Goal: Use online tool/utility: Utilize a website feature to perform a specific function

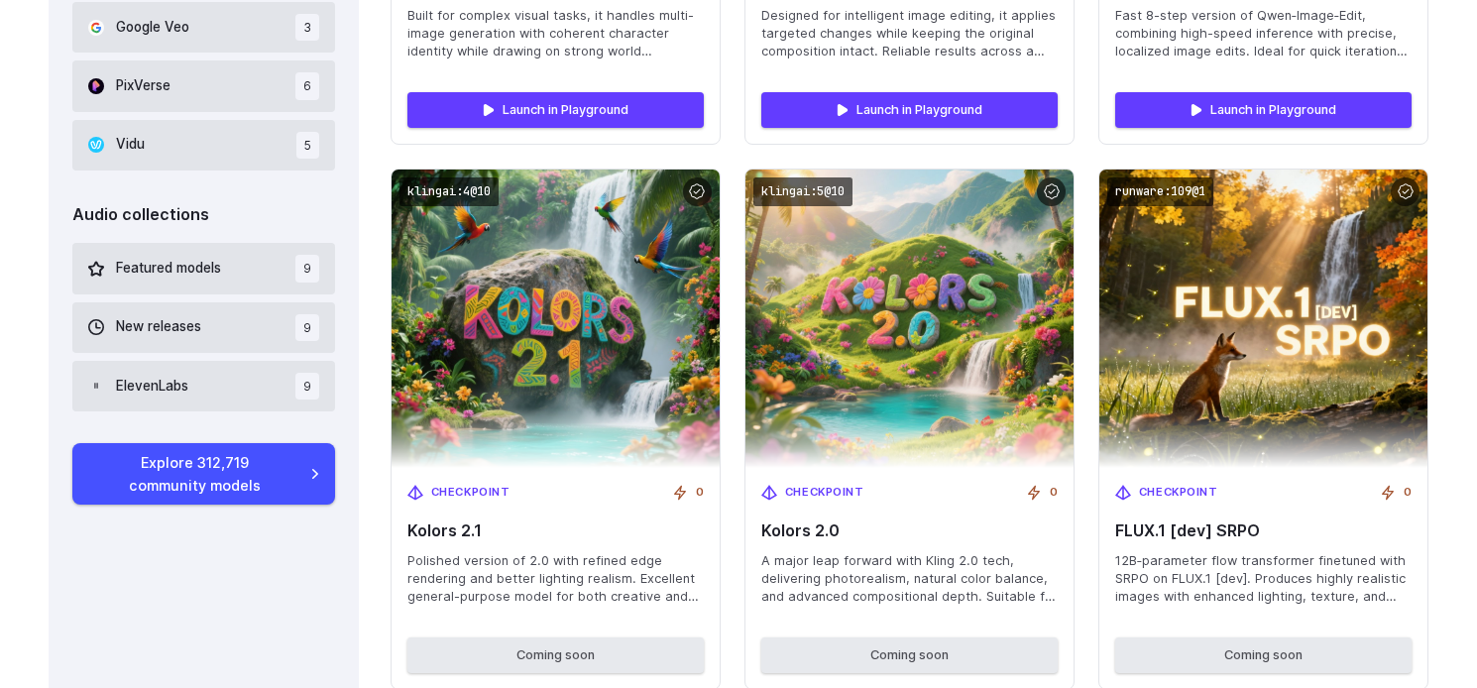
scroll to position [1646, 0]
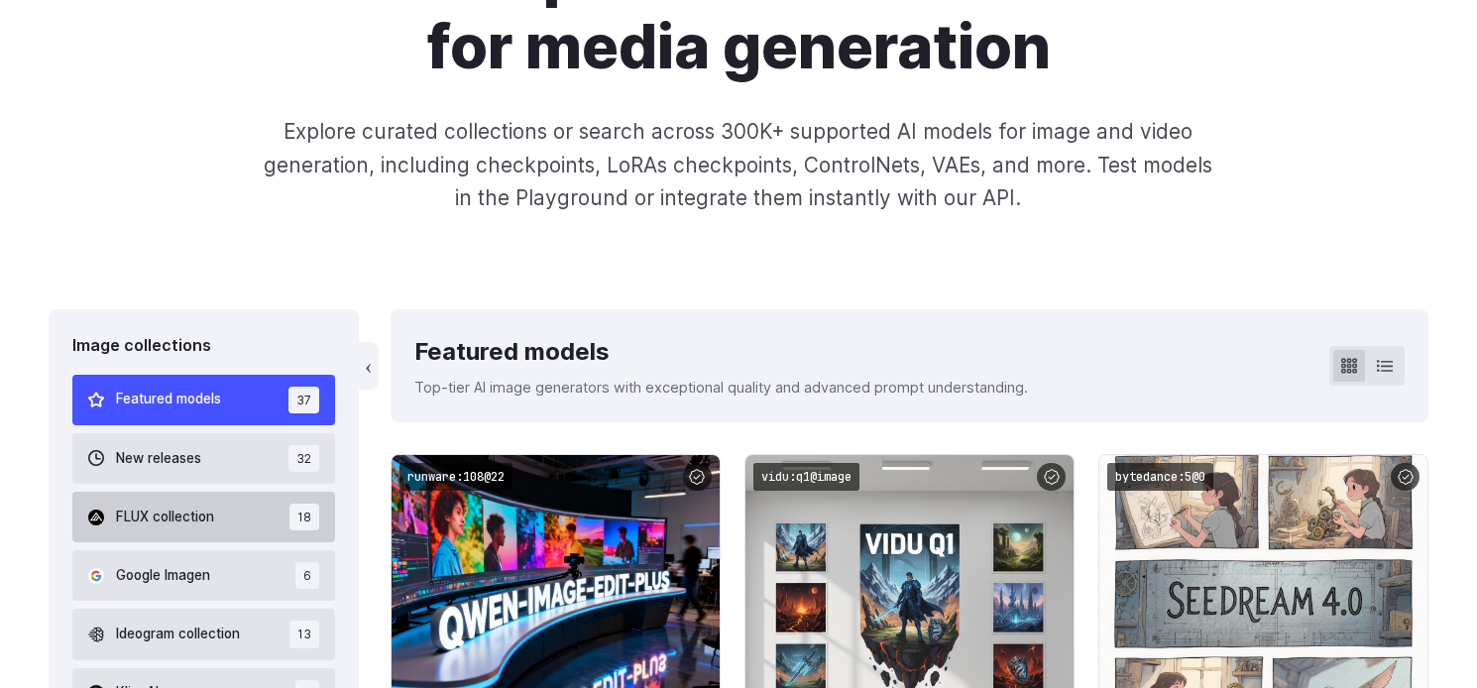
click at [234, 522] on button "FLUX collection 18" at bounding box center [203, 517] width 263 height 51
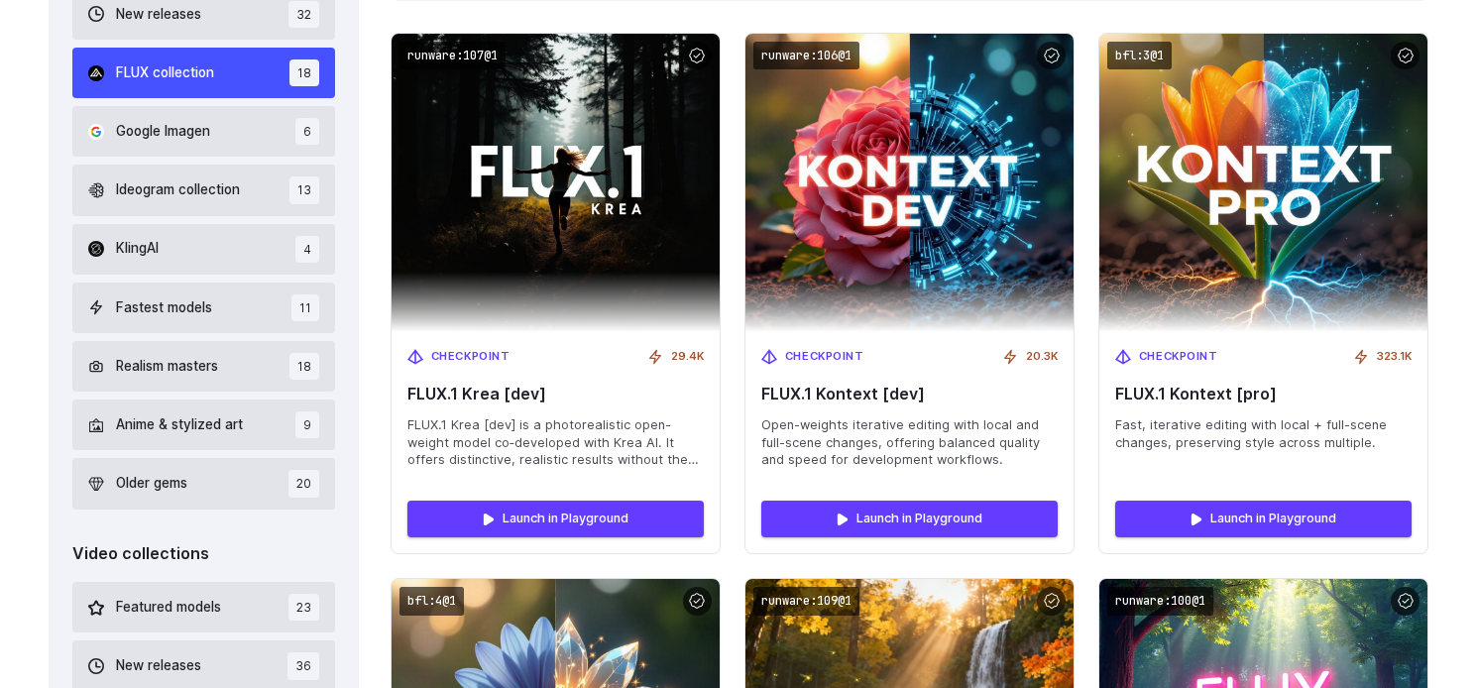
scroll to position [732, 0]
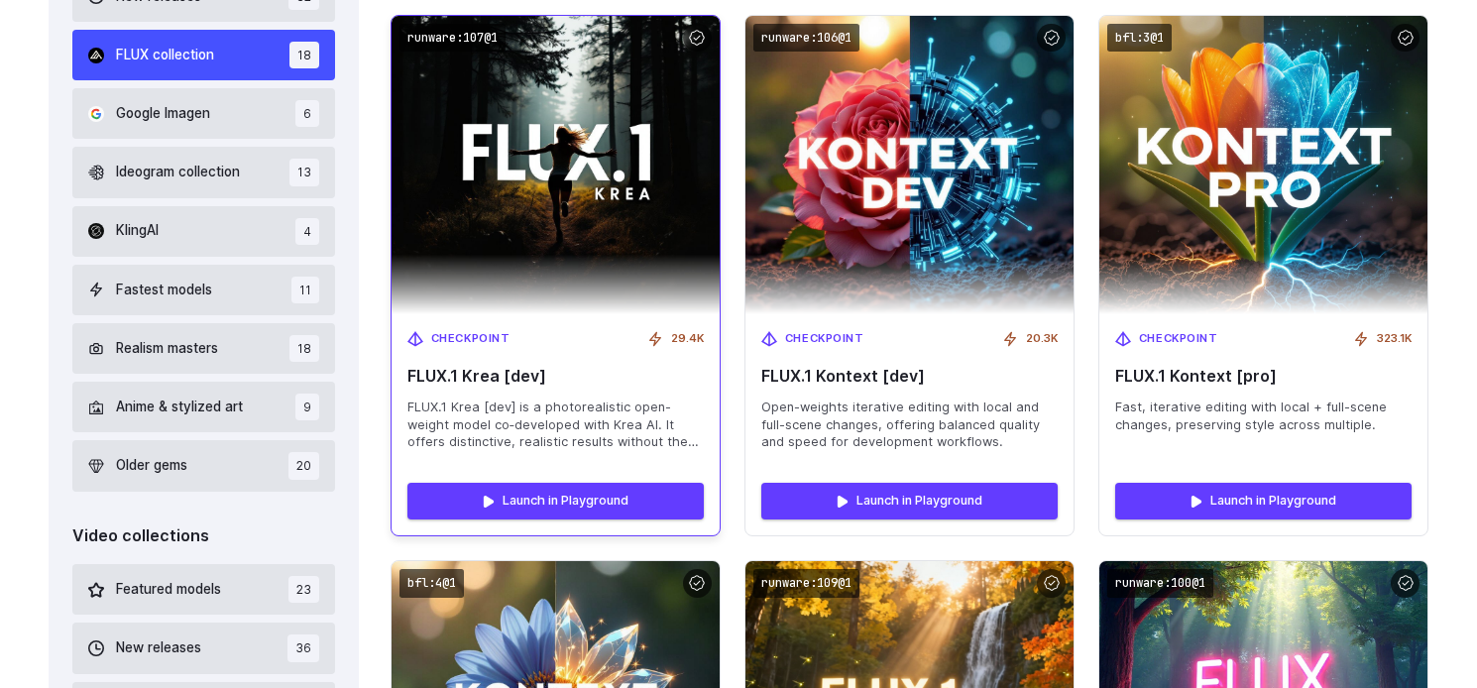
click at [660, 440] on span "FLUX.1 Krea [dev] is a photorealistic open-weight model co‑developed with Krea …" at bounding box center [555, 425] width 296 height 54
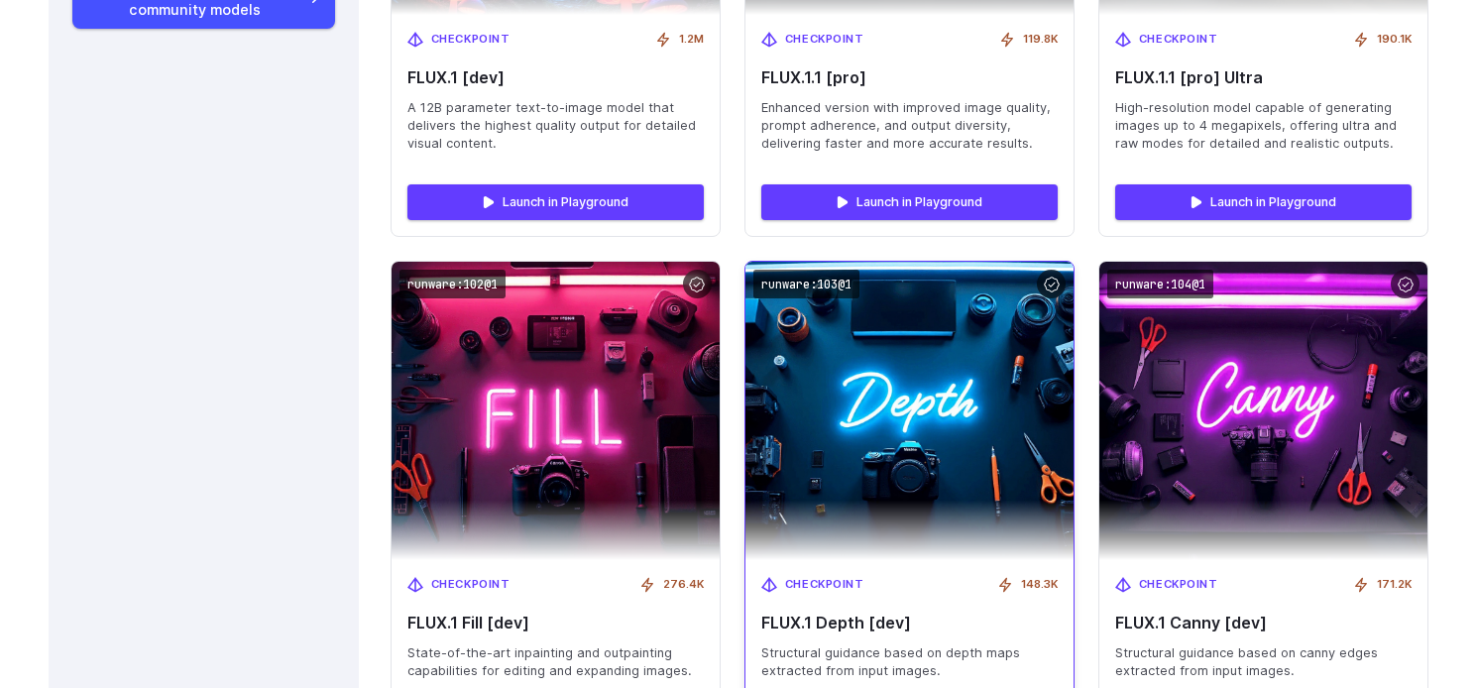
scroll to position [2212, 0]
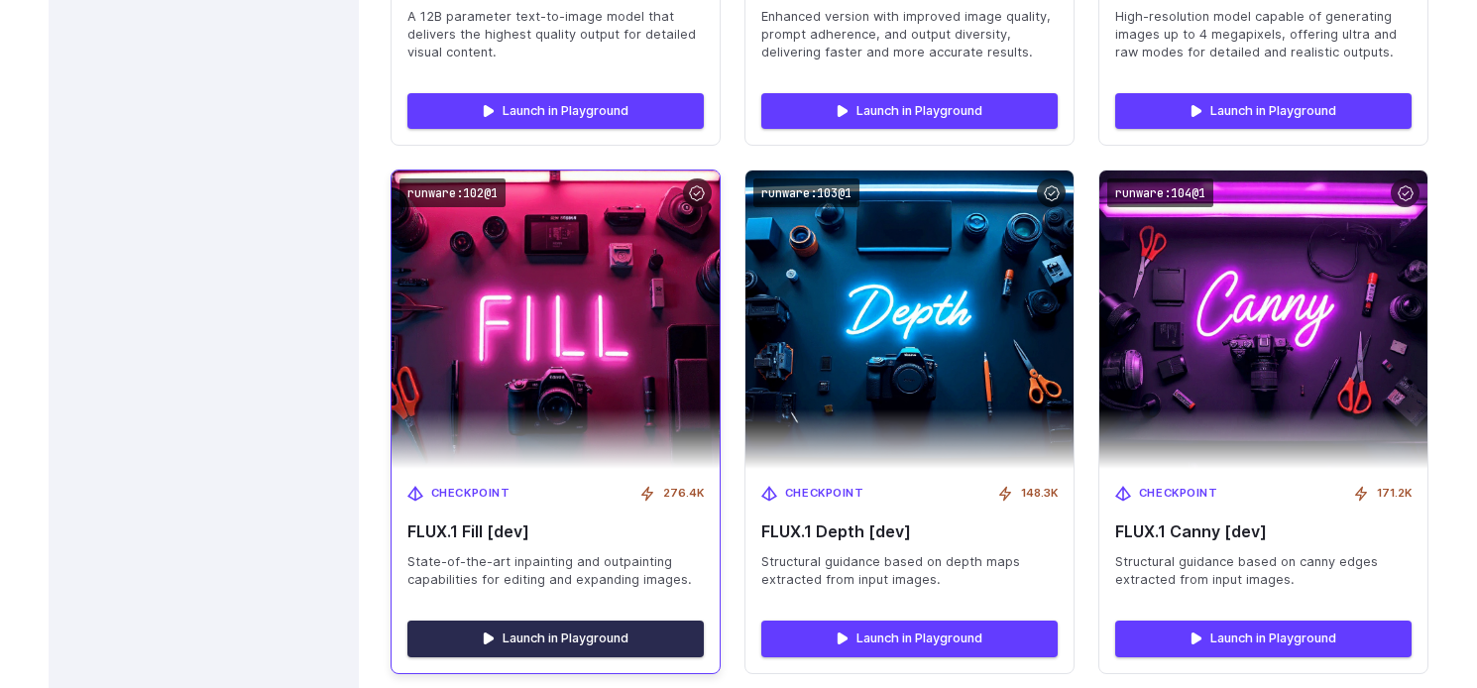
click at [568, 630] on link "Launch in Playground" at bounding box center [555, 639] width 296 height 36
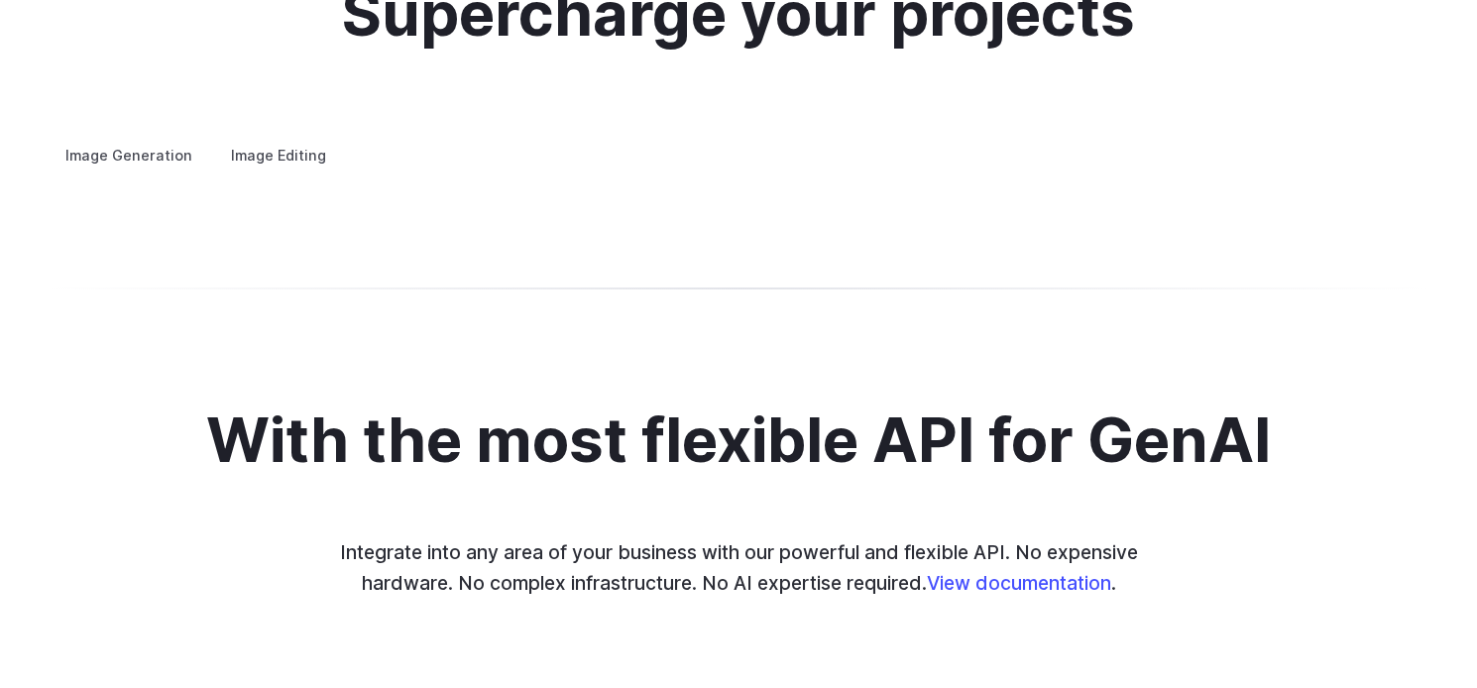
scroll to position [3697, 0]
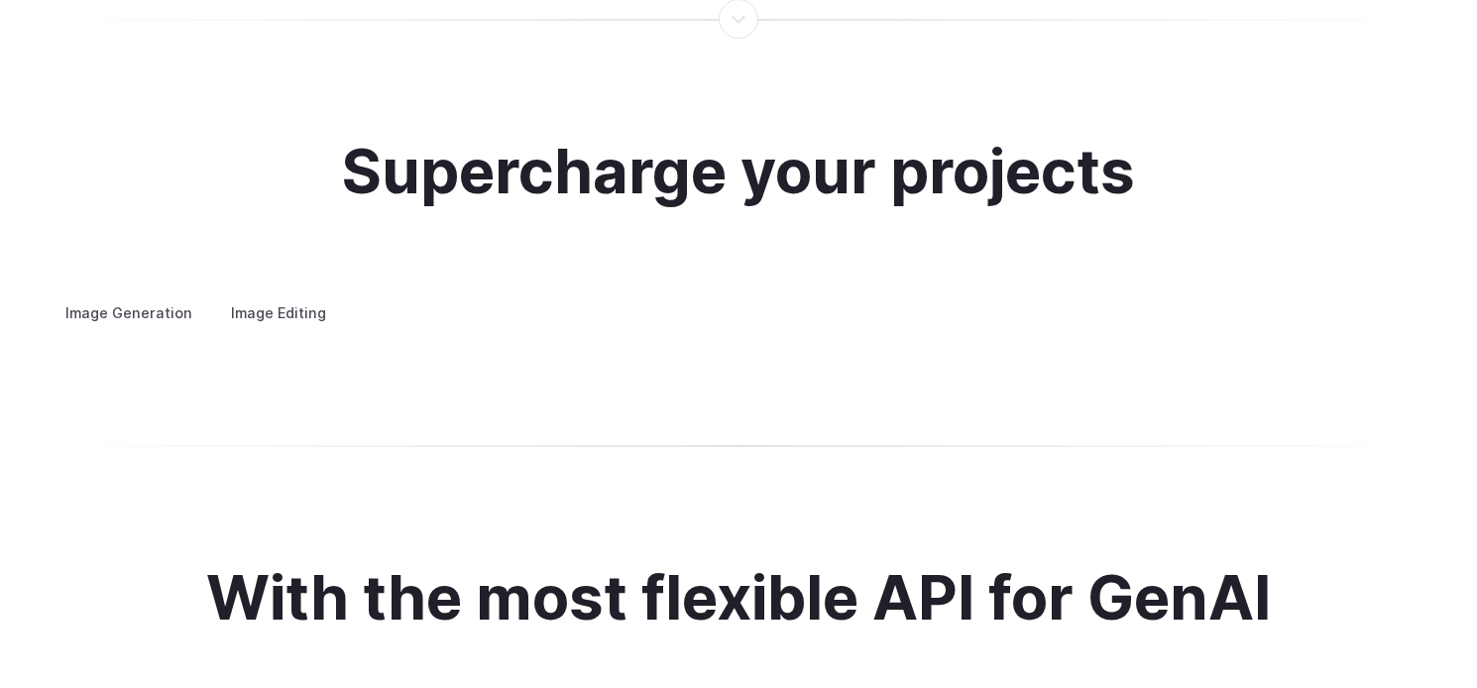
click at [292, 297] on label "Image Editing" at bounding box center [278, 312] width 129 height 35
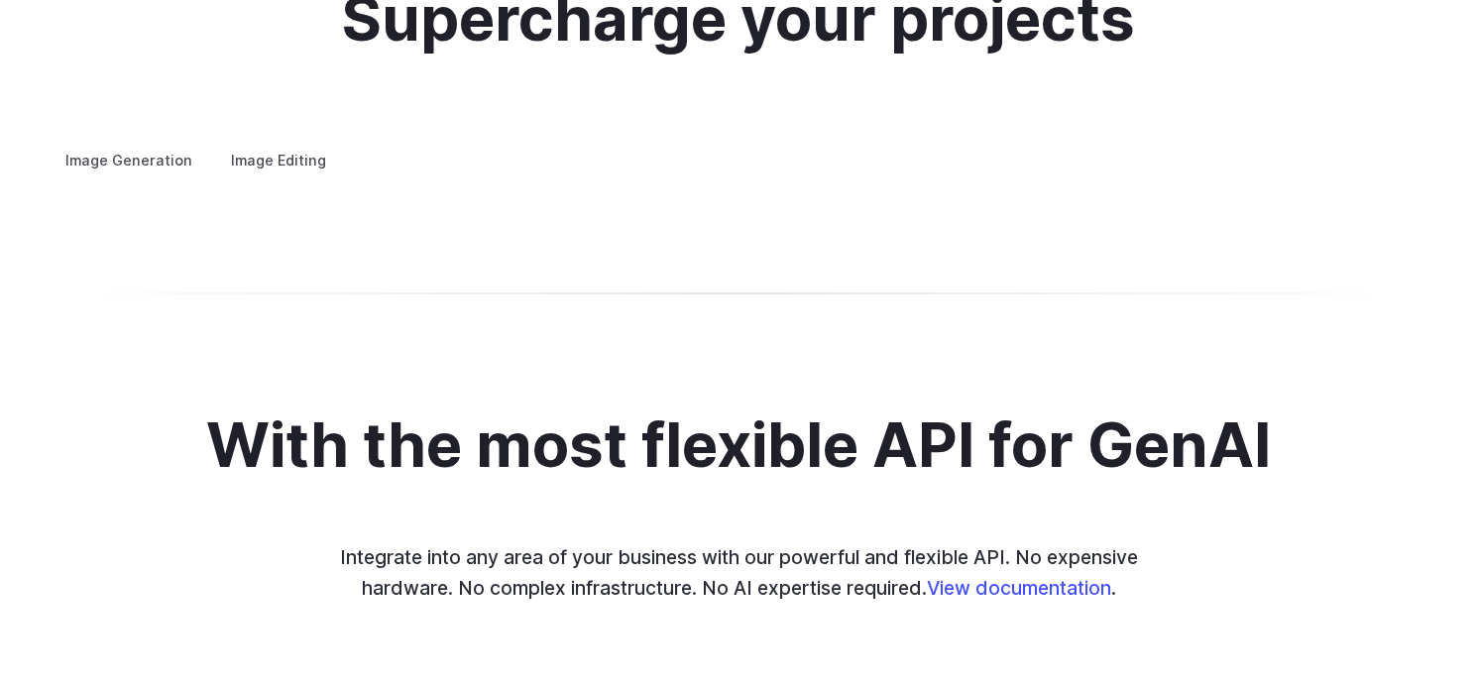
scroll to position [3852, 0]
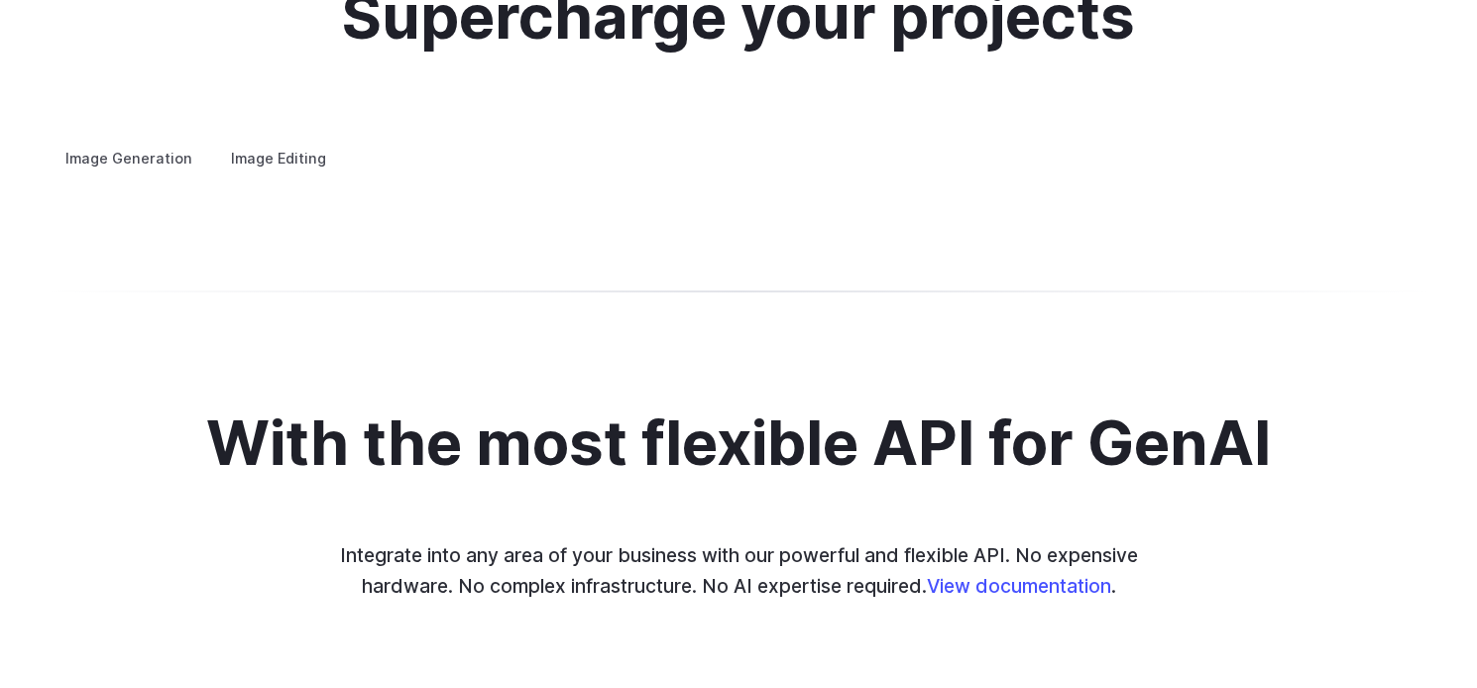
click at [0, 0] on summary "Inpainting" at bounding box center [0, 0] width 0 height 0
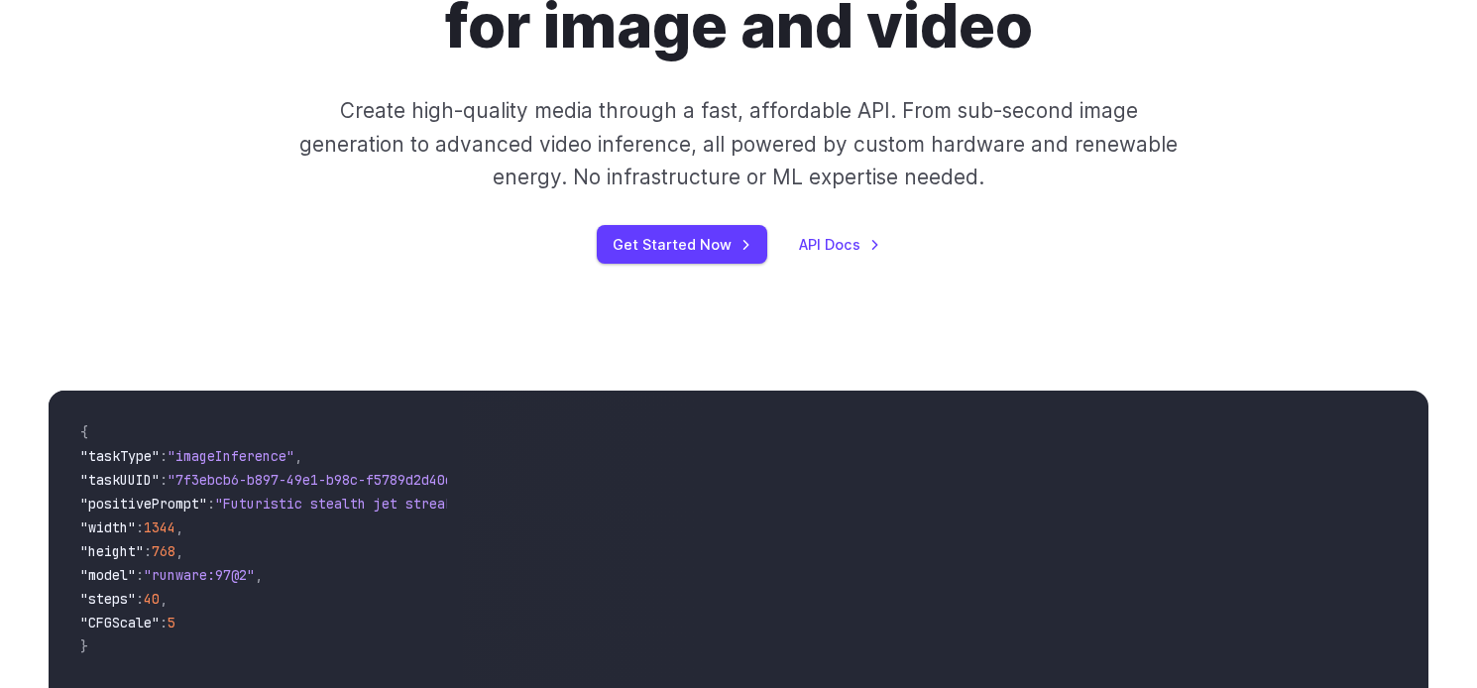
scroll to position [0, 0]
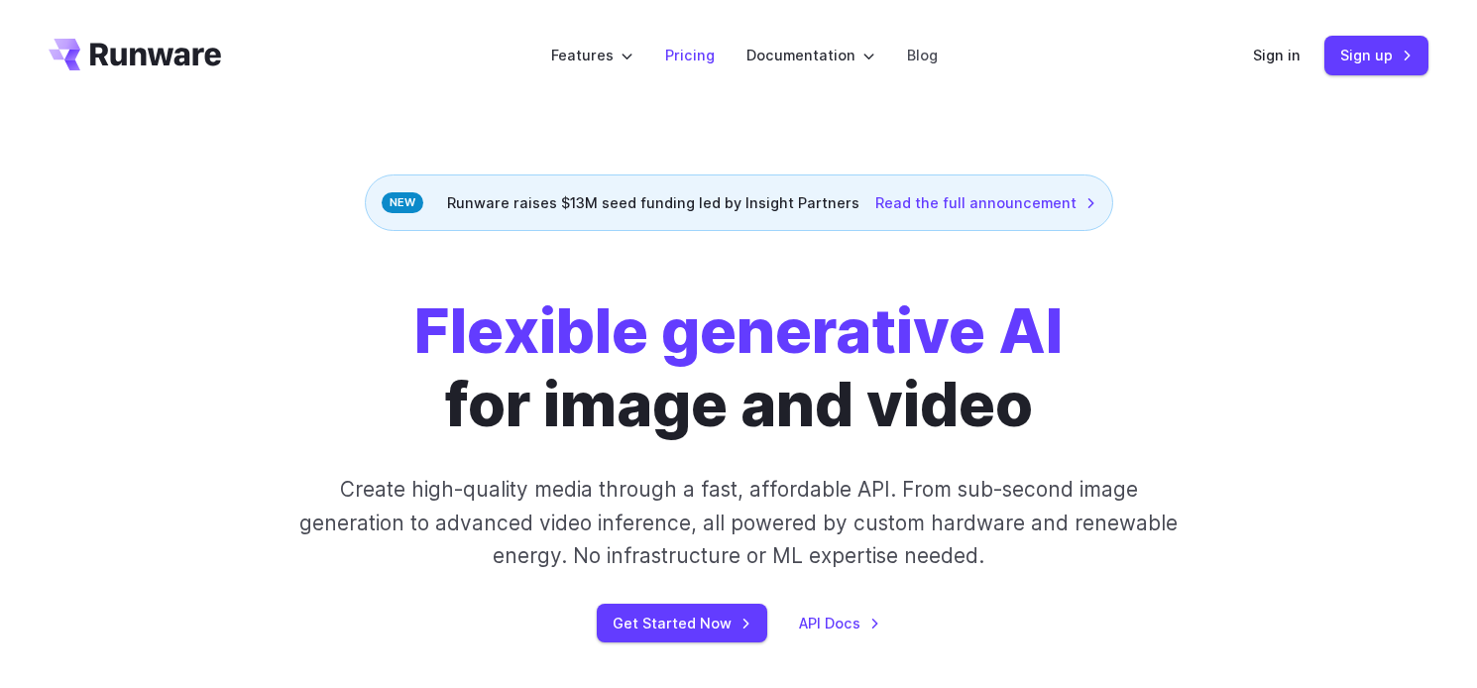
click at [688, 49] on link "Pricing" at bounding box center [690, 55] width 50 height 23
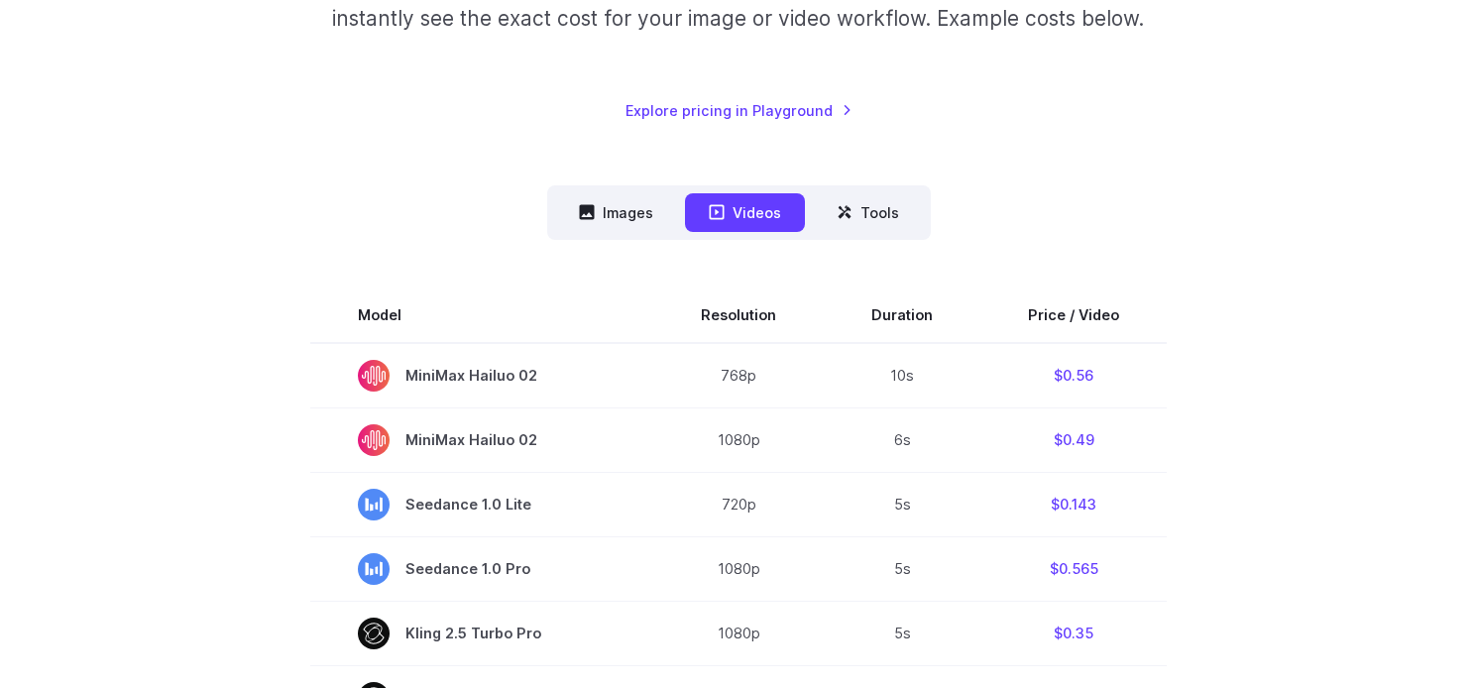
scroll to position [425, 0]
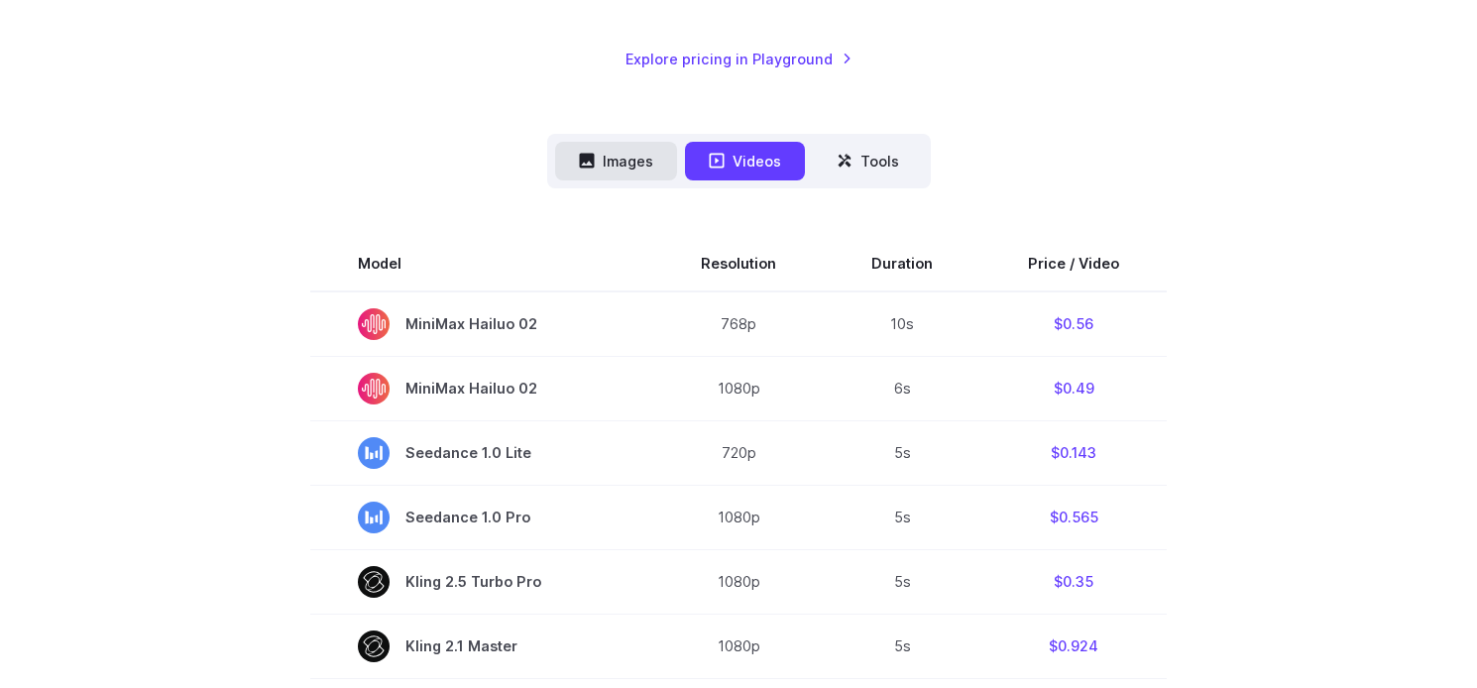
click at [626, 171] on button "Images" at bounding box center [616, 161] width 122 height 39
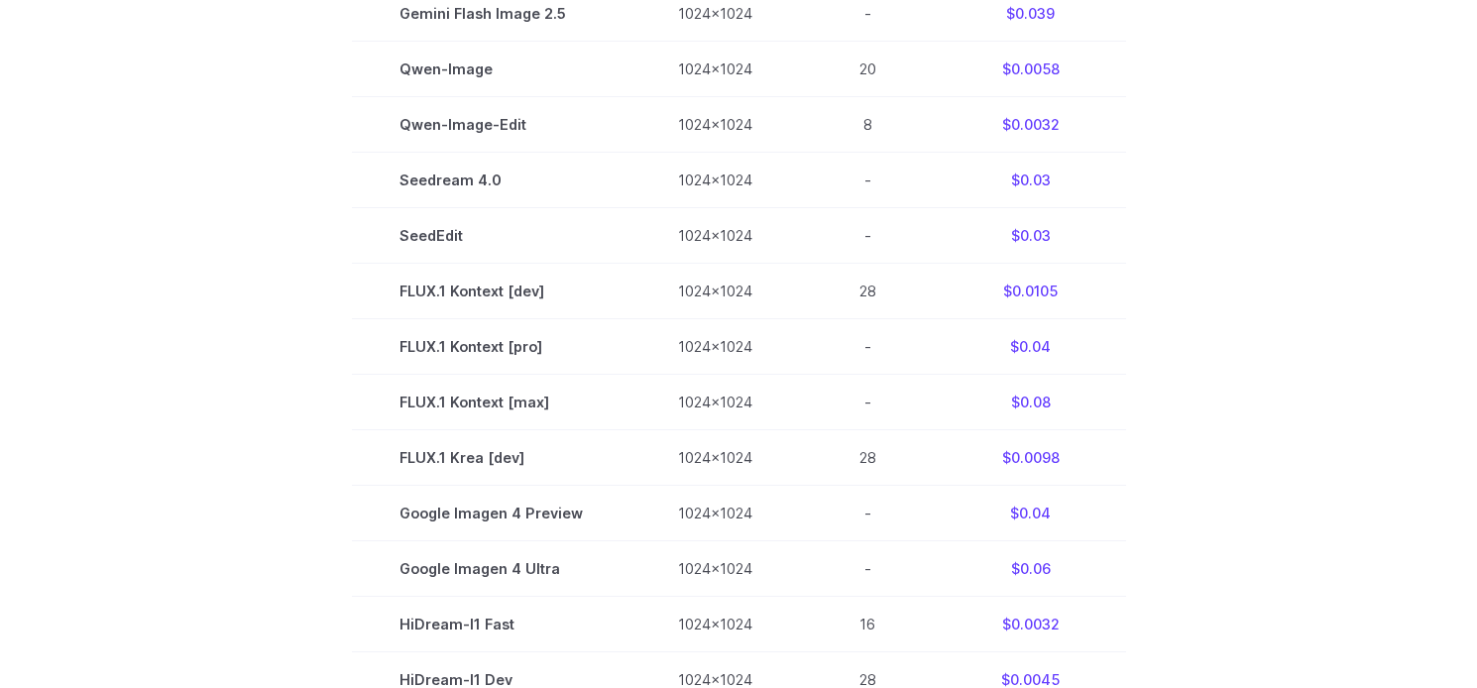
scroll to position [845, 0]
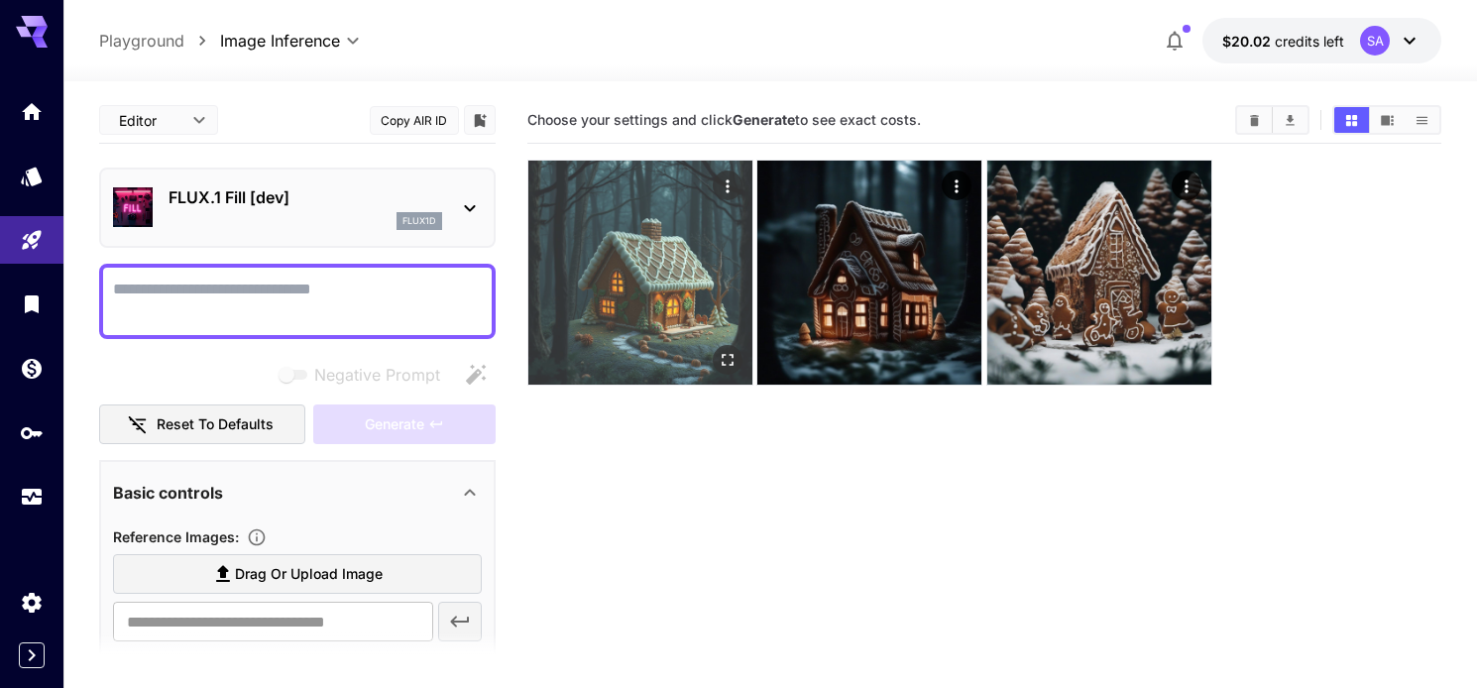
click at [662, 306] on img at bounding box center [640, 273] width 224 height 224
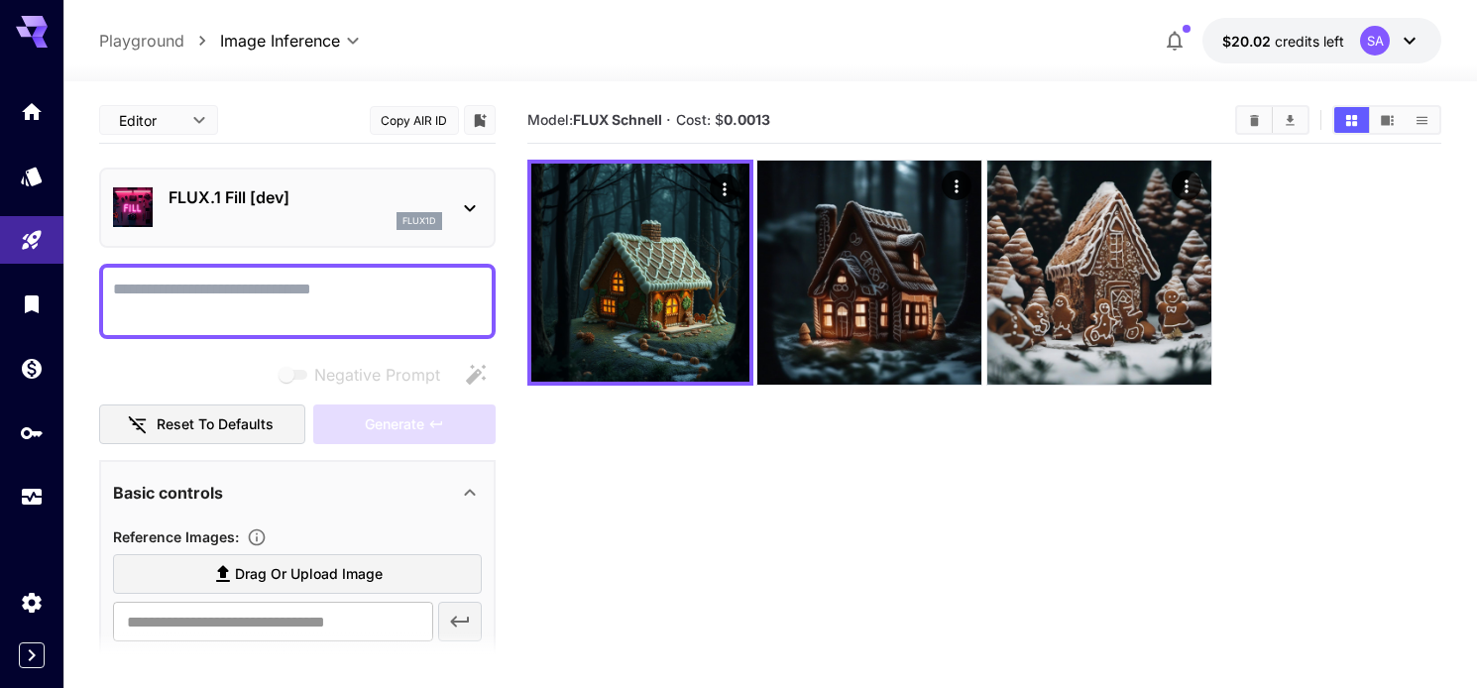
click at [473, 204] on icon at bounding box center [470, 208] width 24 height 24
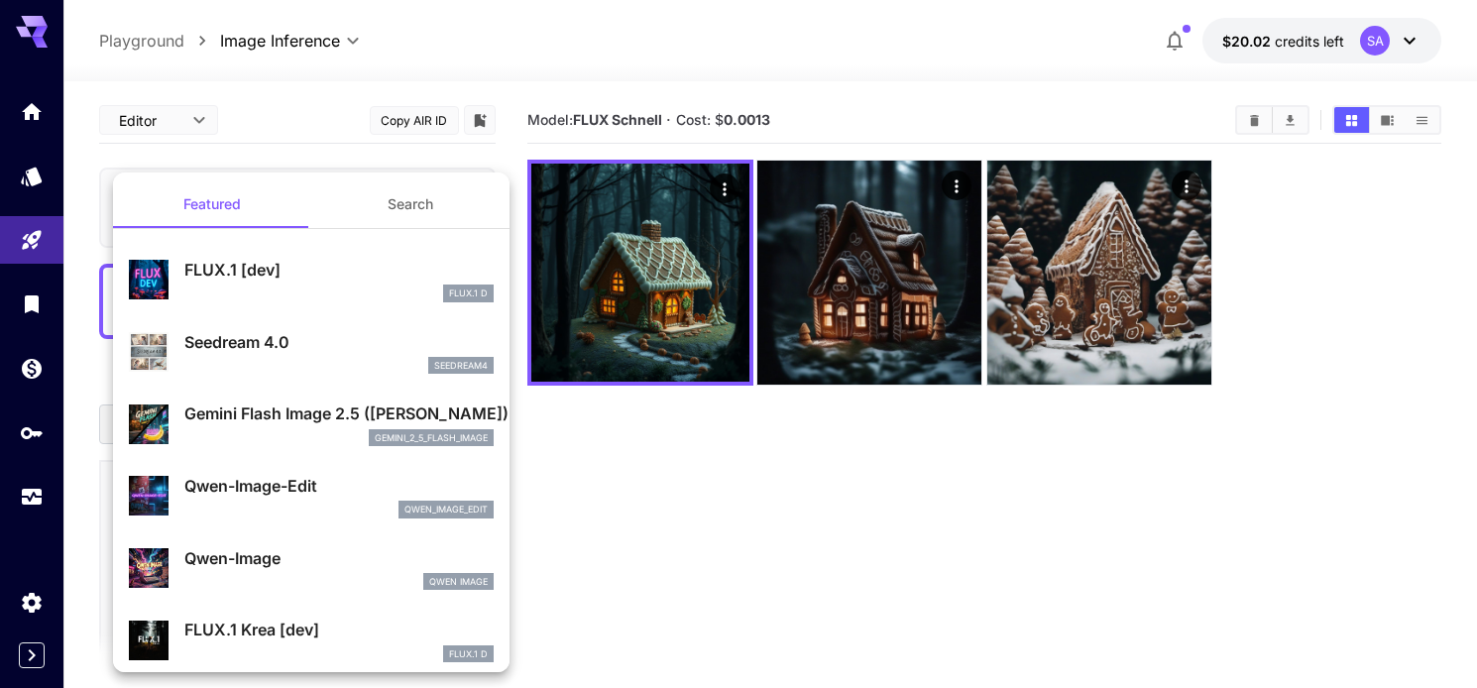
click at [473, 203] on button "Search" at bounding box center [410, 204] width 198 height 48
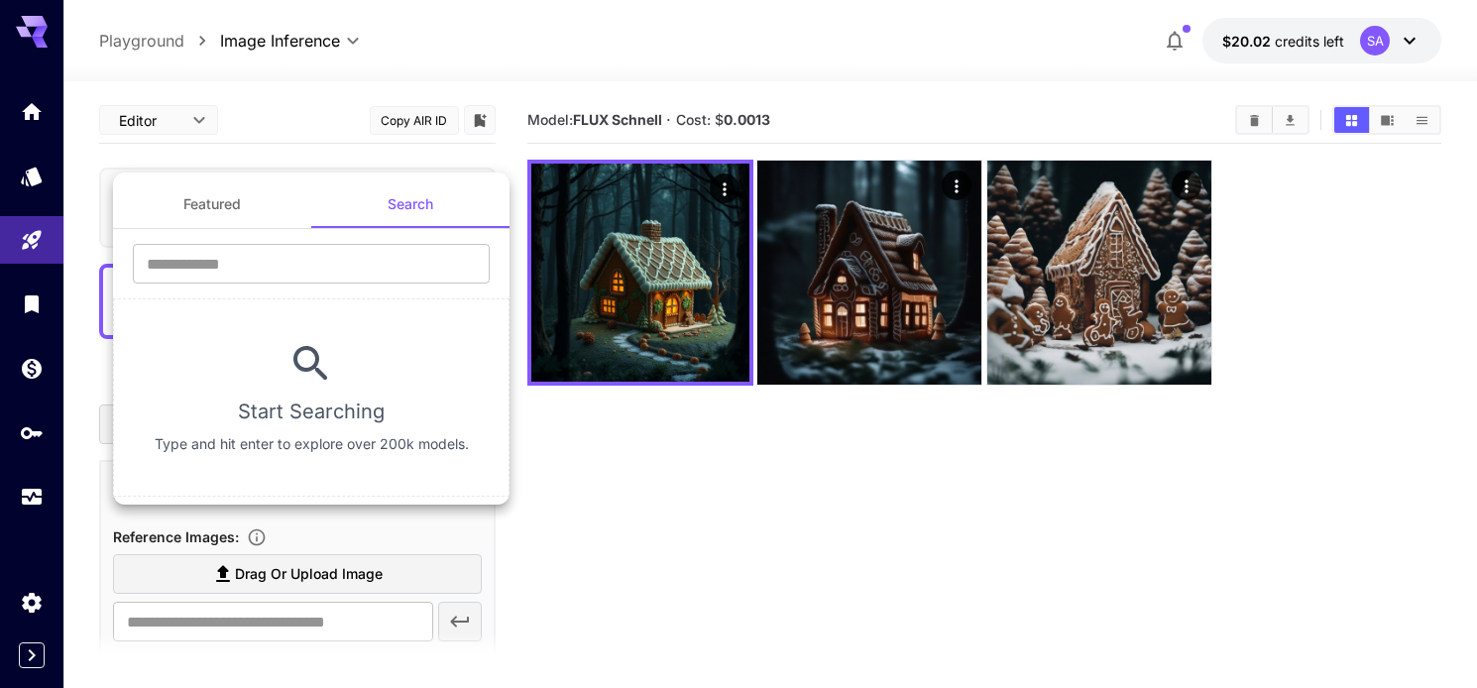
click at [194, 118] on div at bounding box center [738, 344] width 1477 height 688
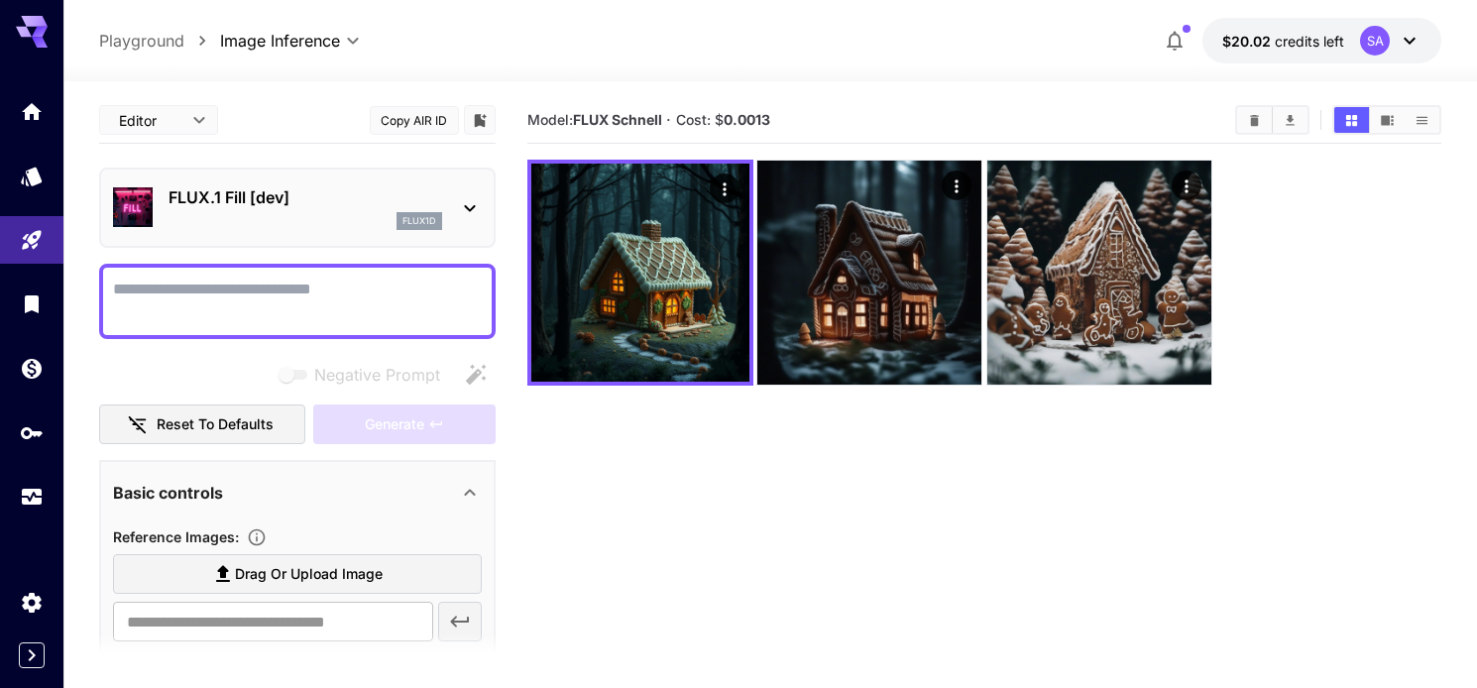
click at [194, 118] on body "**********" at bounding box center [738, 422] width 1477 height 845
click at [194, 118] on div at bounding box center [738, 344] width 1477 height 688
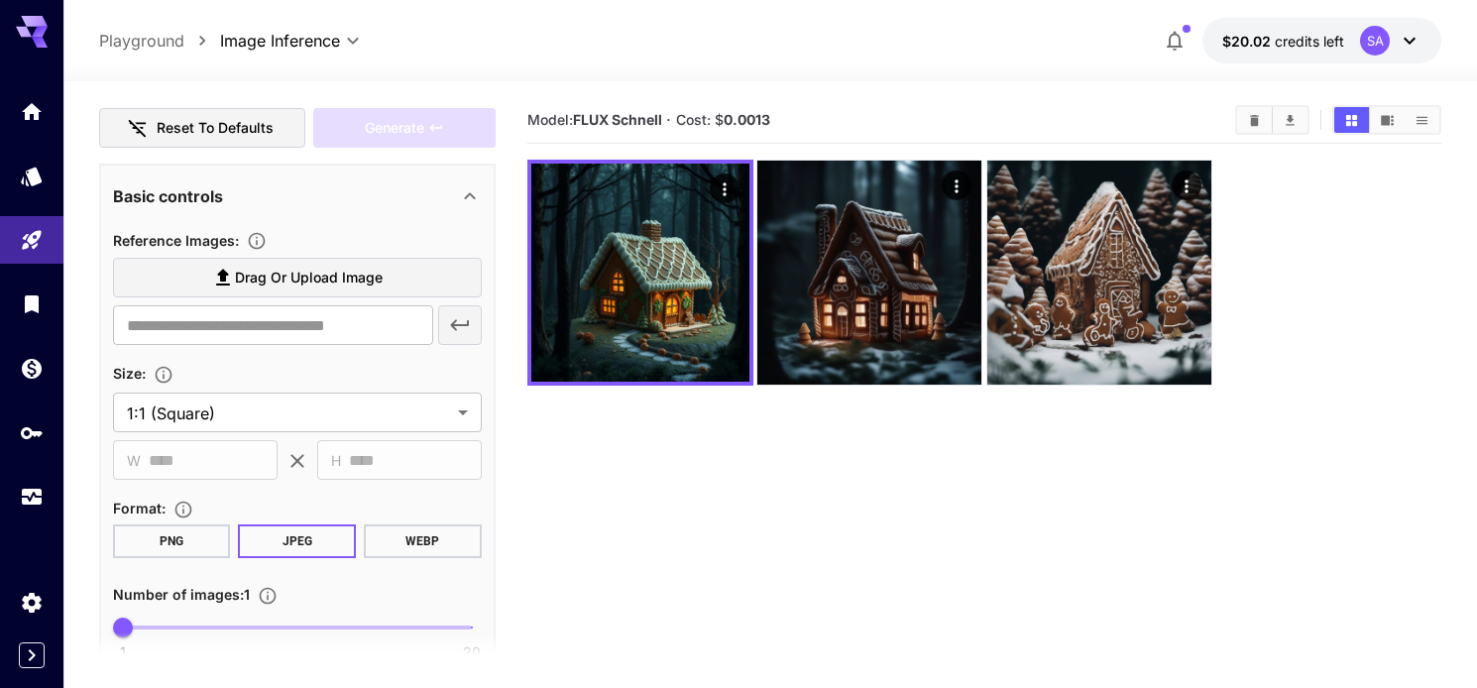
scroll to position [297, 0]
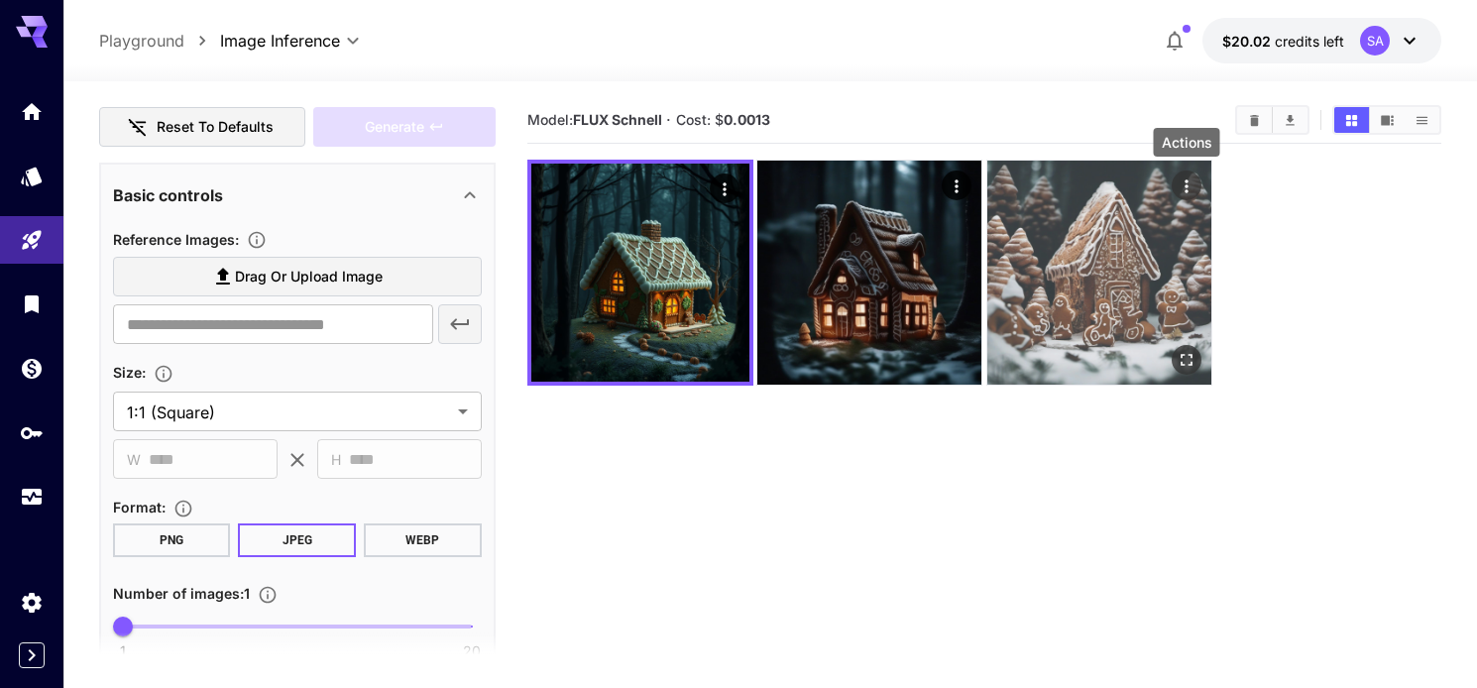
click at [1189, 183] on icon "Actions" at bounding box center [1187, 186] width 20 height 20
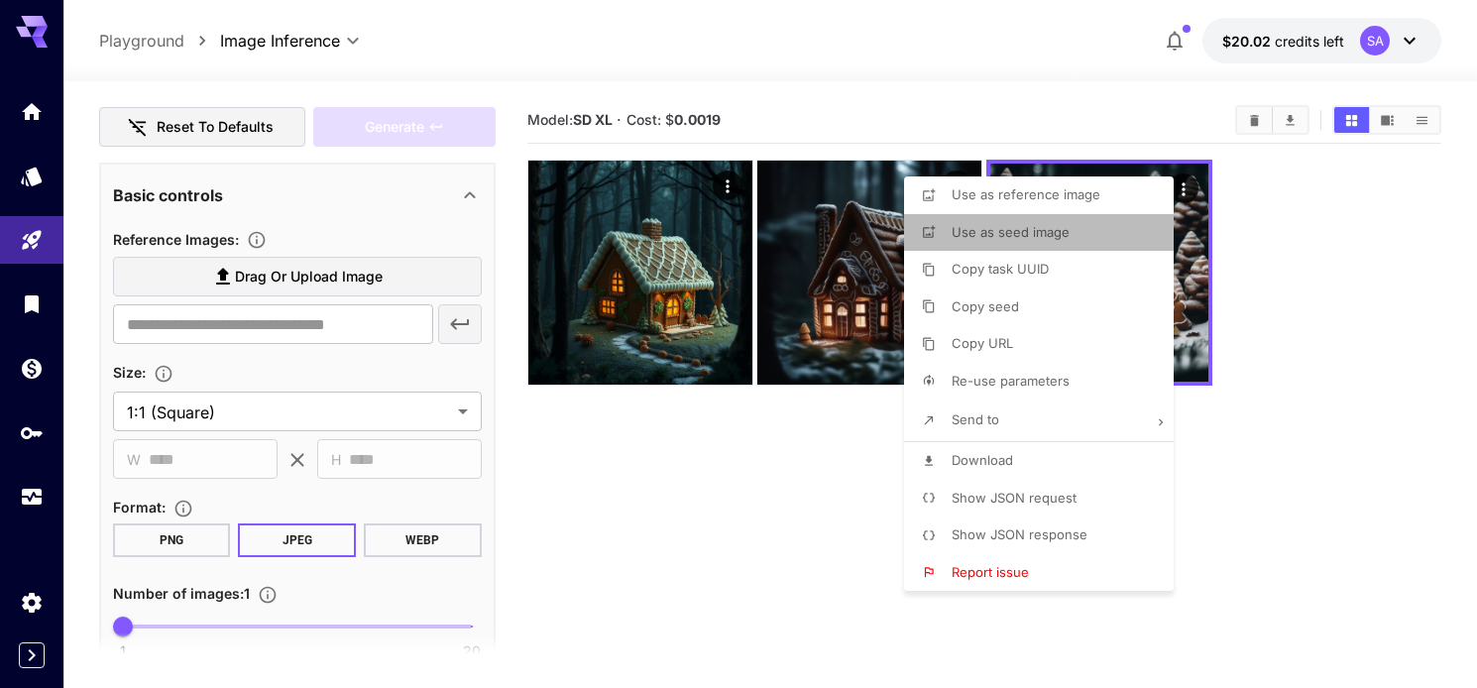
click at [1057, 229] on span "Use as seed image" at bounding box center [1011, 232] width 118 height 16
type input "**********"
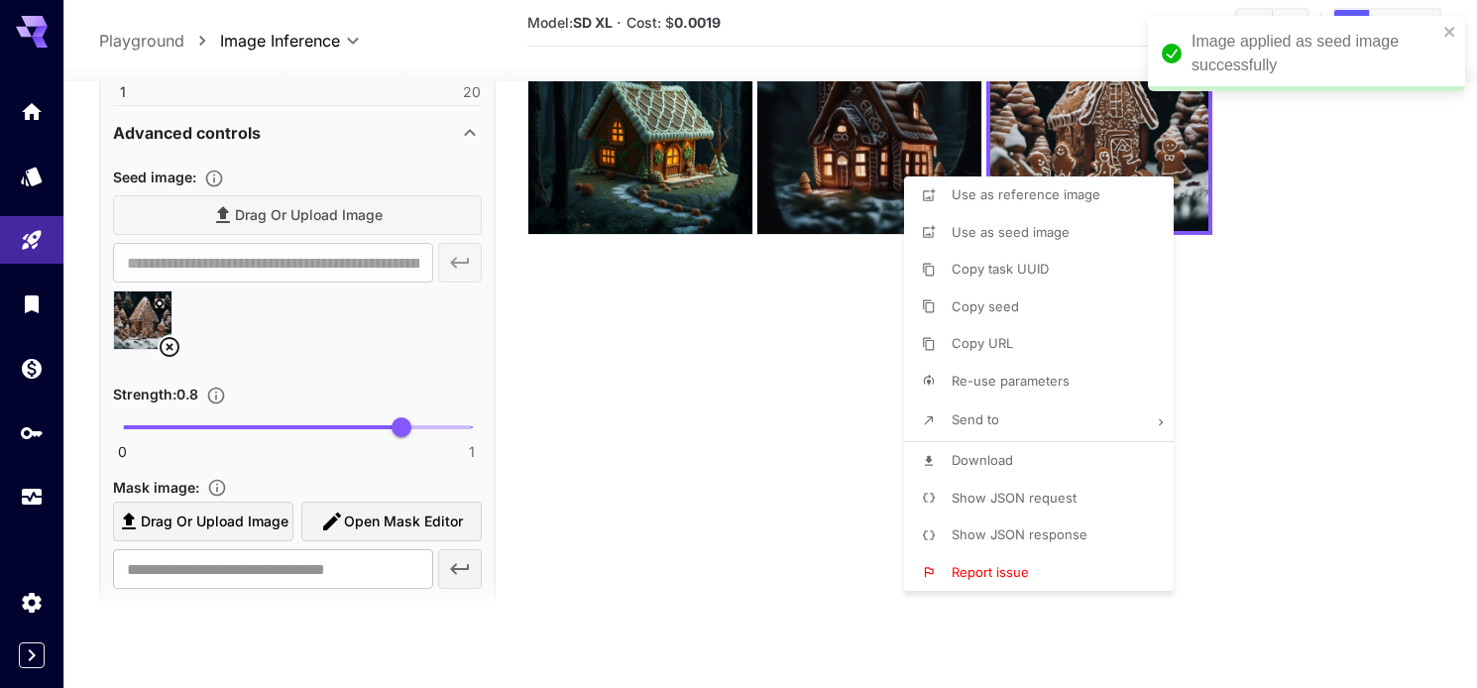
scroll to position [814, 0]
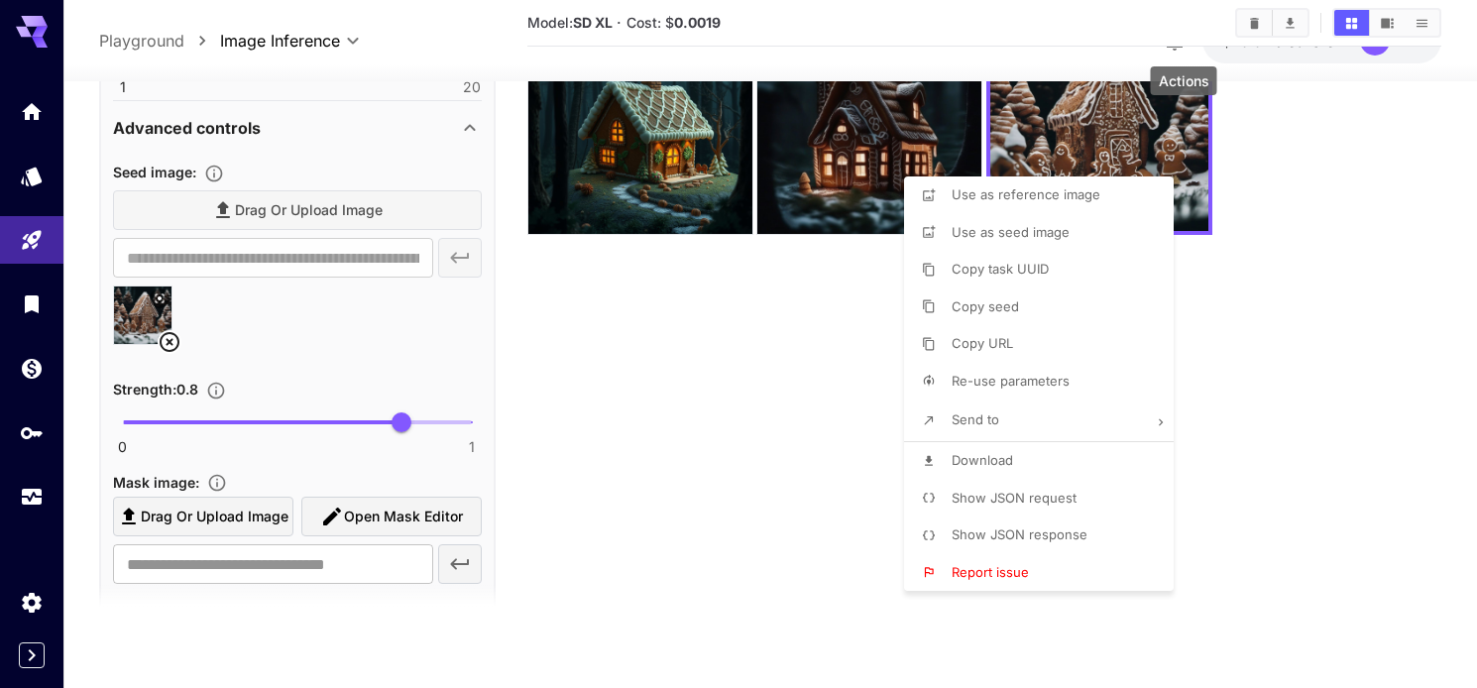
click at [571, 352] on div at bounding box center [738, 344] width 1477 height 688
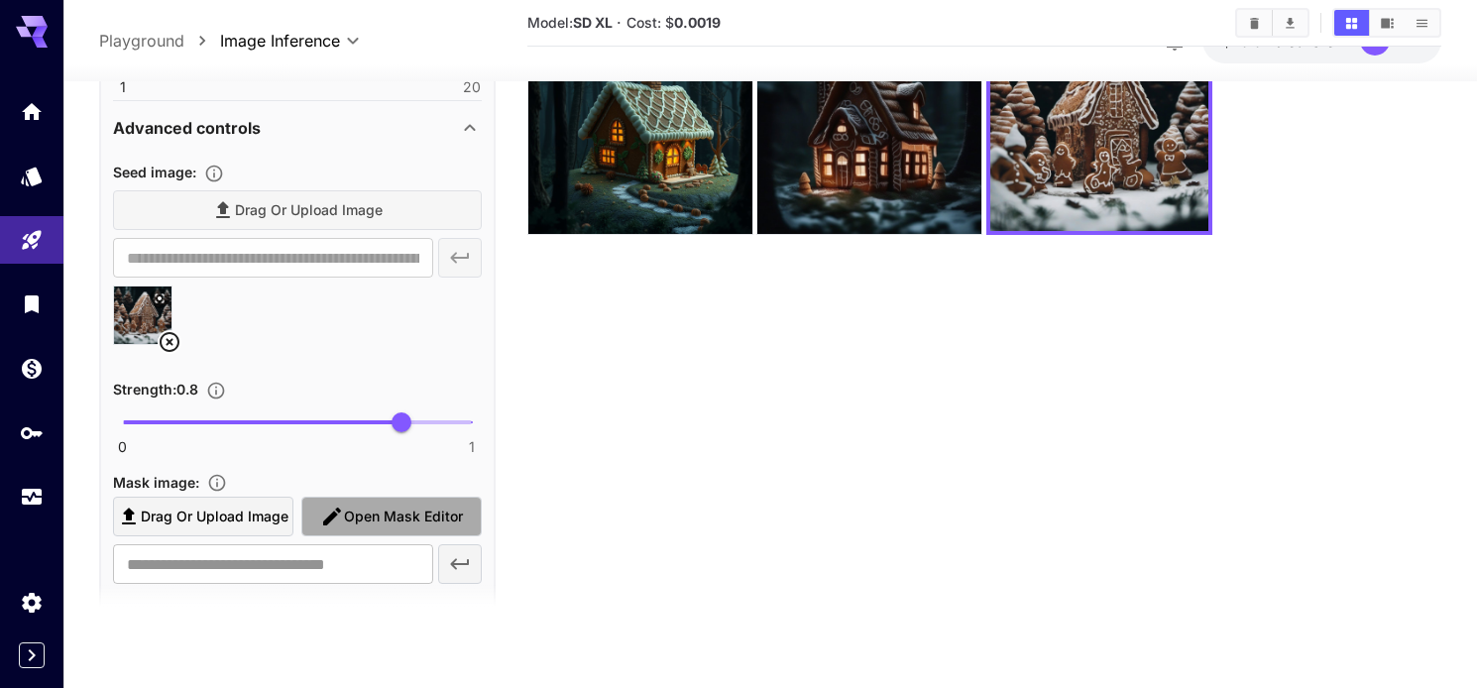
click at [370, 514] on span "Open Mask Editor" at bounding box center [403, 517] width 119 height 25
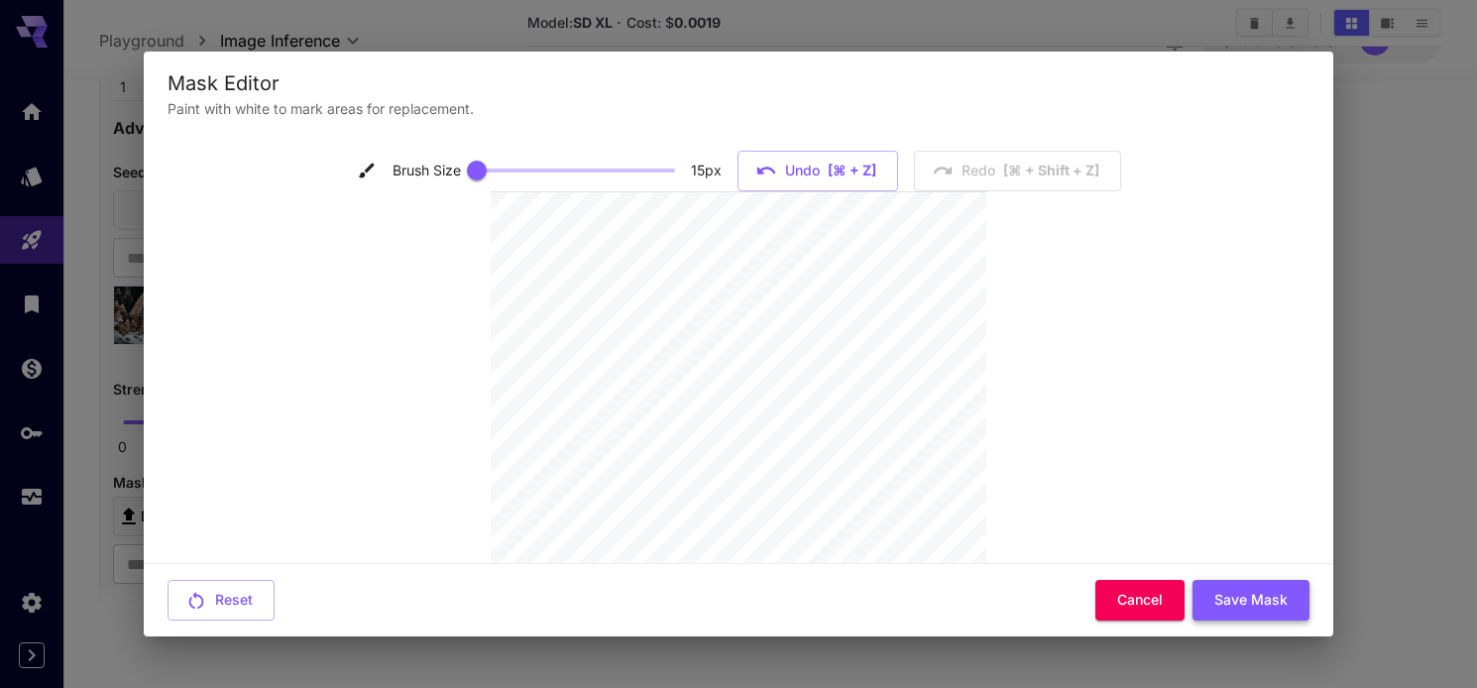
click at [1255, 595] on button "Save Mask" at bounding box center [1250, 600] width 117 height 41
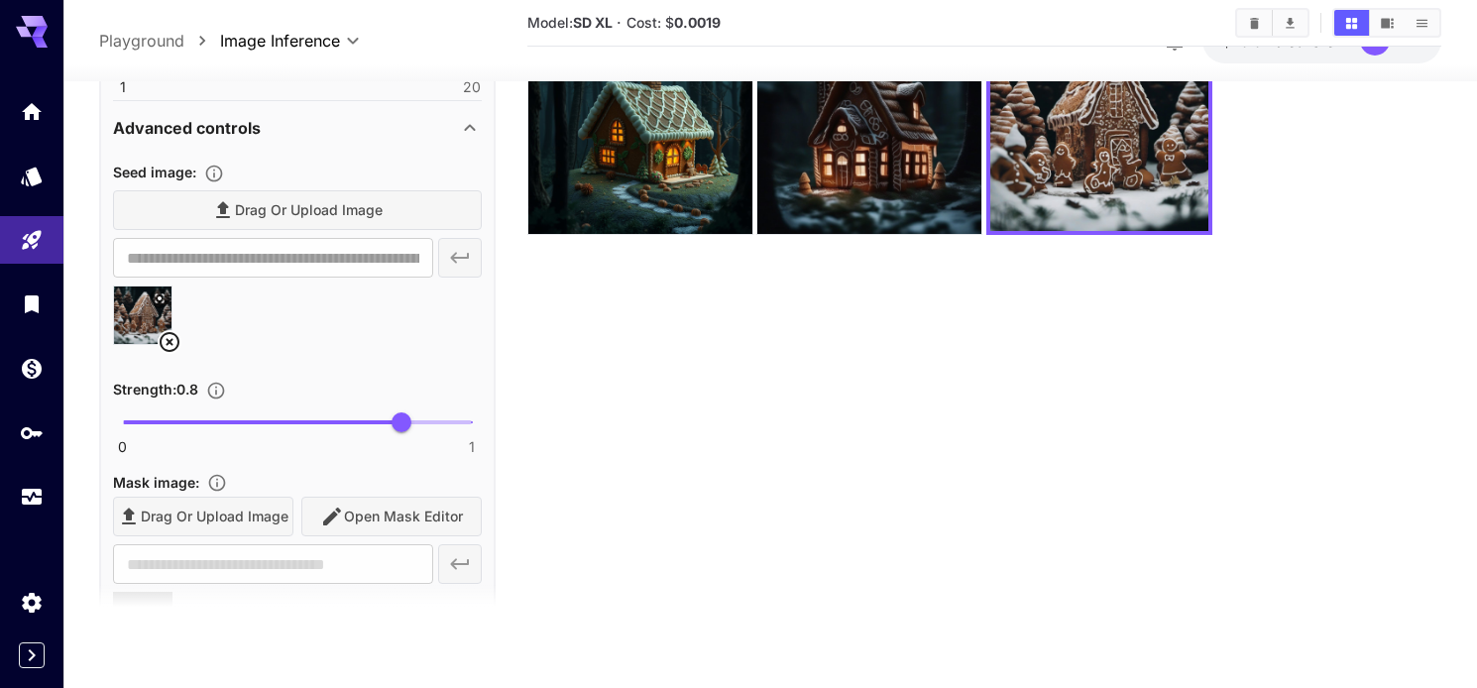
type input "**********"
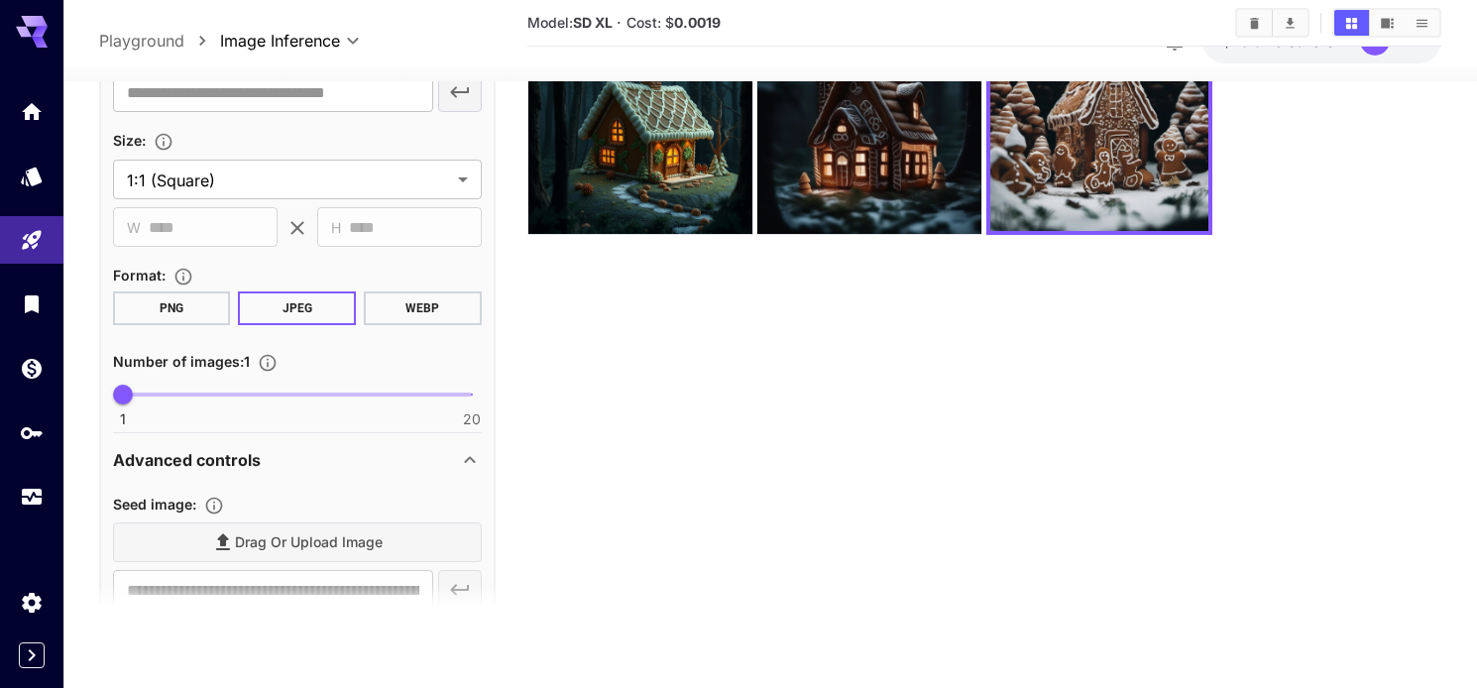
scroll to position [0, 0]
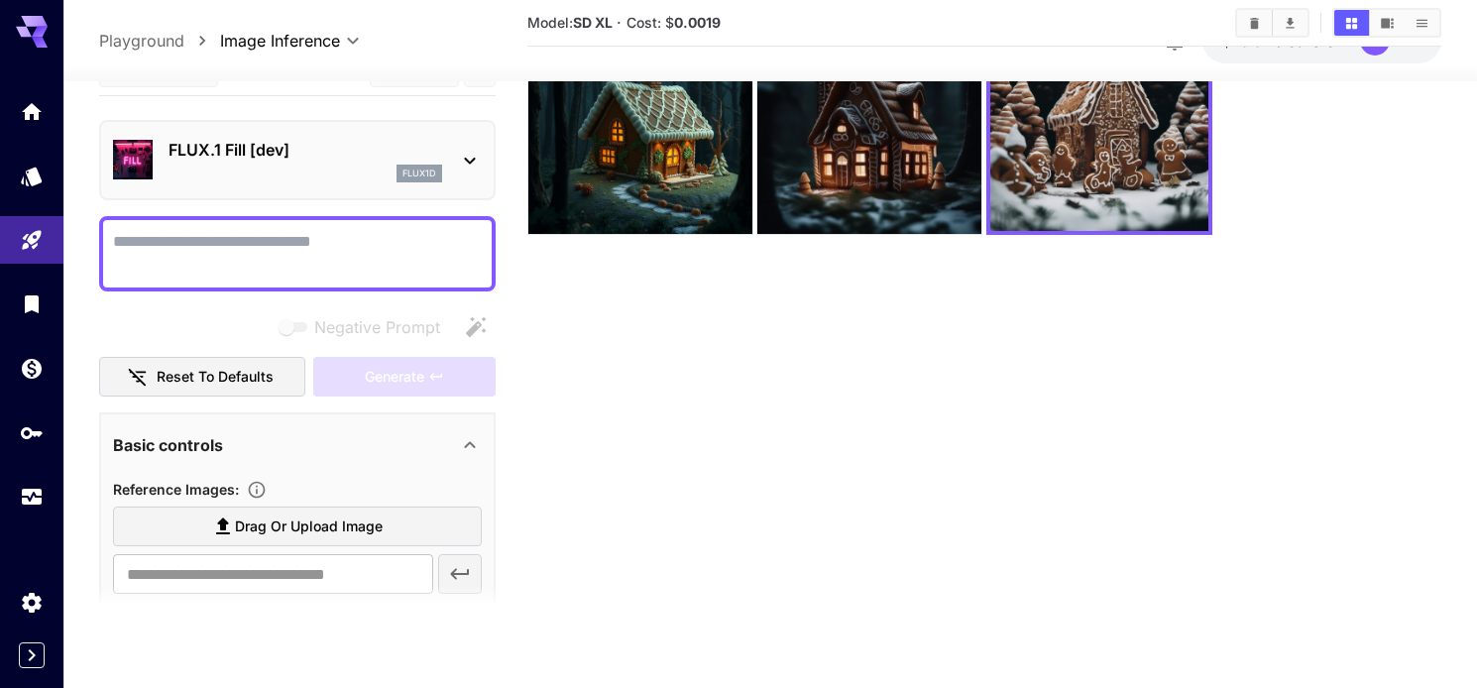
click at [298, 260] on textarea "Negative Prompt" at bounding box center [297, 254] width 369 height 48
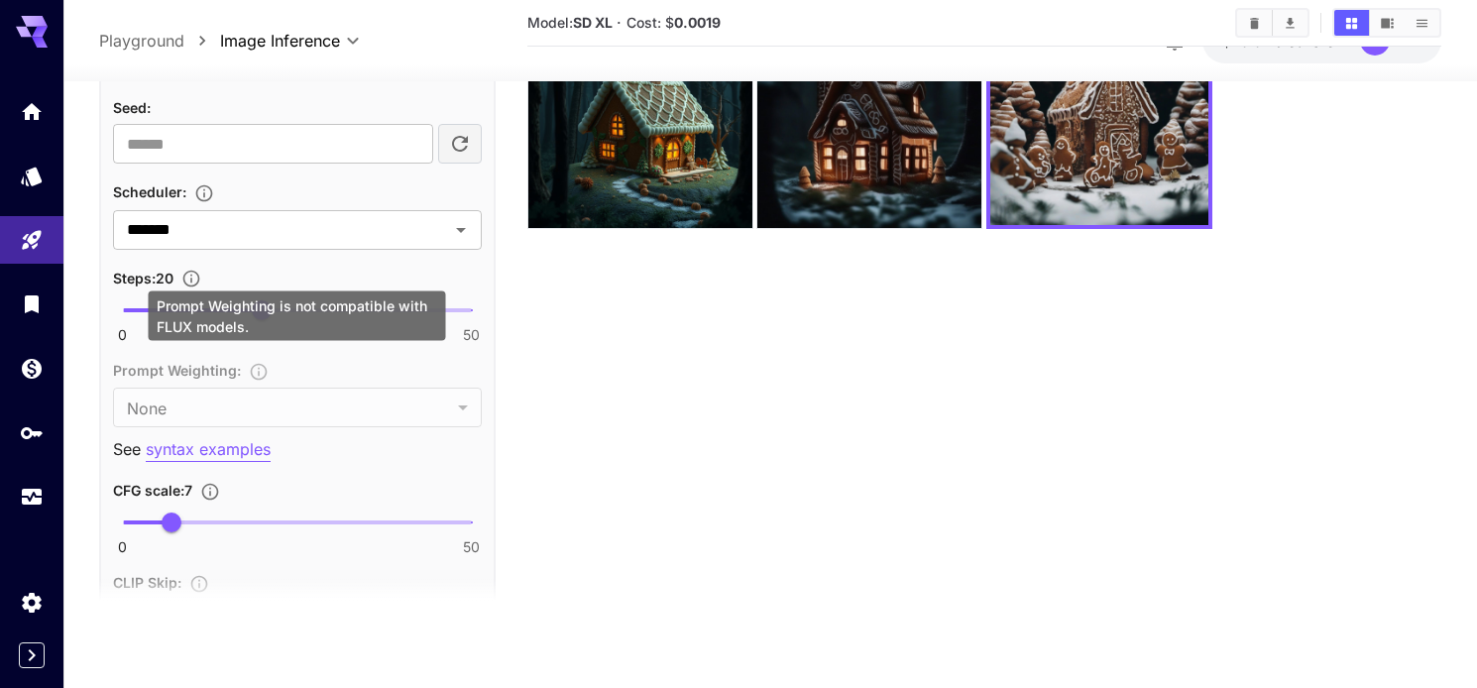
scroll to position [1541, 0]
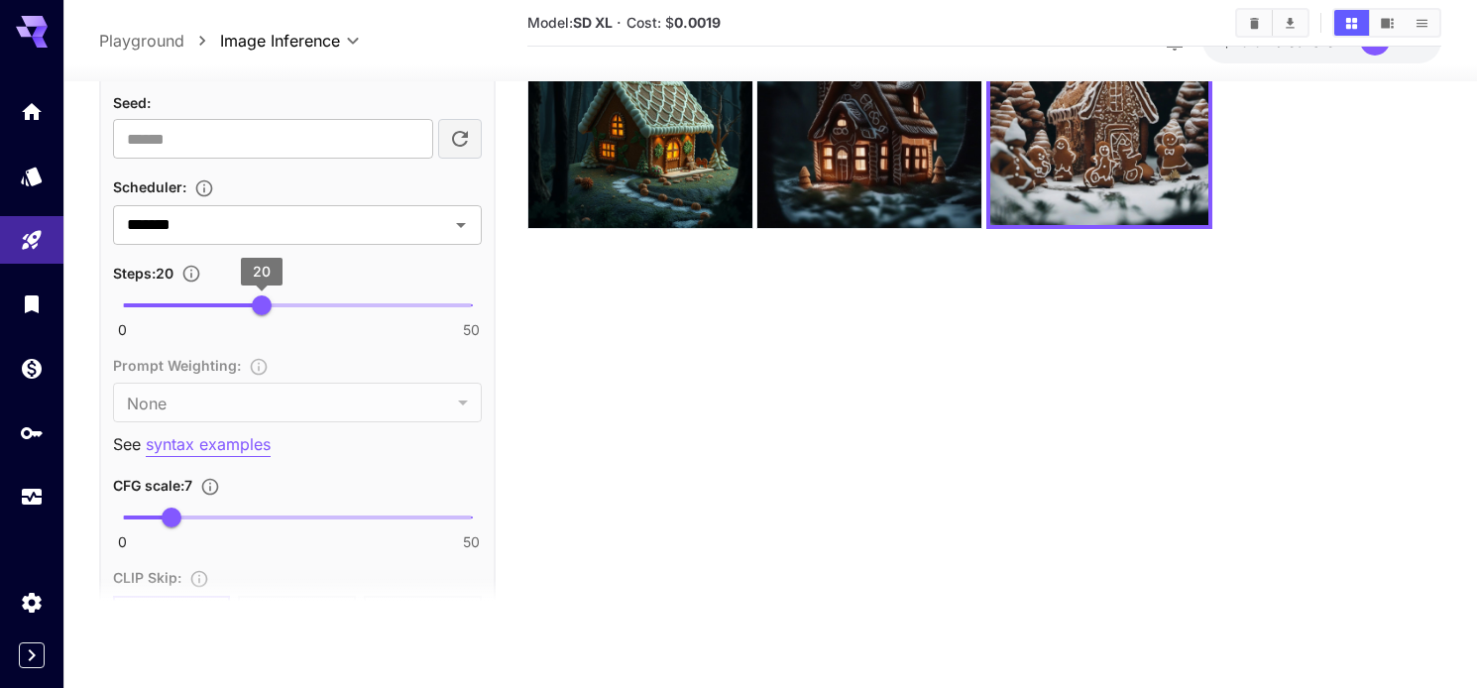
type textarea "**********"
type input "**"
drag, startPoint x: 261, startPoint y: 310, endPoint x: 334, endPoint y: 308, distance: 73.4
click at [334, 308] on span "30" at bounding box center [332, 305] width 20 height 20
click at [195, 271] on icon "Set the number of denoising steps used to refine the image. More steps typicall…" at bounding box center [191, 274] width 20 height 20
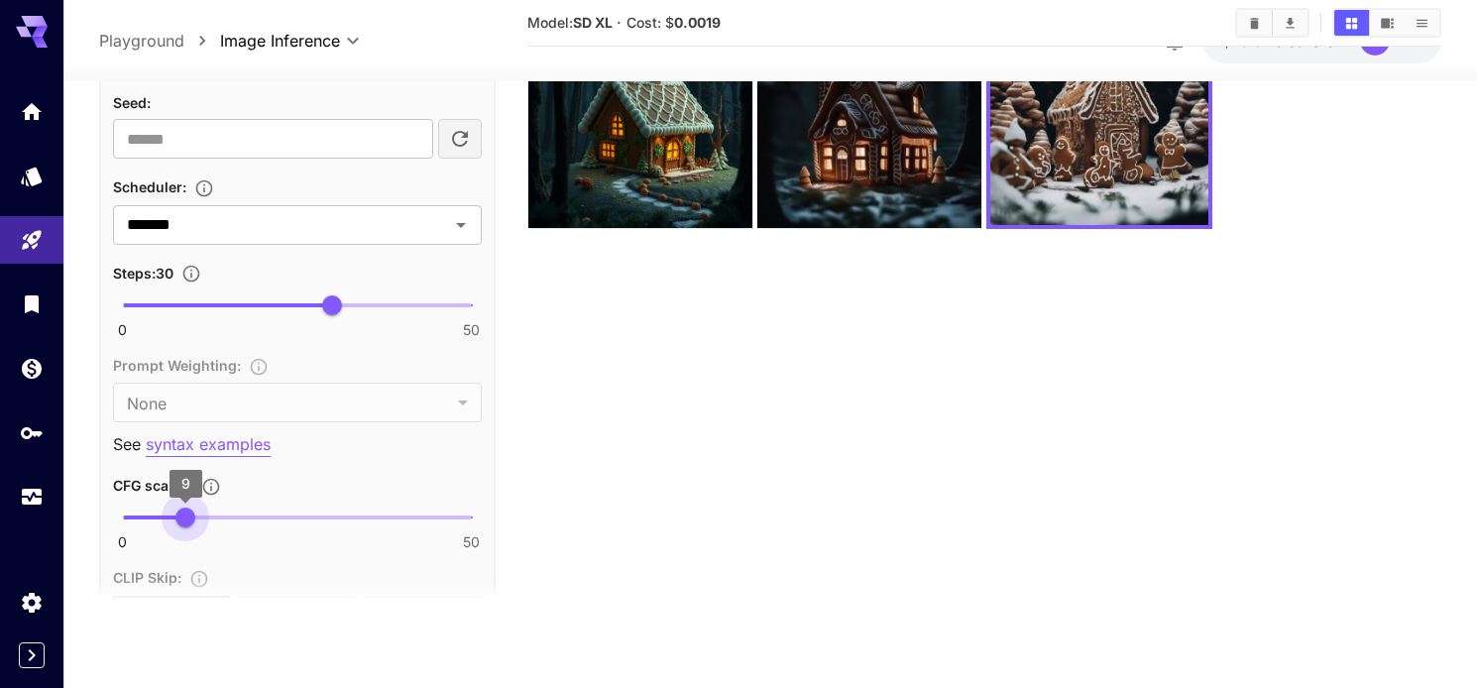
type input "***"
drag, startPoint x: 173, startPoint y: 520, endPoint x: 187, endPoint y: 515, distance: 14.7
click at [187, 515] on span "9.3" at bounding box center [187, 518] width 20 height 20
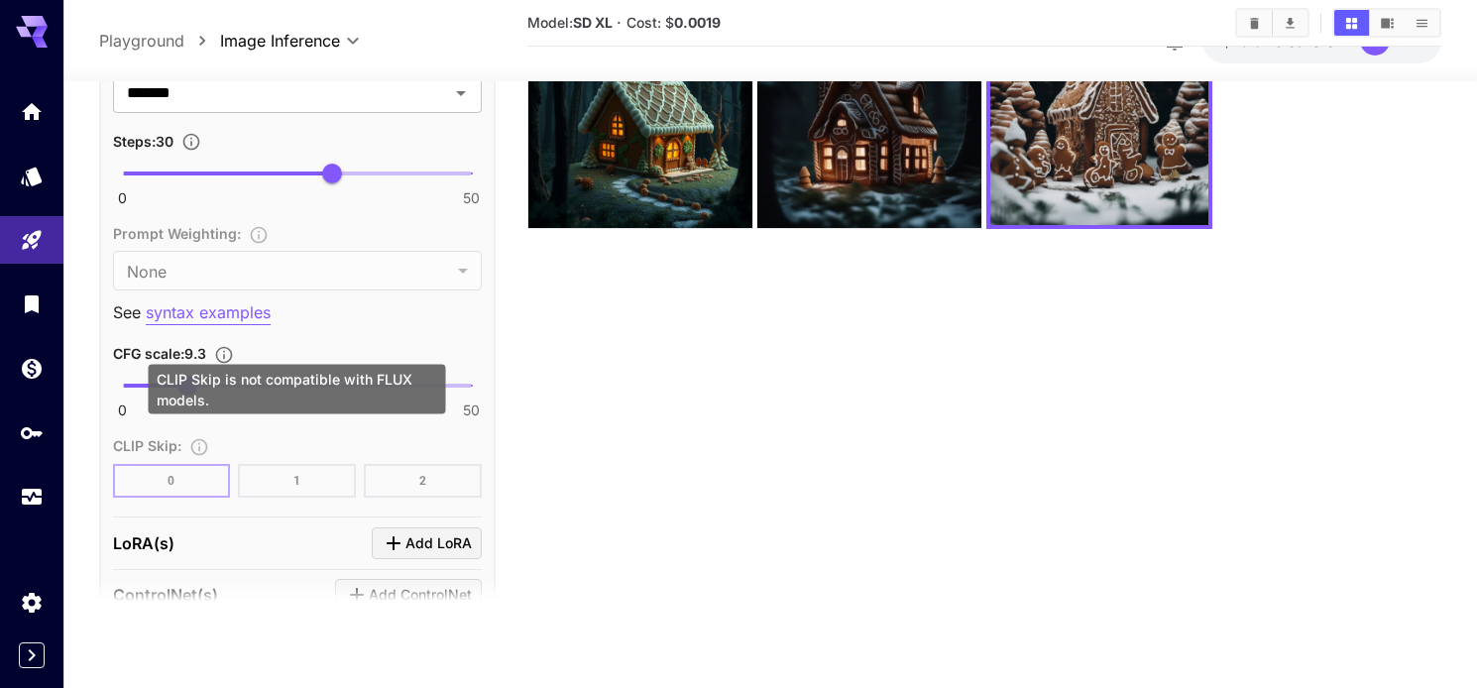
scroll to position [1690, 0]
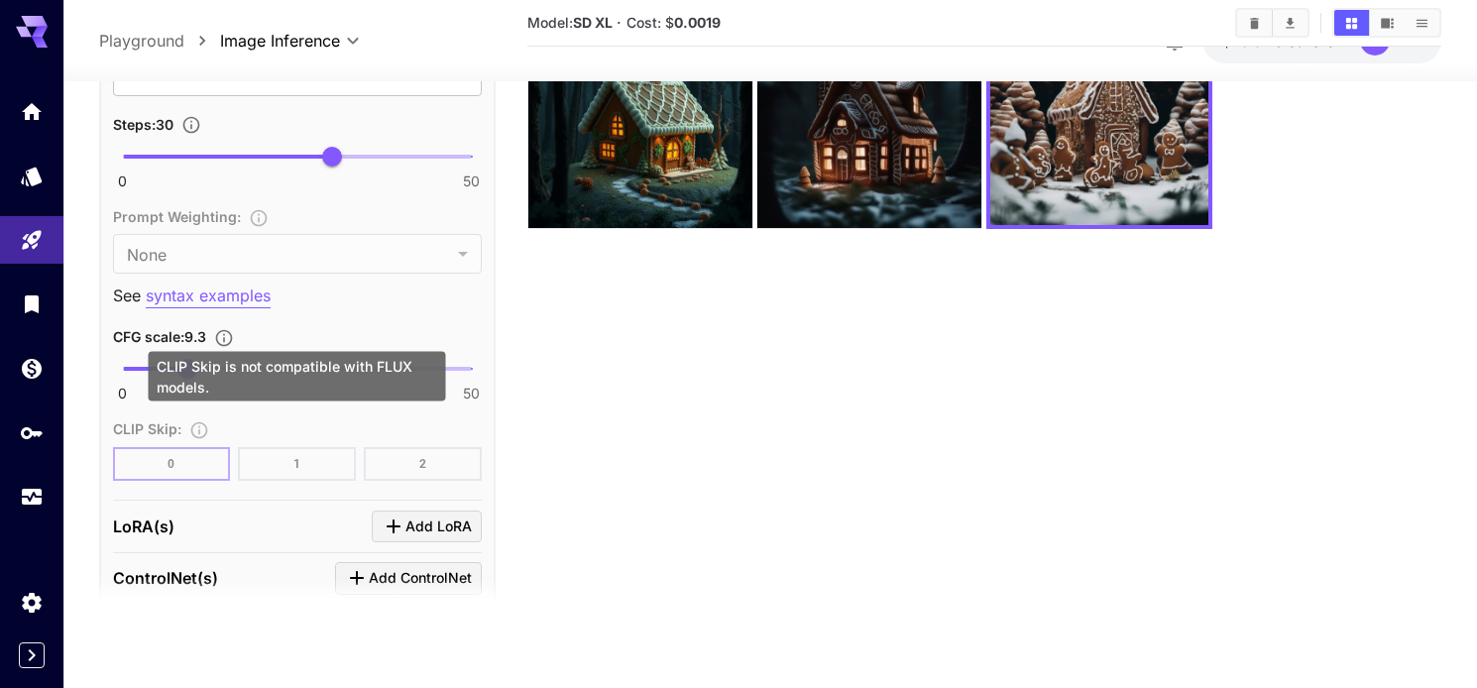
type input "**"
type input "*"
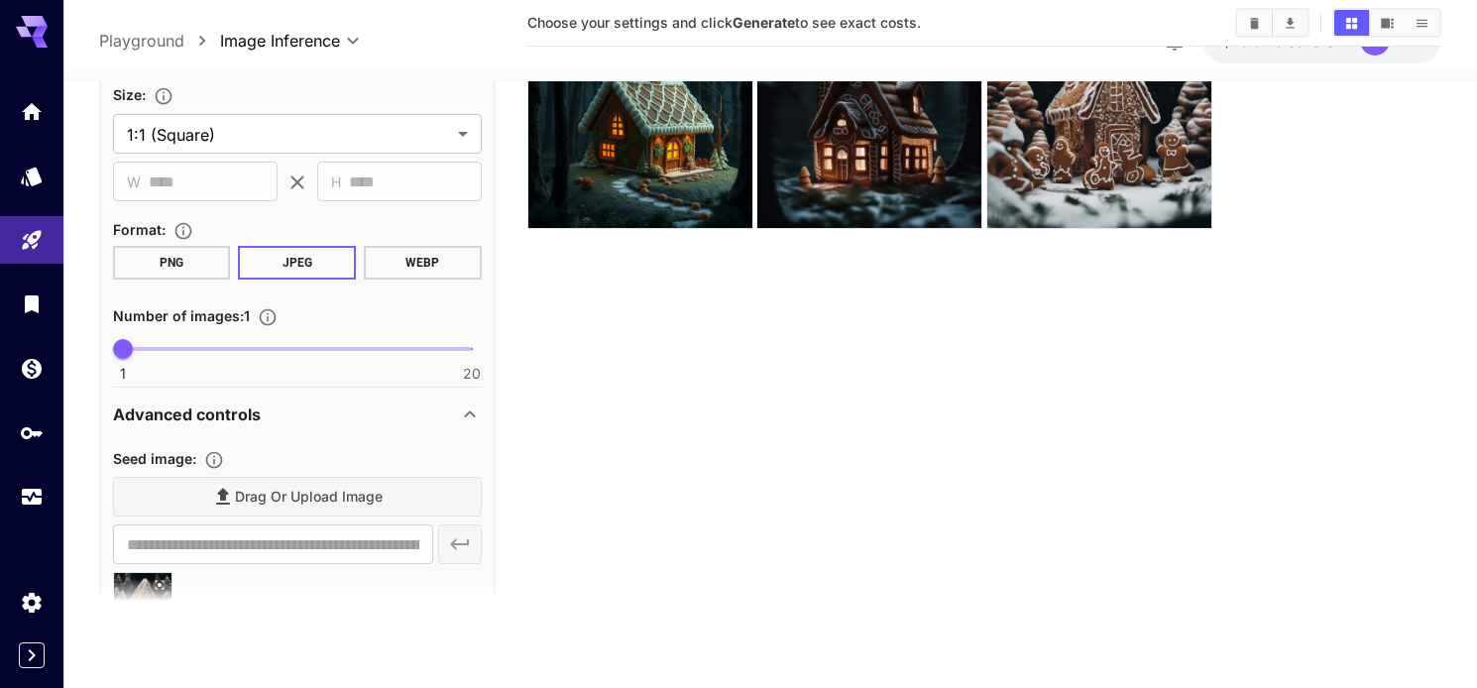
scroll to position [522, 0]
click at [199, 260] on button "PNG" at bounding box center [172, 263] width 118 height 34
click at [318, 130] on body "**********" at bounding box center [738, 265] width 1477 height 845
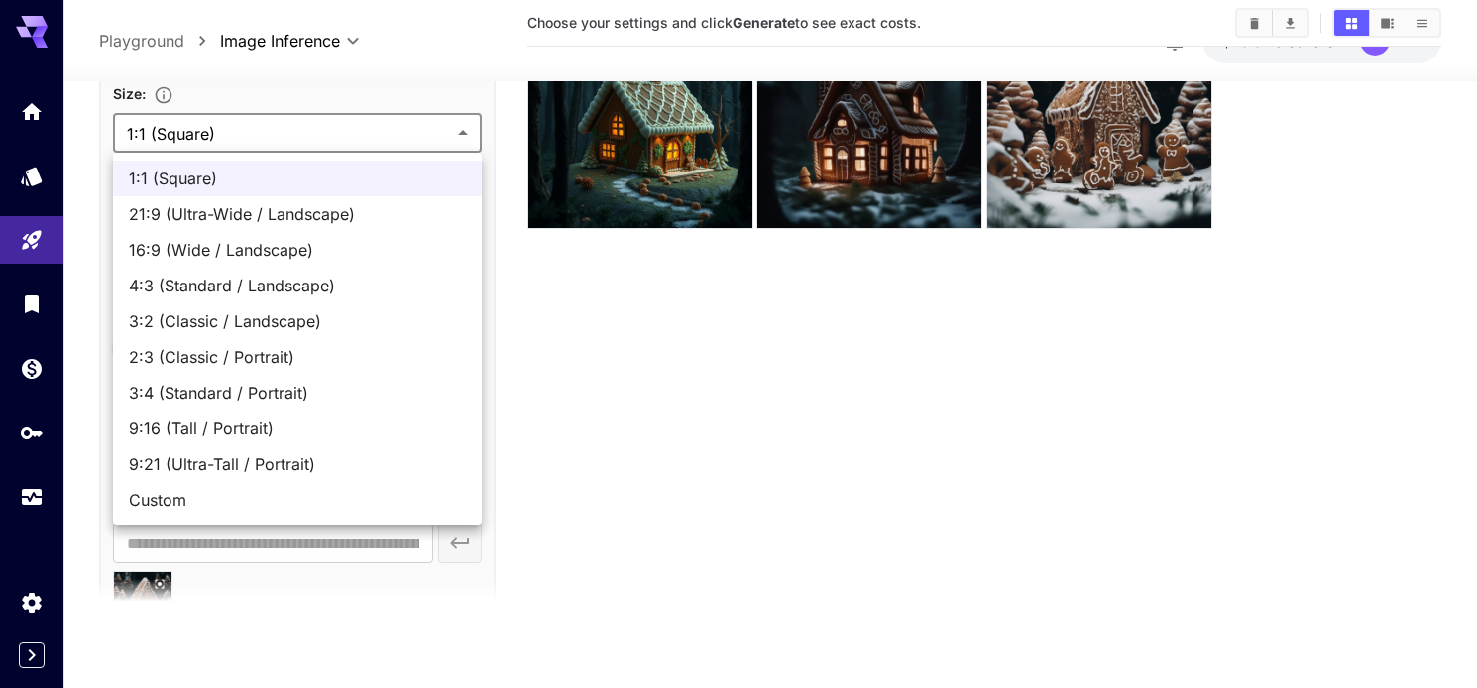
click at [318, 130] on div at bounding box center [738, 344] width 1477 height 688
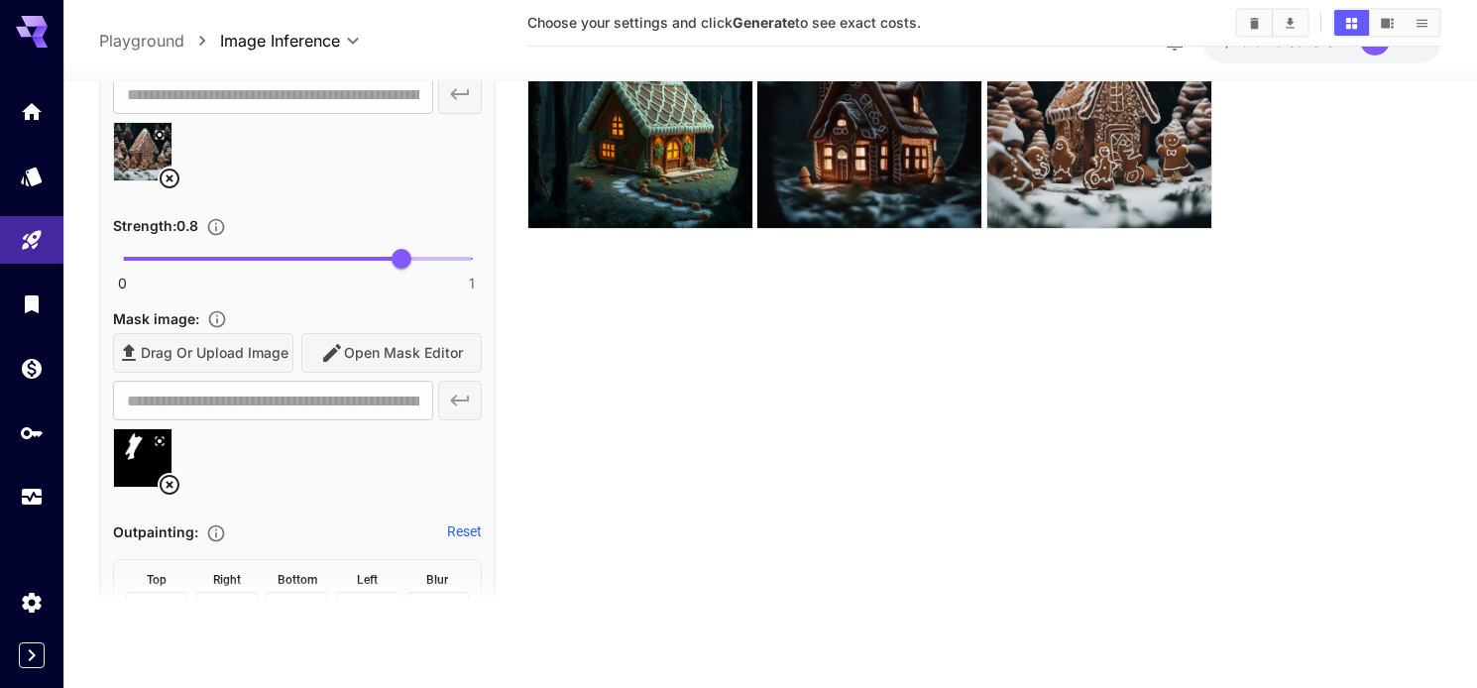
scroll to position [973, 0]
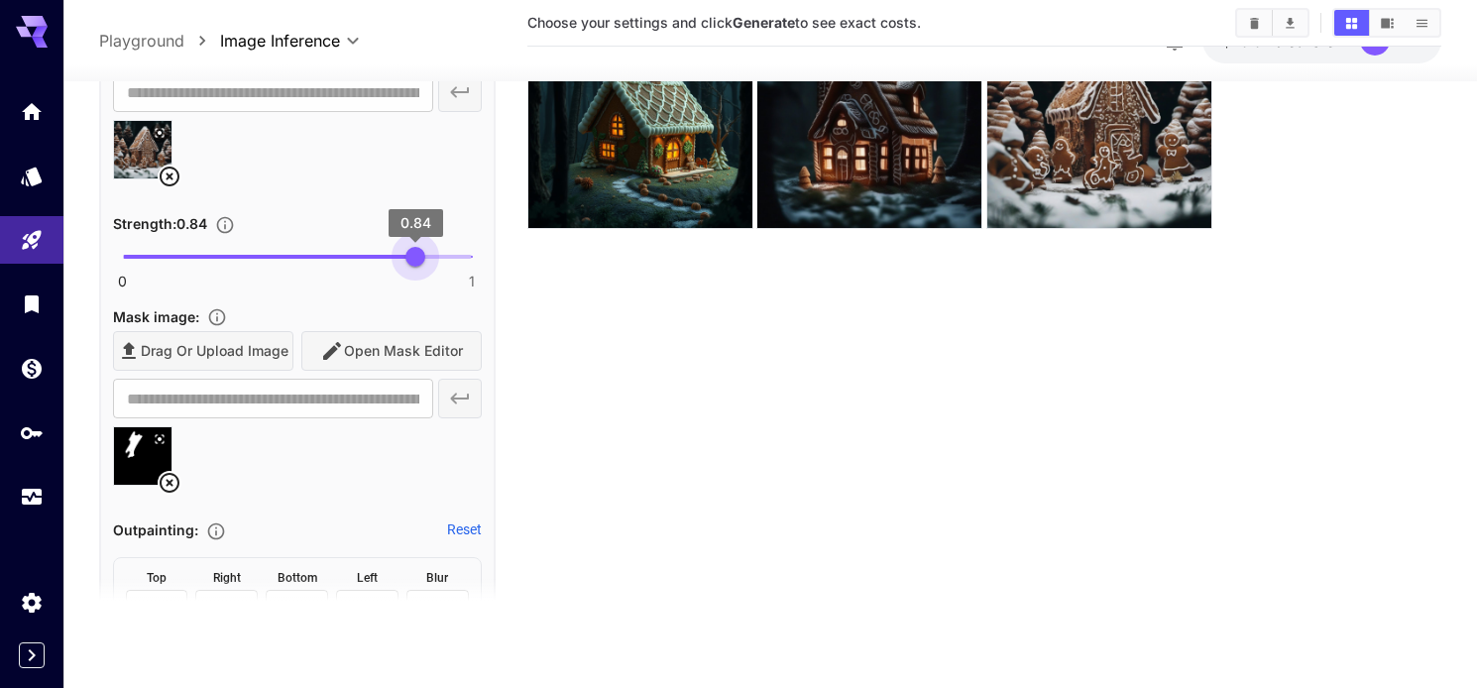
type input "****"
drag, startPoint x: 402, startPoint y: 254, endPoint x: 422, endPoint y: 255, distance: 19.8
click at [422, 255] on span "0.86" at bounding box center [422, 257] width 20 height 20
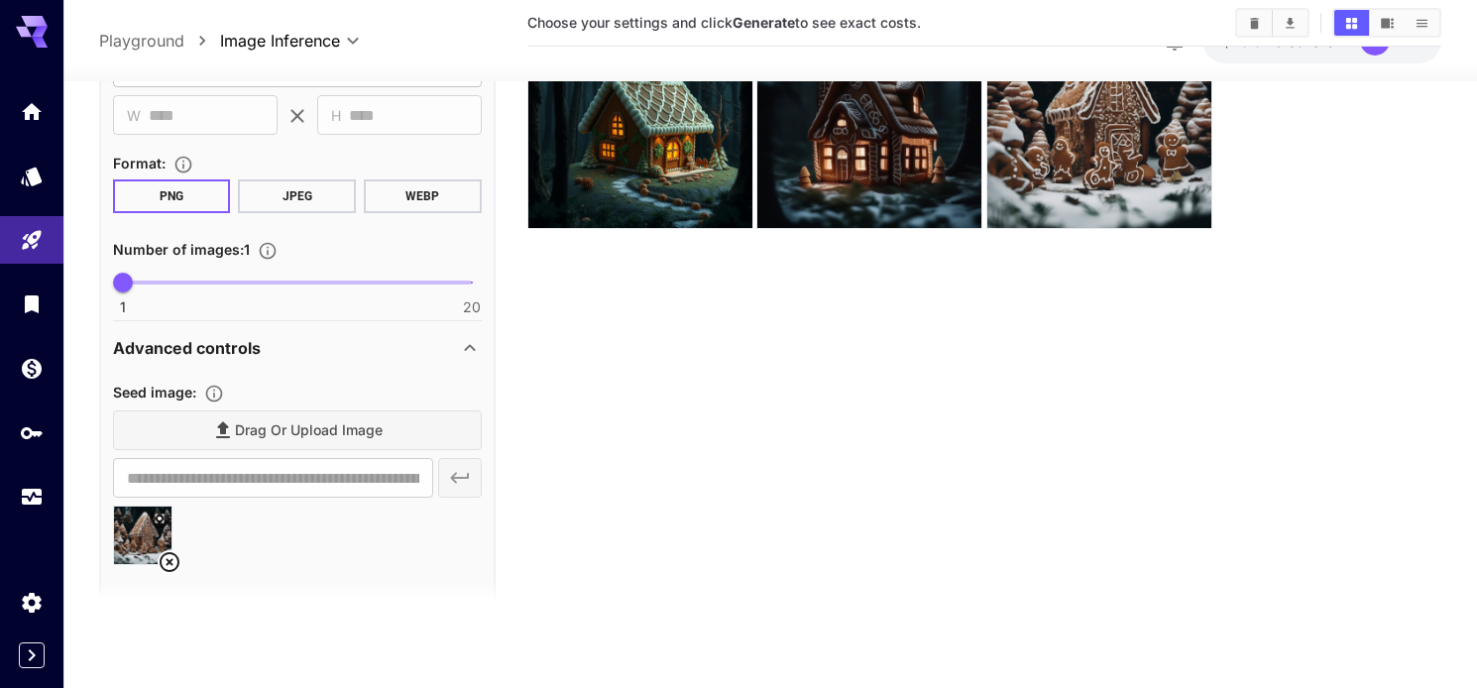
scroll to position [0, 0]
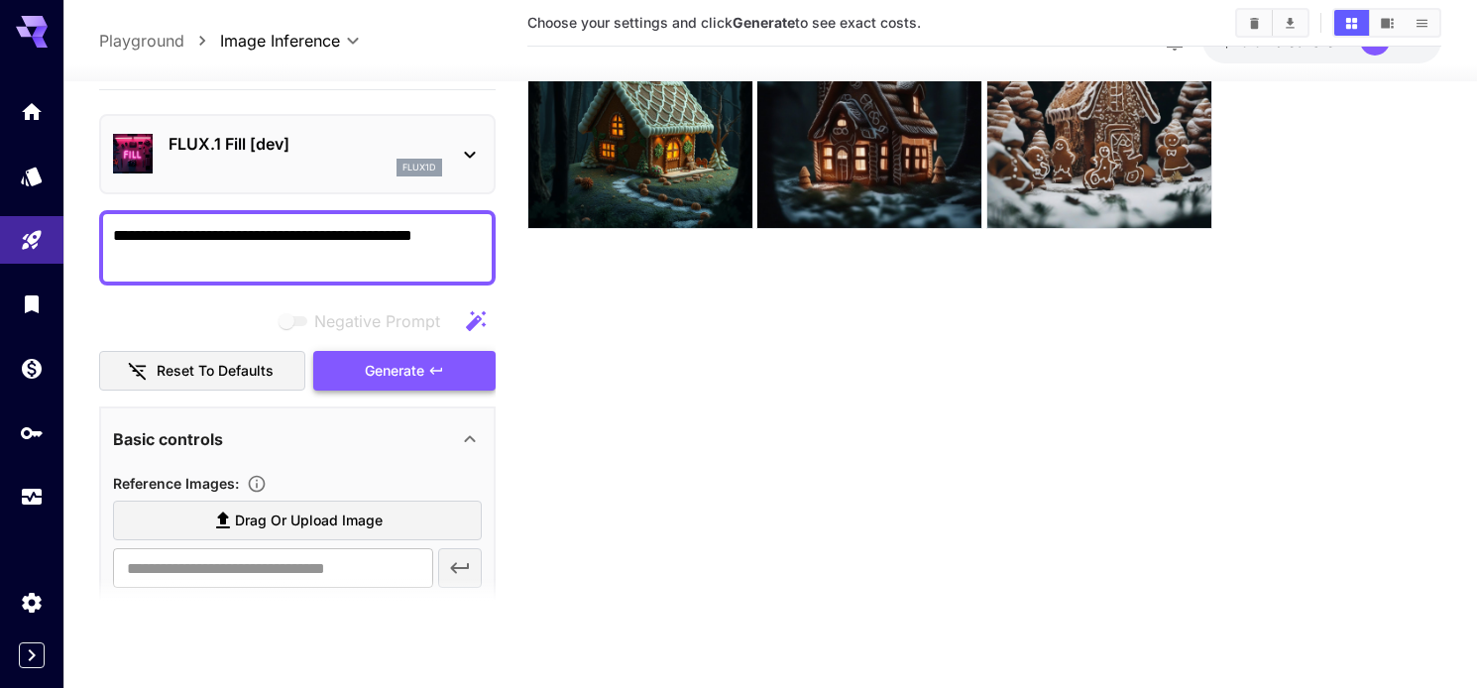
click at [381, 365] on span "Generate" at bounding box center [394, 371] width 59 height 25
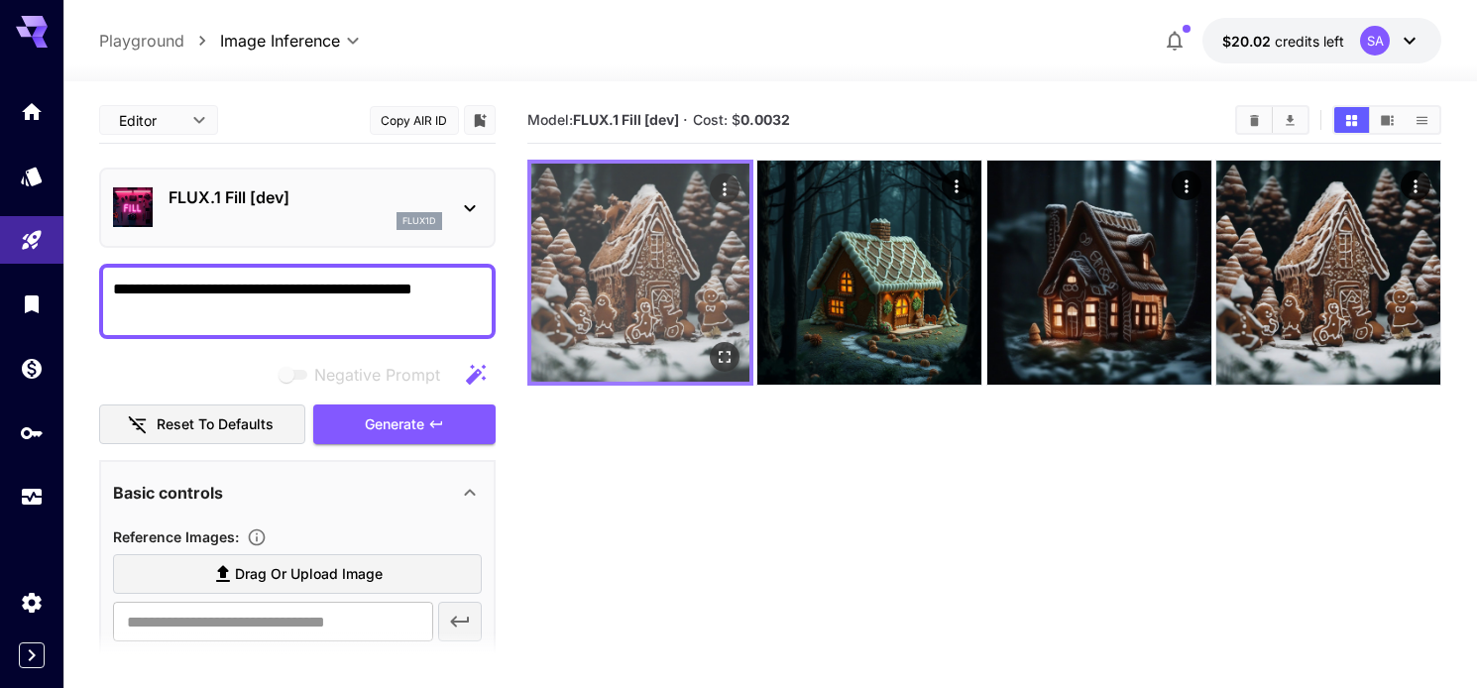
click at [687, 268] on img at bounding box center [640, 273] width 218 height 218
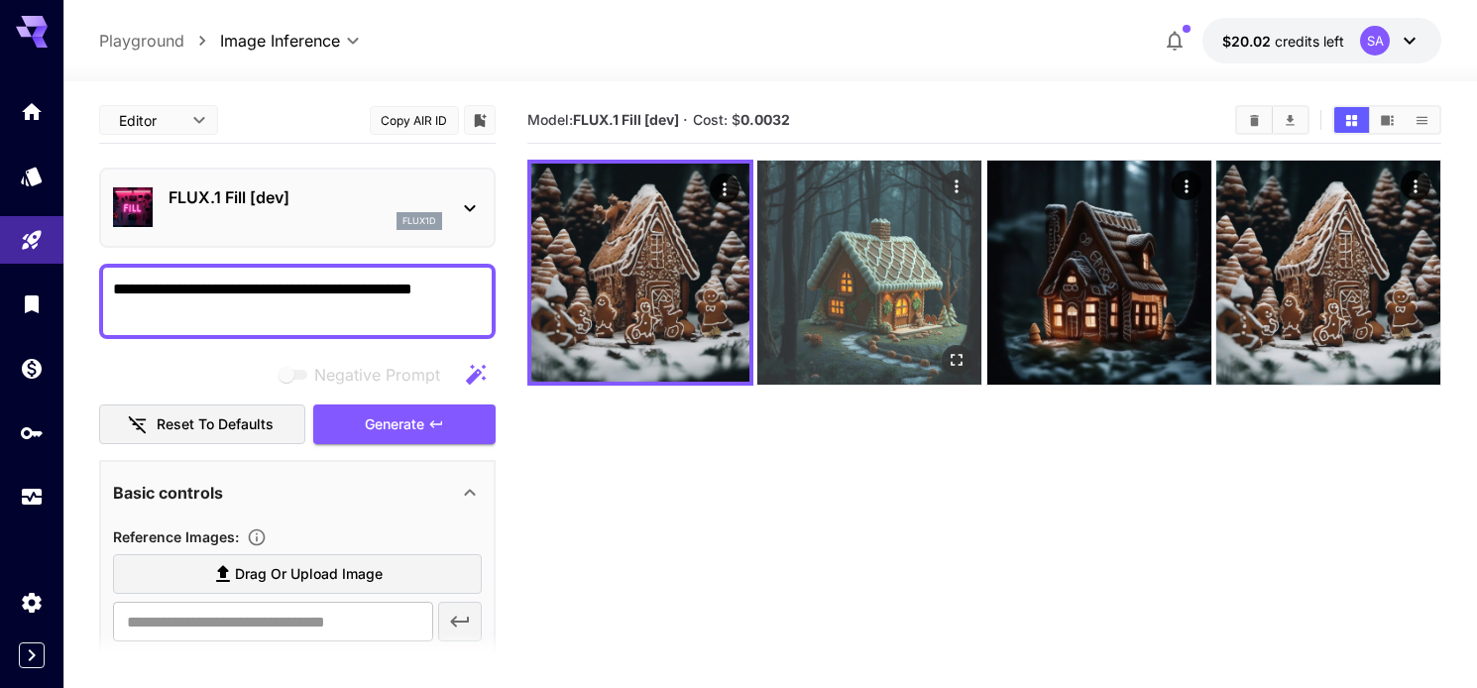
click at [835, 304] on img at bounding box center [869, 273] width 224 height 224
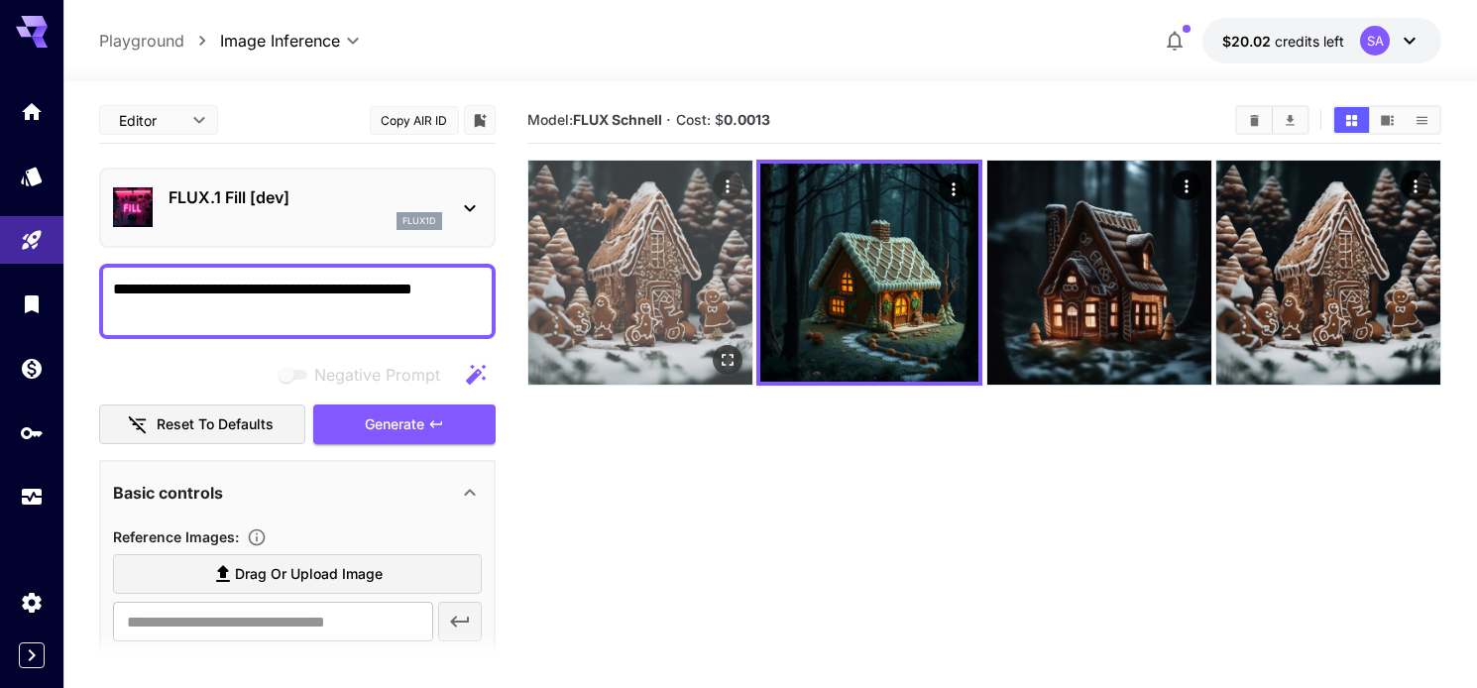
click at [667, 303] on img at bounding box center [640, 273] width 224 height 224
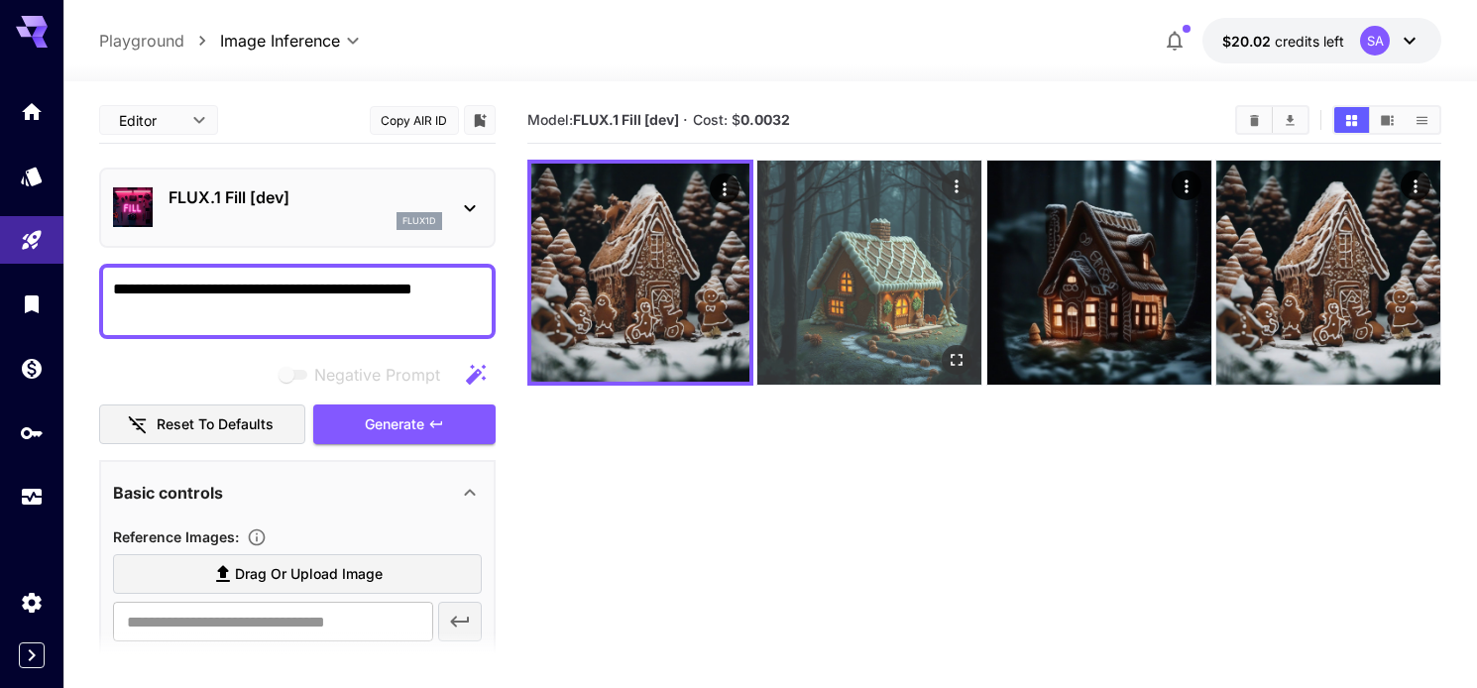
click at [821, 296] on img at bounding box center [869, 273] width 224 height 224
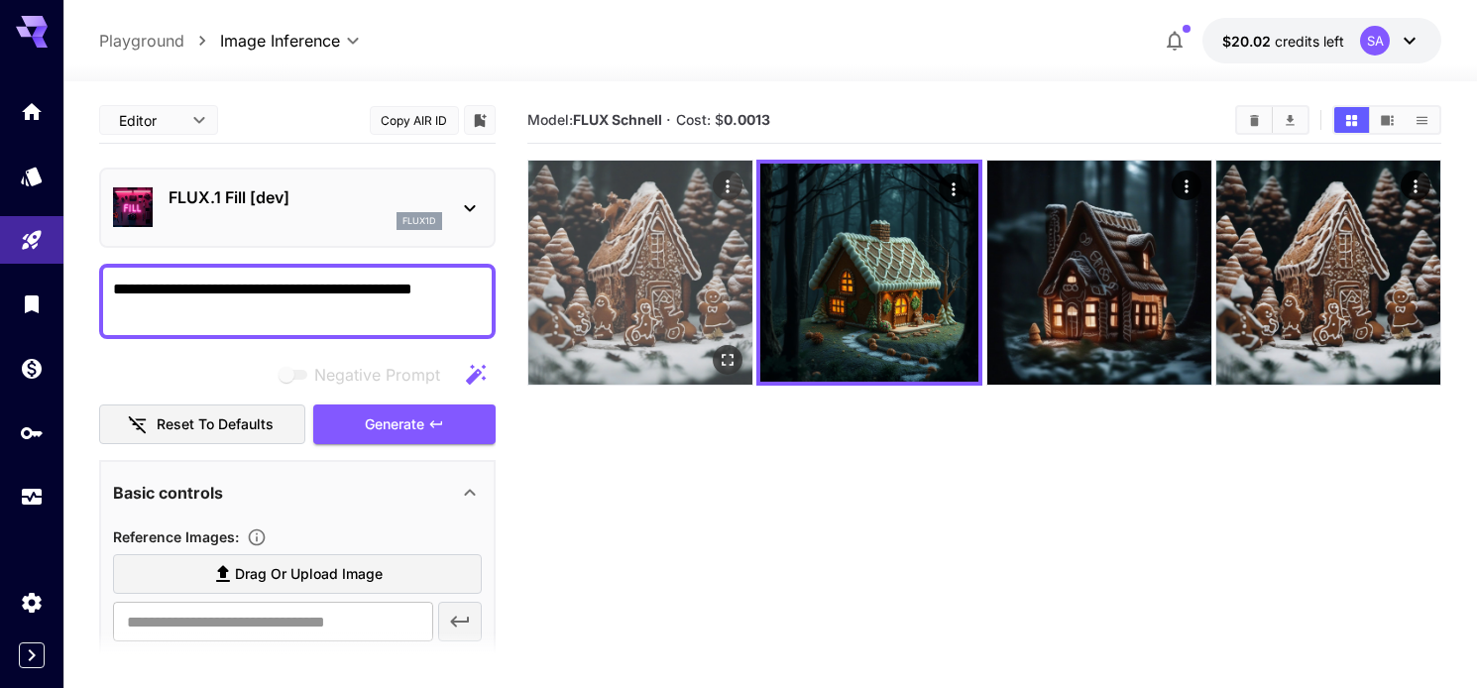
click at [643, 284] on img at bounding box center [640, 273] width 224 height 224
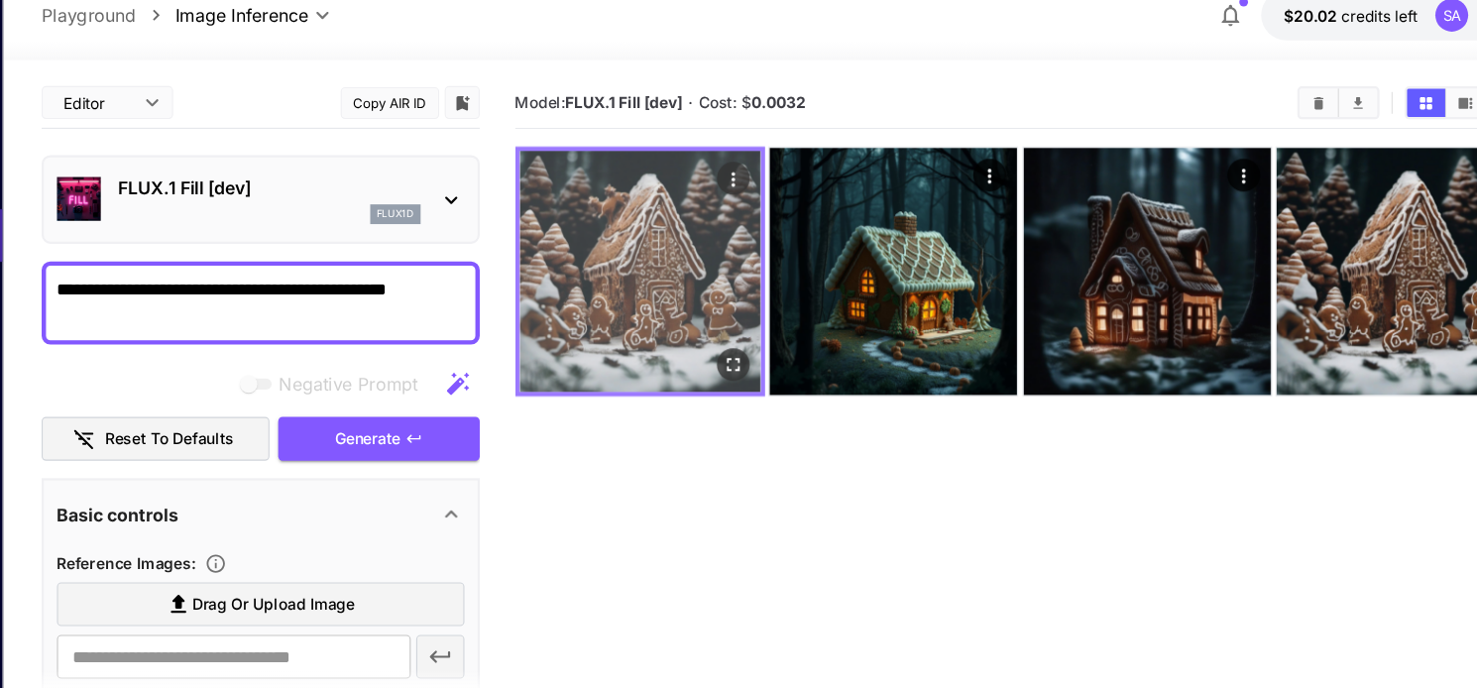
click at [643, 284] on img at bounding box center [640, 273] width 218 height 218
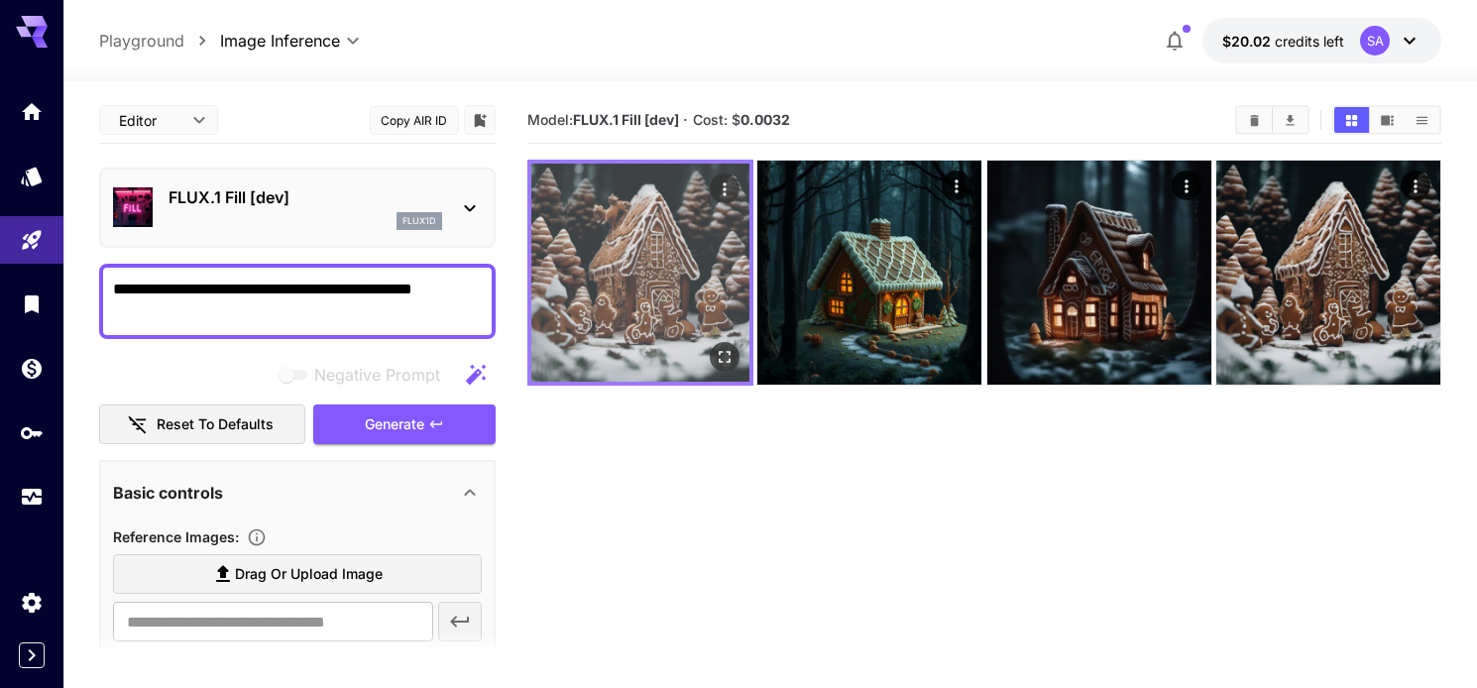
click at [646, 247] on img at bounding box center [640, 273] width 218 height 218
click at [728, 187] on icon "Actions" at bounding box center [725, 189] width 20 height 20
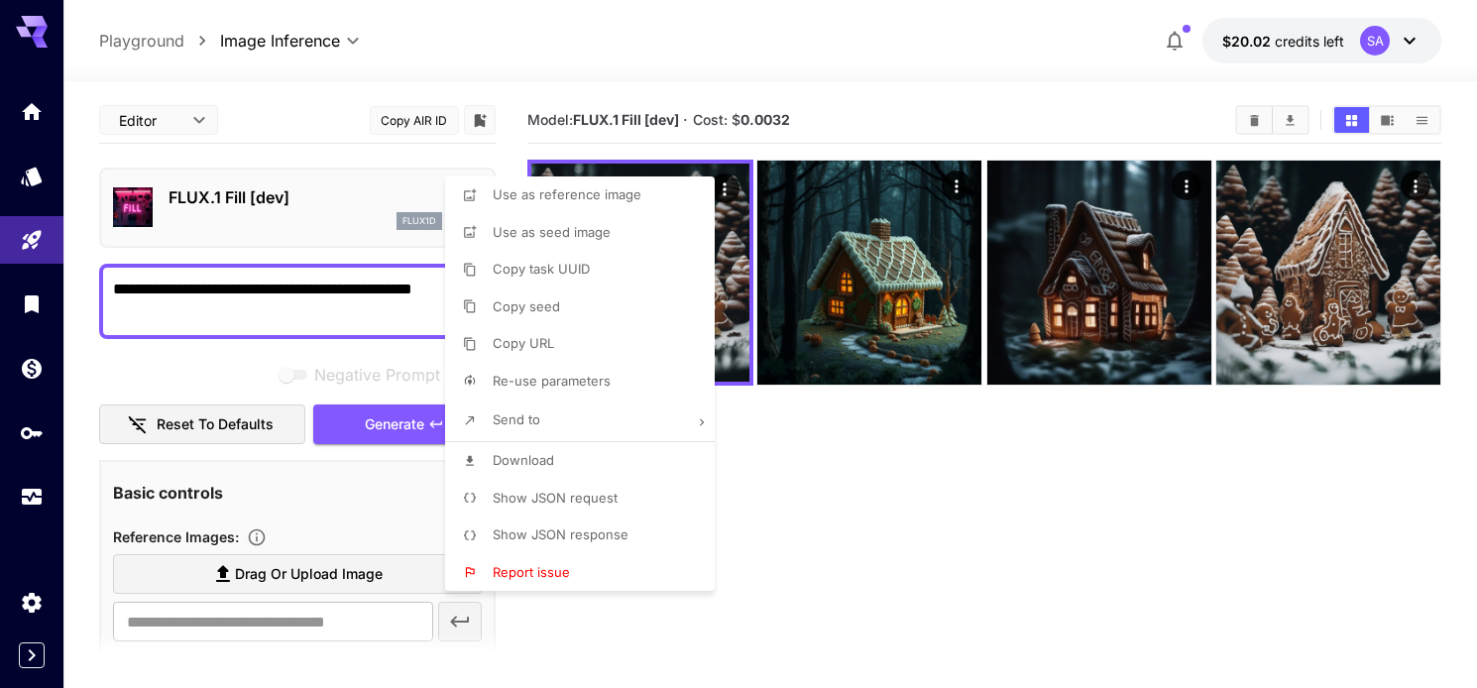
click at [840, 196] on div at bounding box center [738, 344] width 1477 height 688
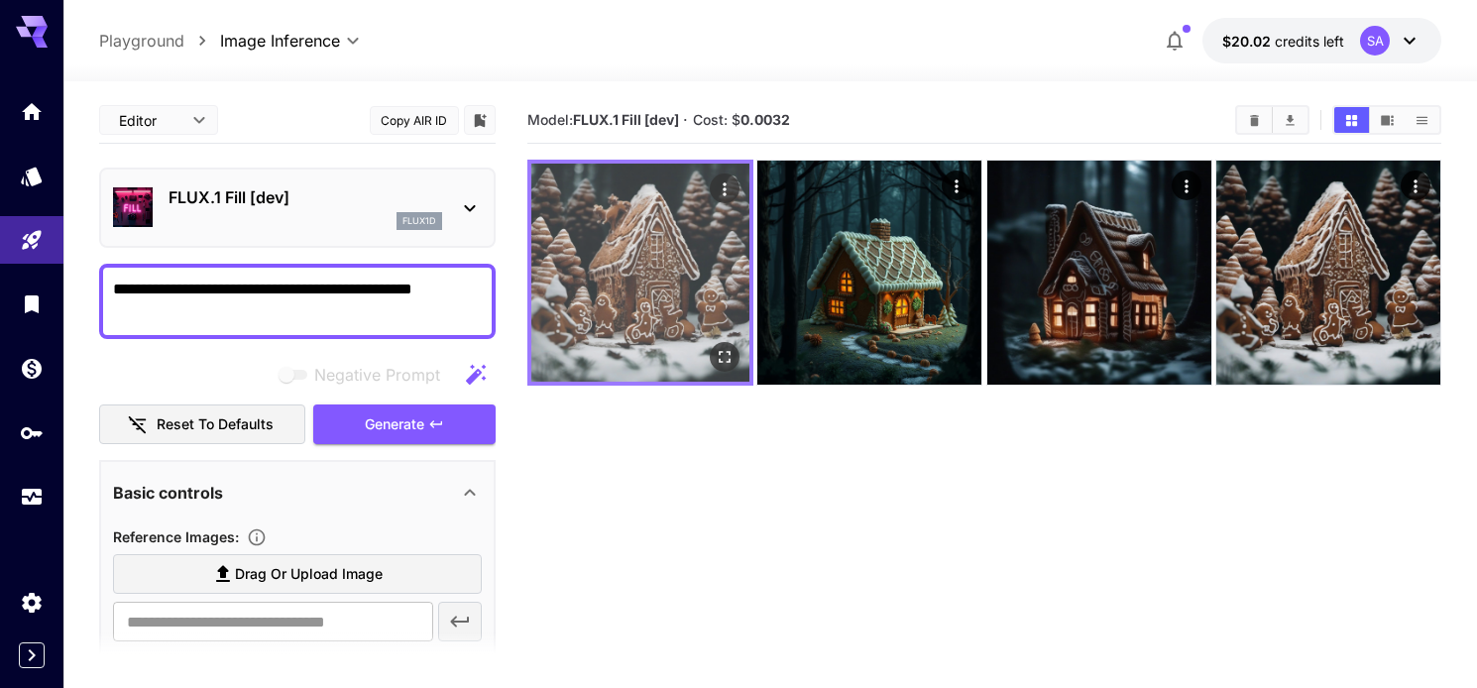
click at [677, 225] on img at bounding box center [640, 273] width 218 height 218
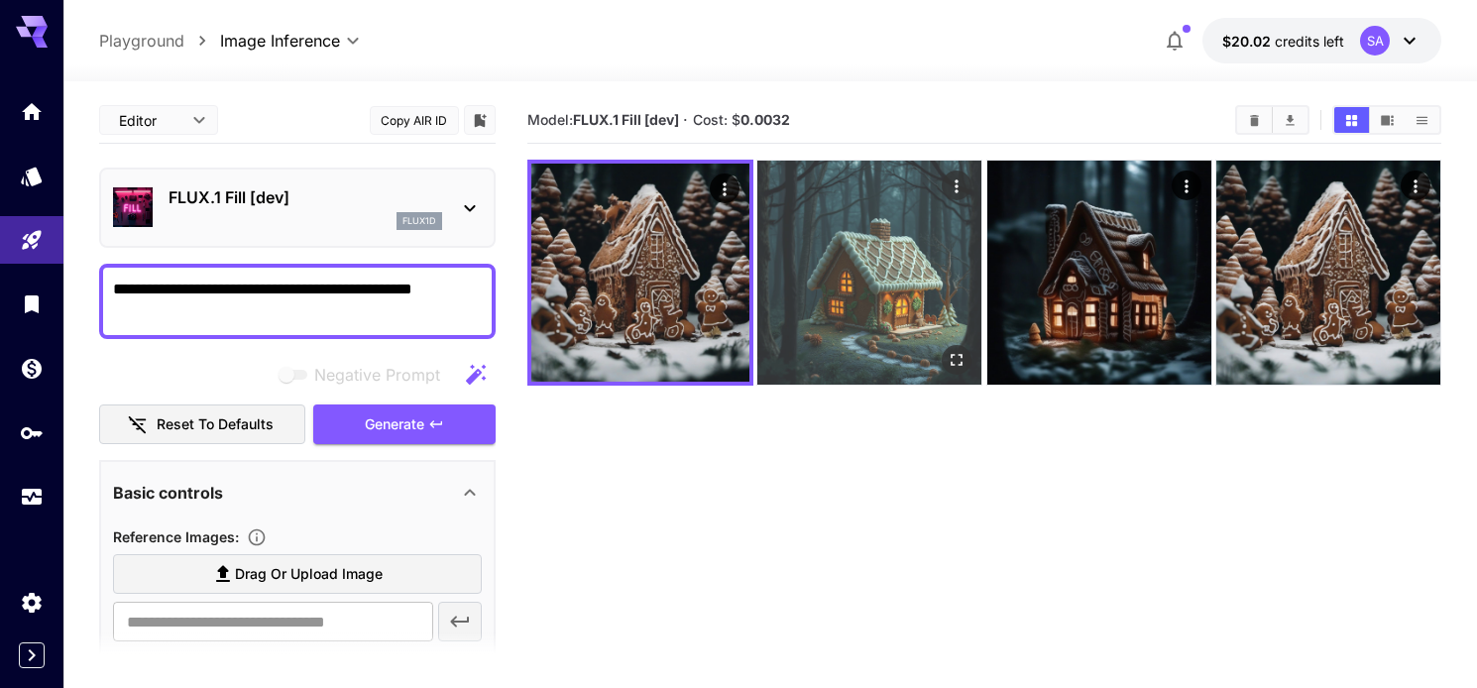
click at [893, 272] on img at bounding box center [869, 273] width 224 height 224
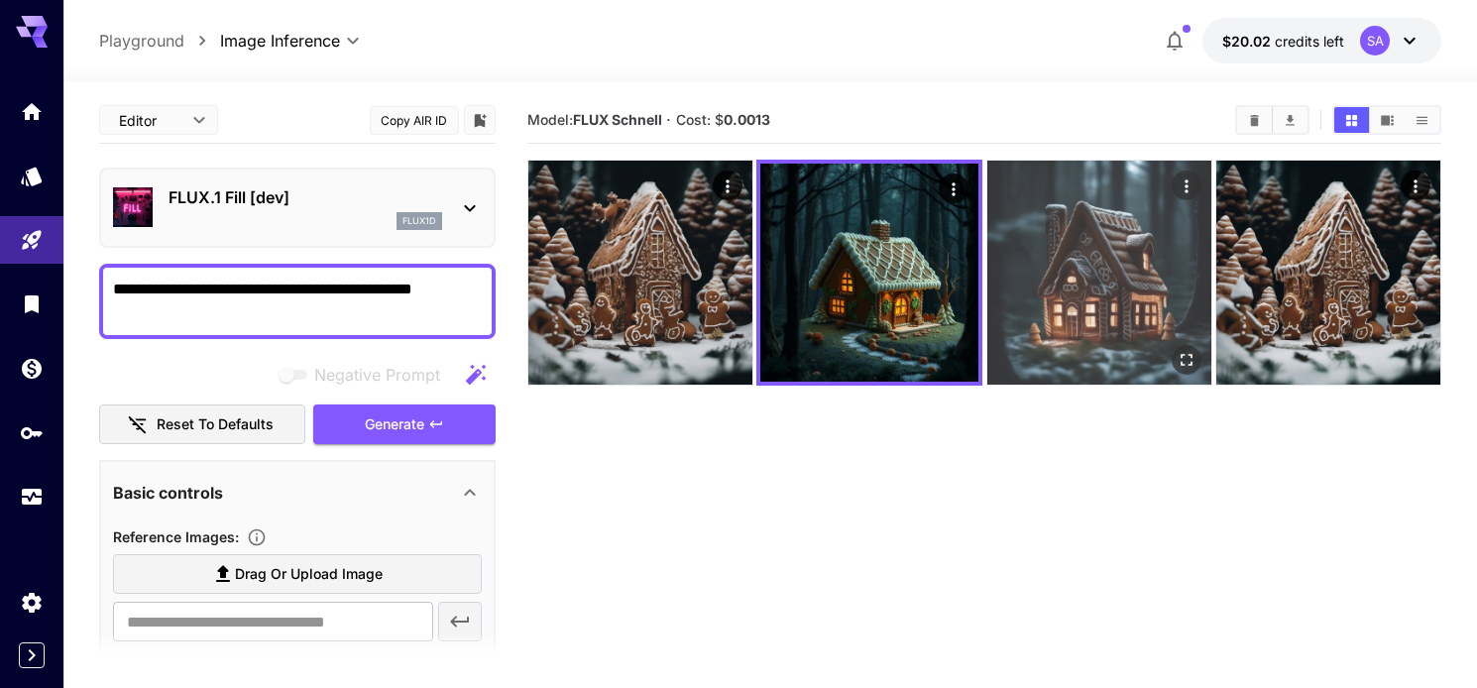
click at [1062, 269] on img at bounding box center [1099, 273] width 224 height 224
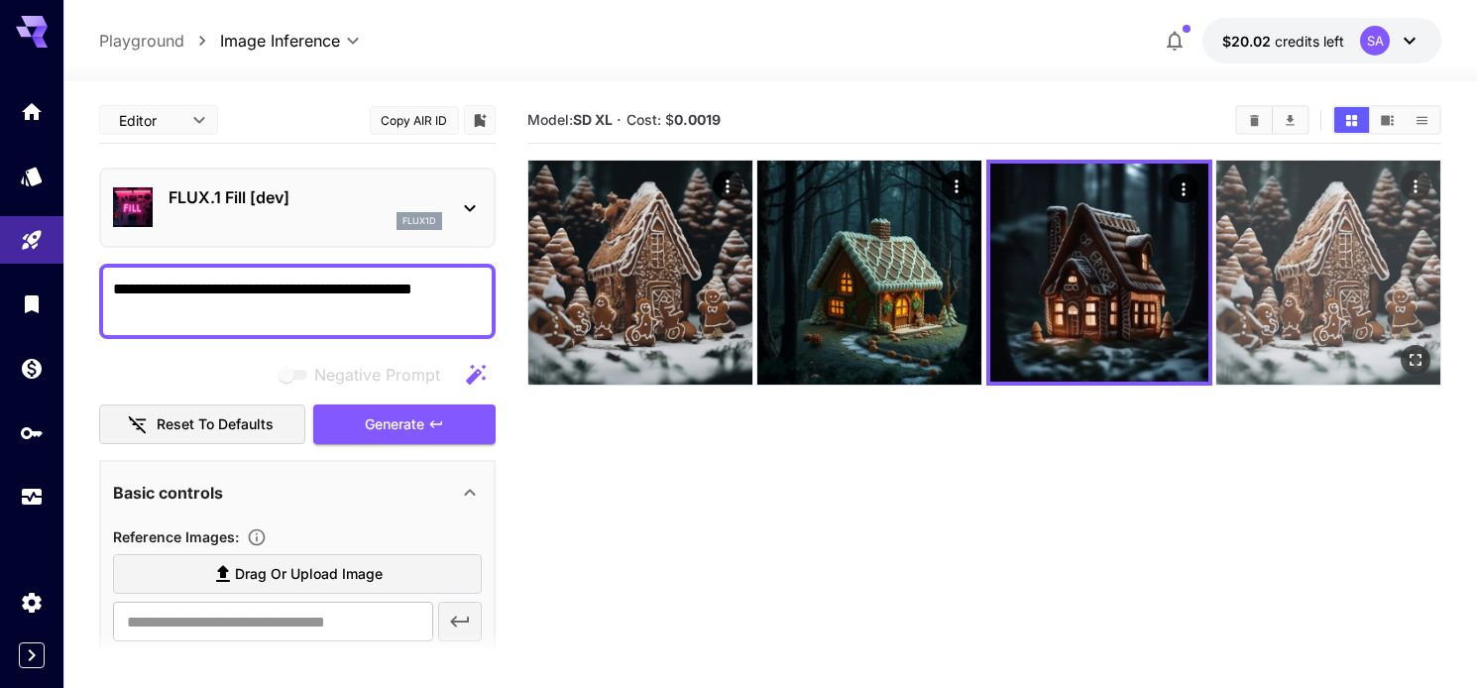
click at [1302, 280] on img at bounding box center [1328, 273] width 224 height 224
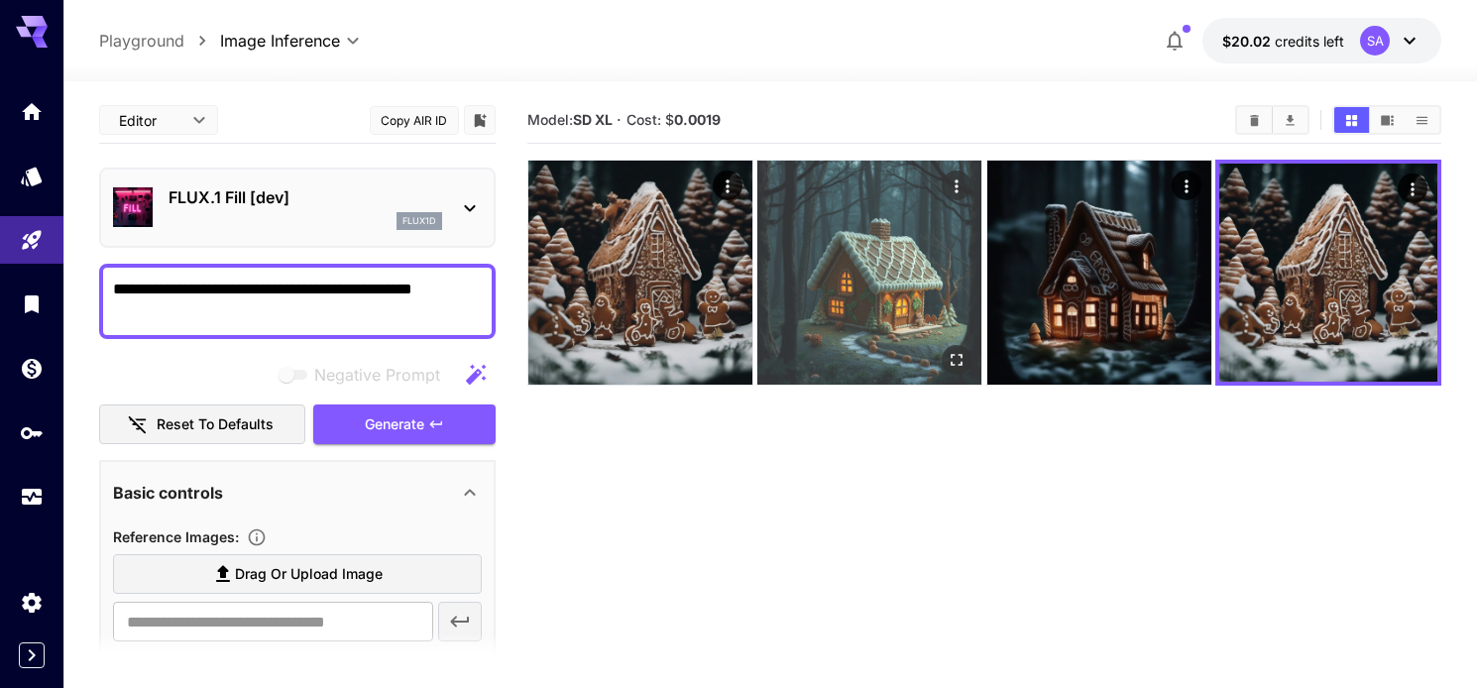
click at [875, 291] on img at bounding box center [869, 273] width 224 height 224
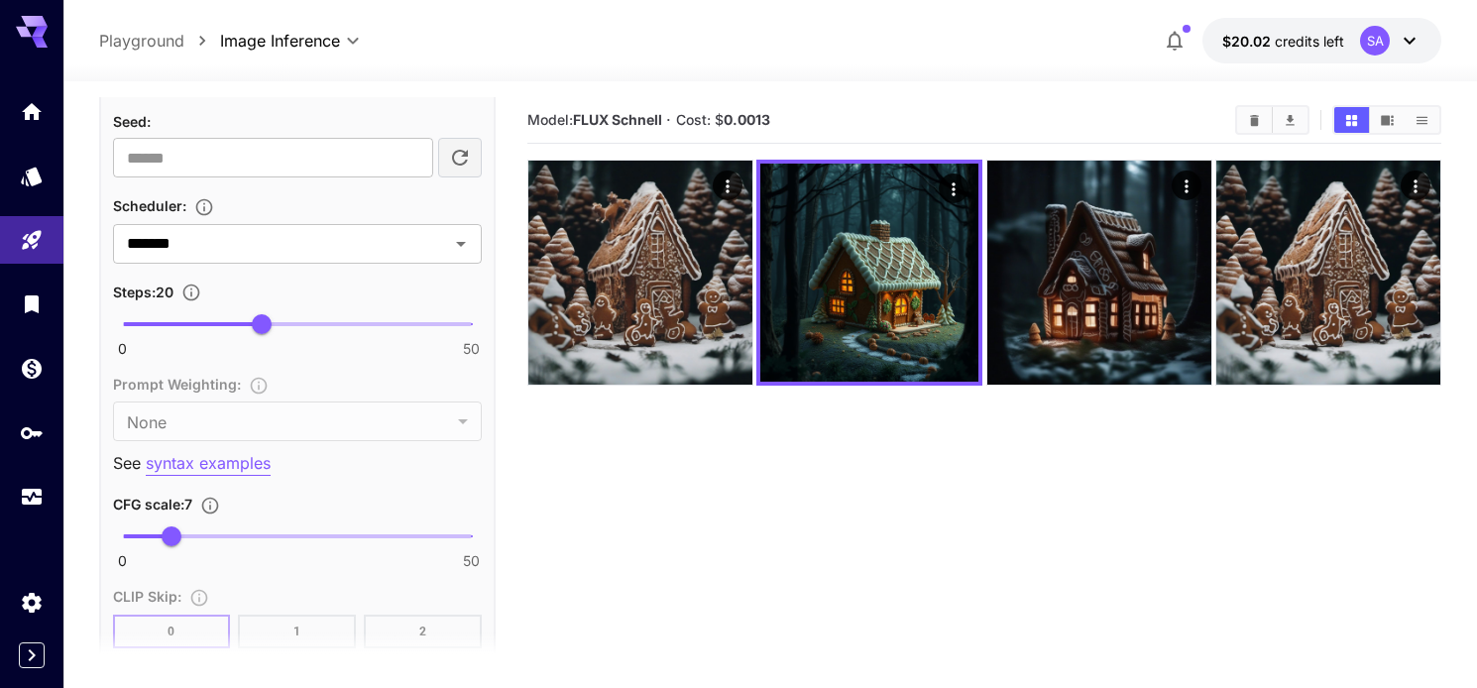
scroll to position [1577, 0]
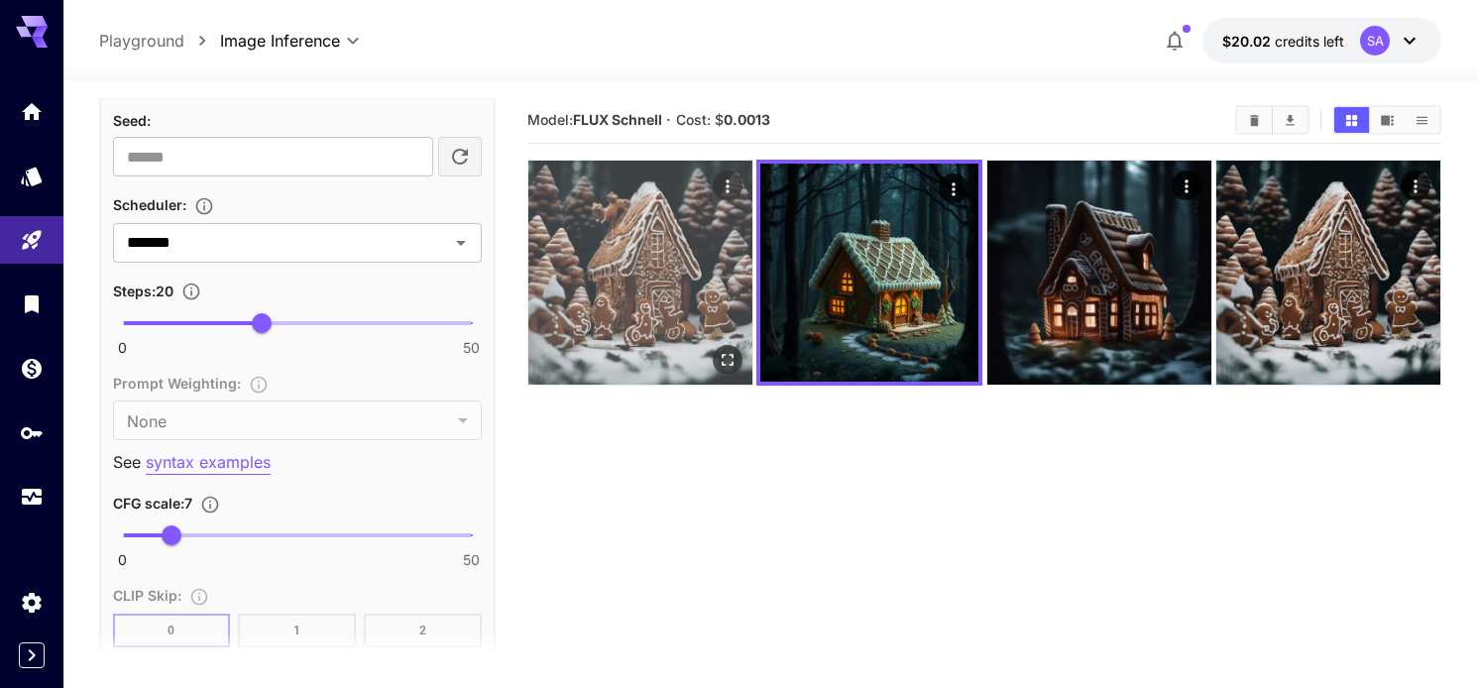
click at [615, 235] on img at bounding box center [640, 273] width 224 height 224
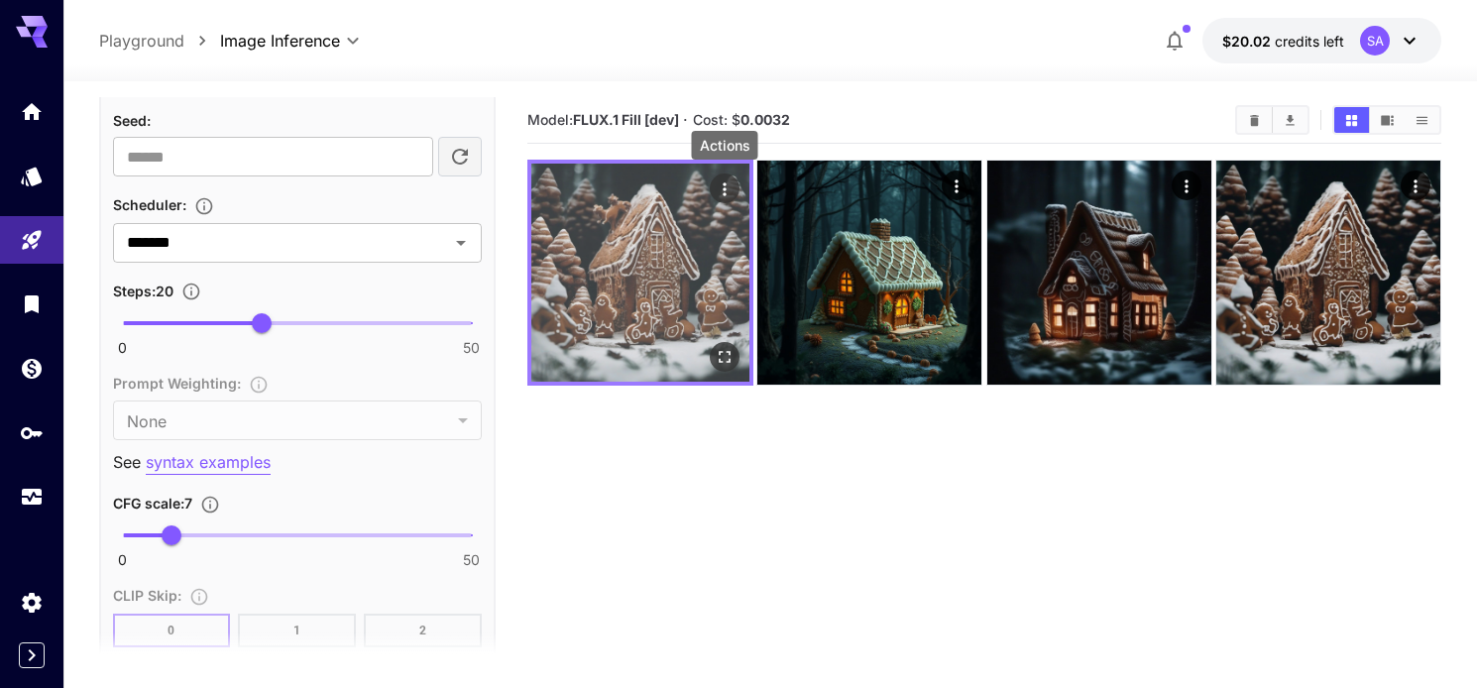
click at [726, 184] on icon "Actions" at bounding box center [724, 188] width 3 height 13
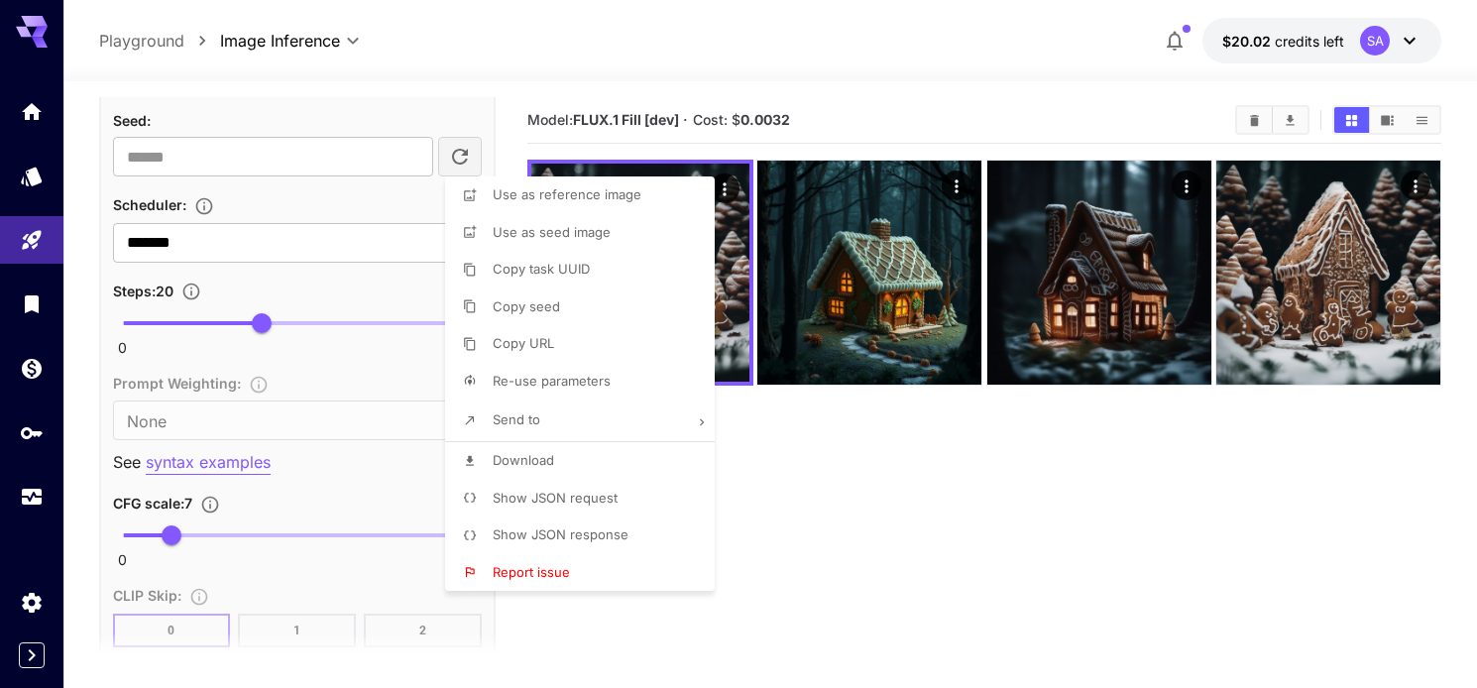
click at [794, 456] on div at bounding box center [738, 344] width 1477 height 688
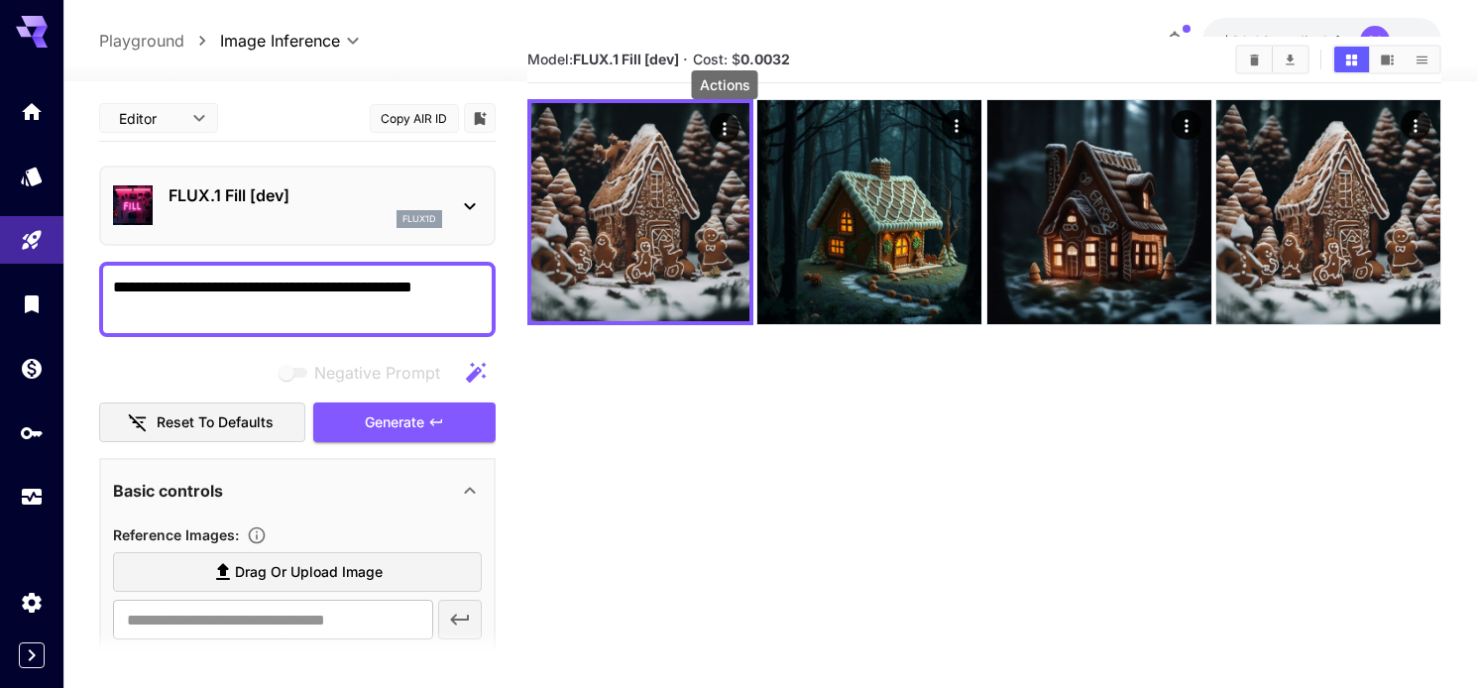
scroll to position [0, 0]
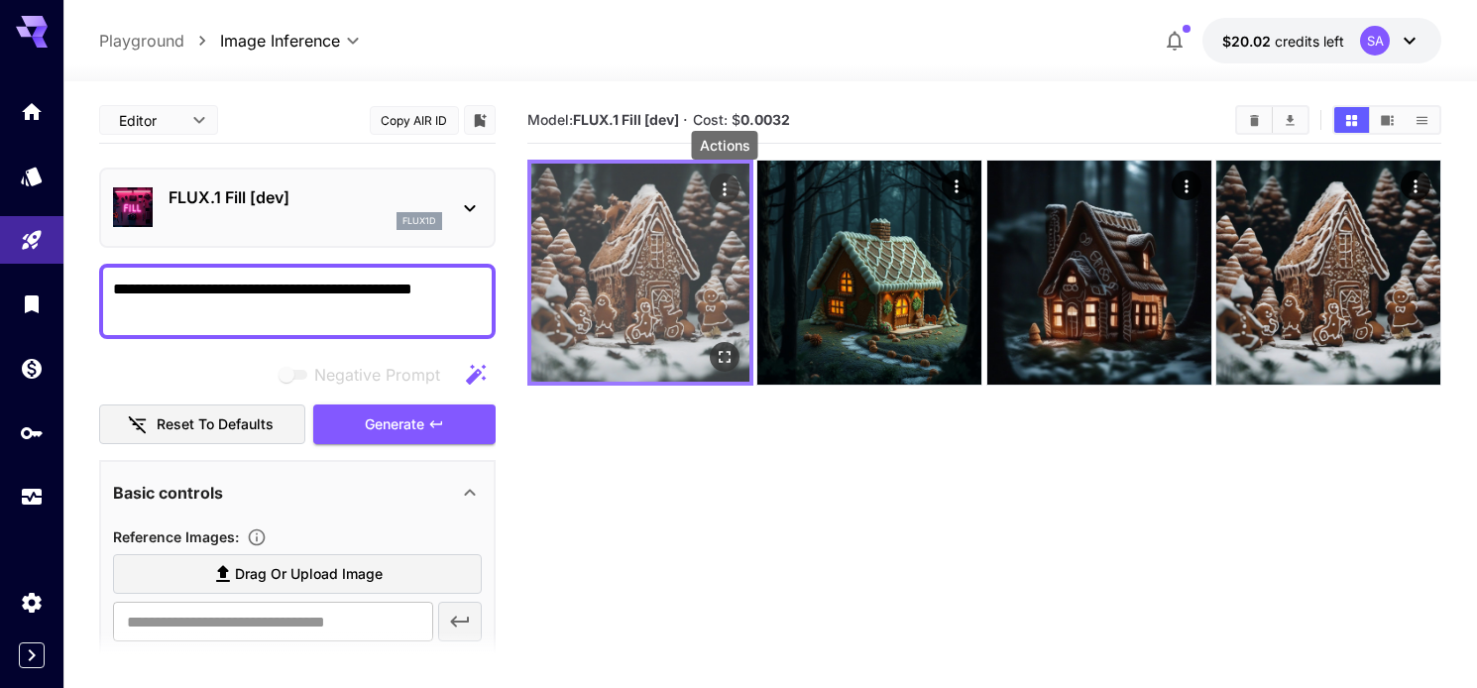
click at [725, 189] on icon "Actions" at bounding box center [724, 188] width 3 height 13
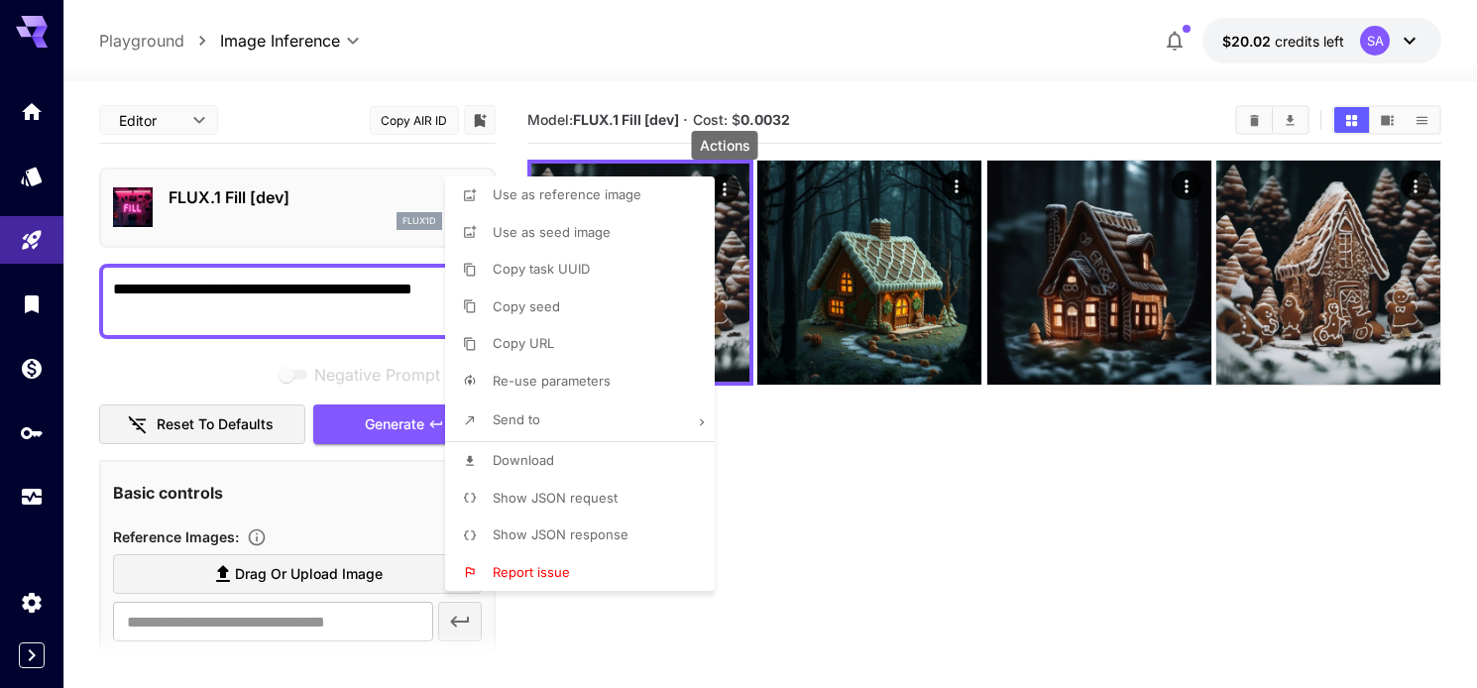
click at [506, 377] on span "Re-use parameters" at bounding box center [552, 381] width 118 height 16
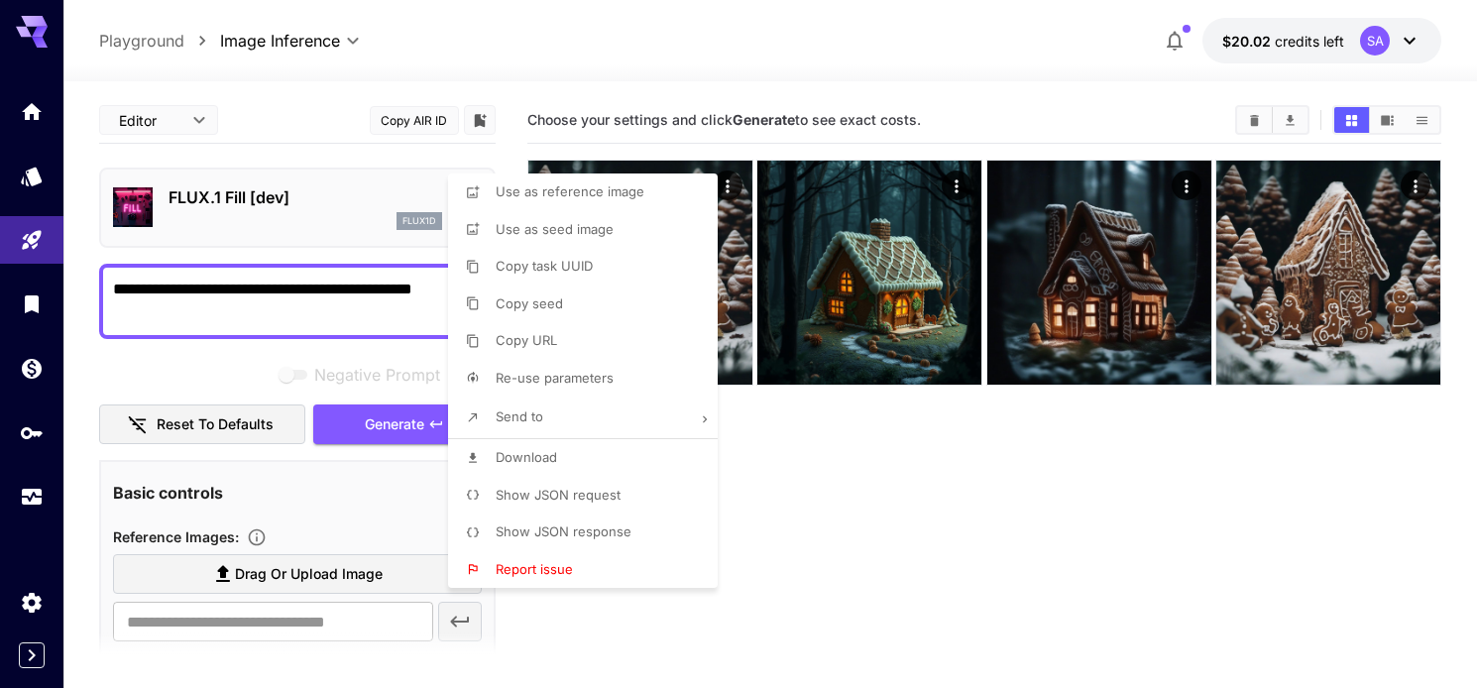
click at [787, 517] on div at bounding box center [738, 344] width 1477 height 688
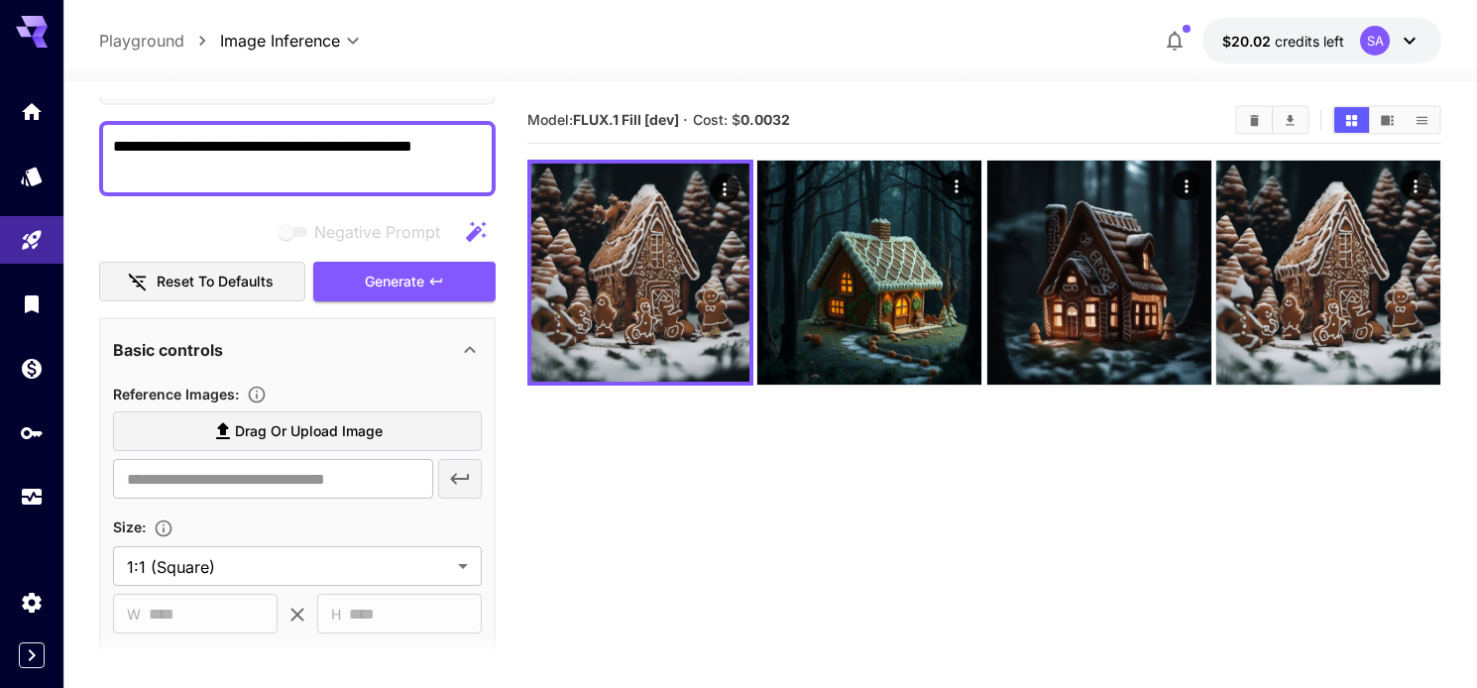
scroll to position [145, 0]
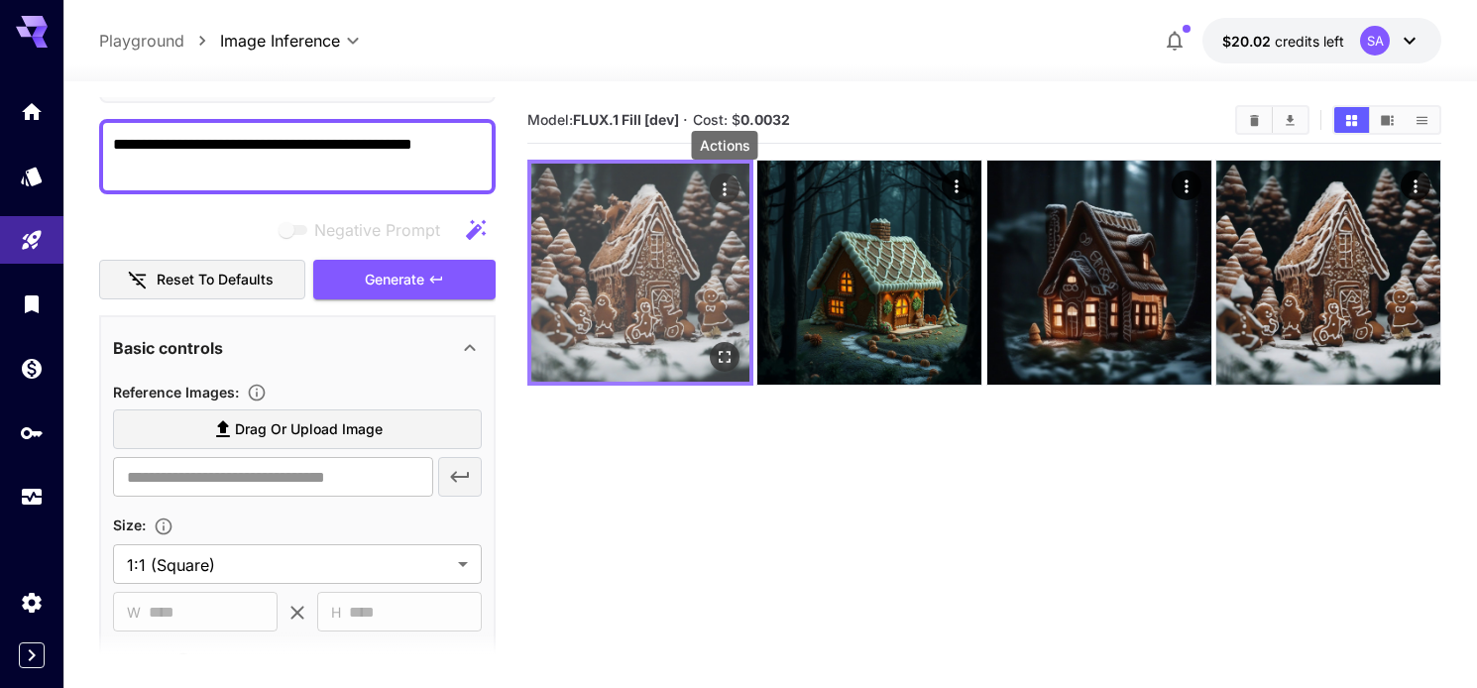
click at [735, 186] on button "Actions" at bounding box center [725, 188] width 30 height 30
click at [732, 187] on icon "Actions" at bounding box center [725, 189] width 20 height 20
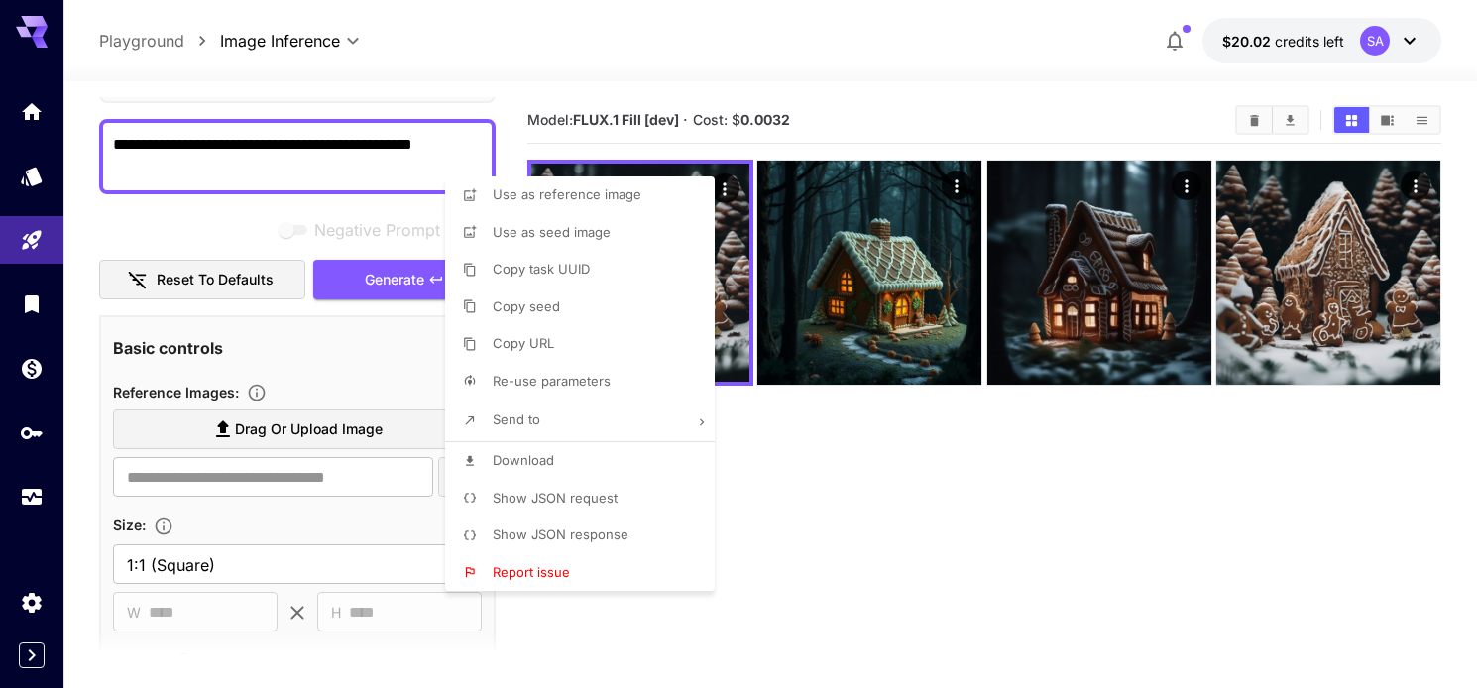
click at [740, 242] on div at bounding box center [738, 344] width 1477 height 688
click at [740, 242] on body "**********" at bounding box center [738, 422] width 1477 height 845
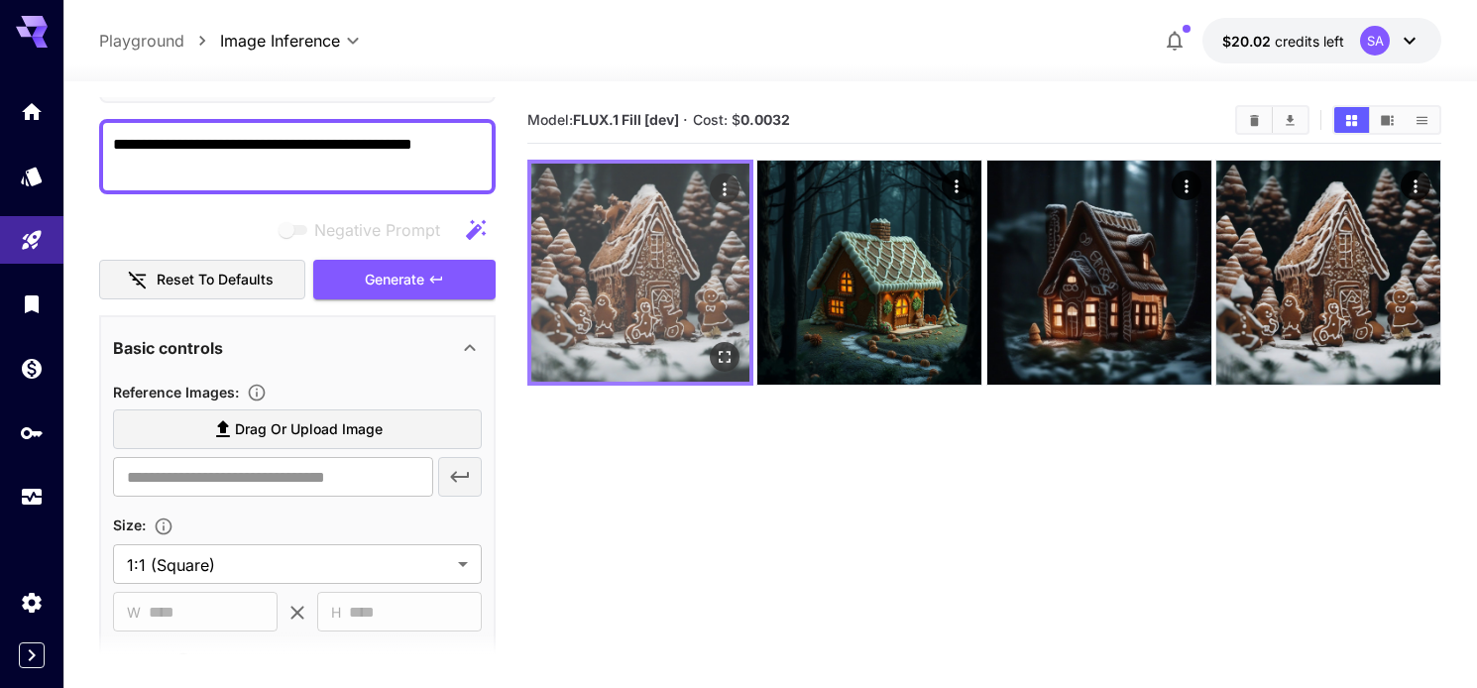
click at [673, 258] on img at bounding box center [640, 273] width 218 height 218
click at [722, 353] on icon "Open in fullscreen" at bounding box center [725, 357] width 20 height 20
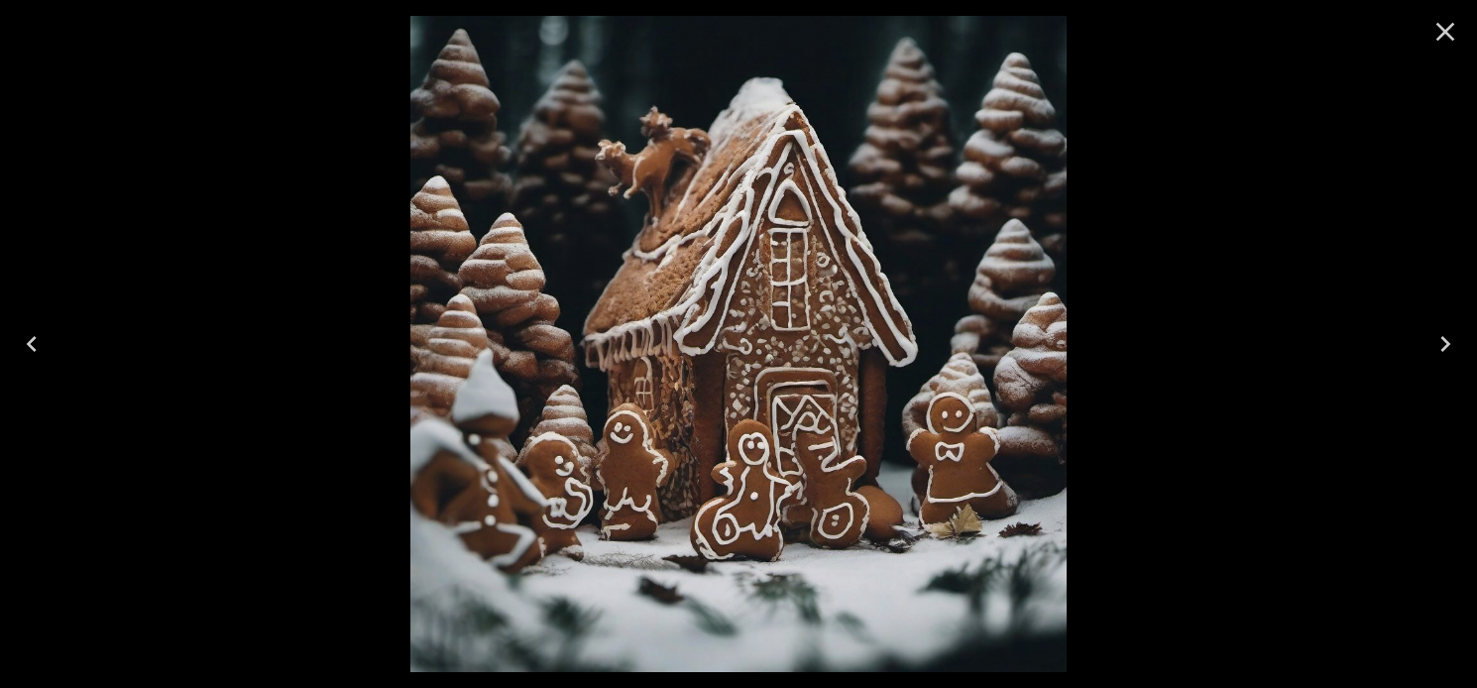
click at [1447, 30] on icon "Close" at bounding box center [1445, 32] width 19 height 19
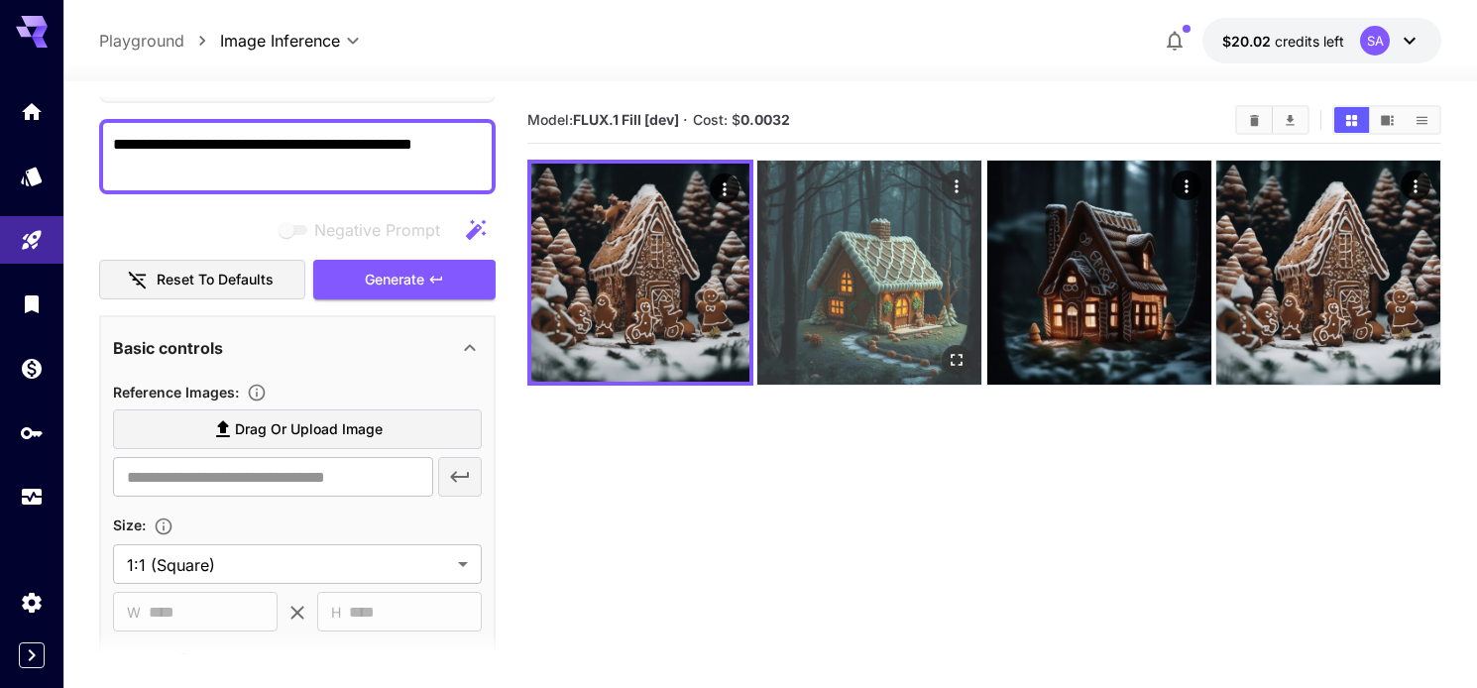
click at [904, 243] on img at bounding box center [869, 273] width 224 height 224
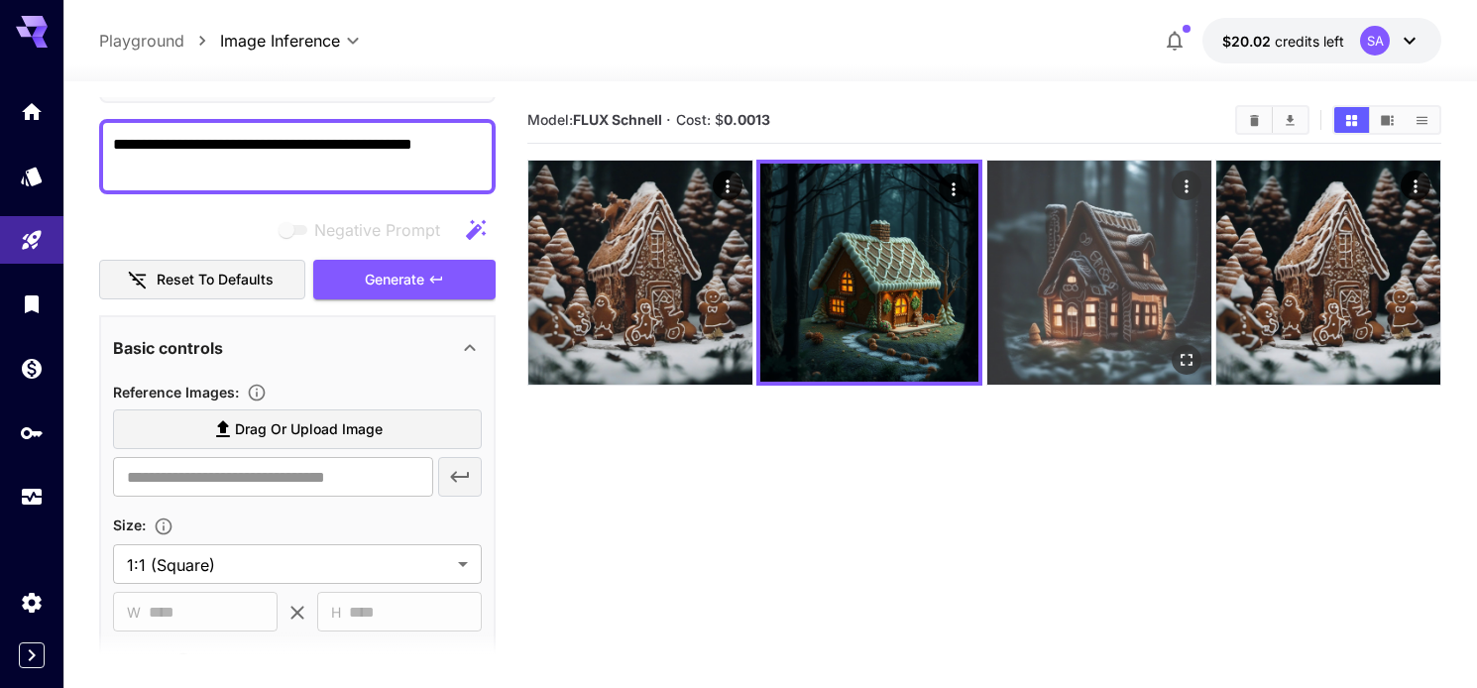
click at [1126, 256] on img at bounding box center [1099, 273] width 224 height 224
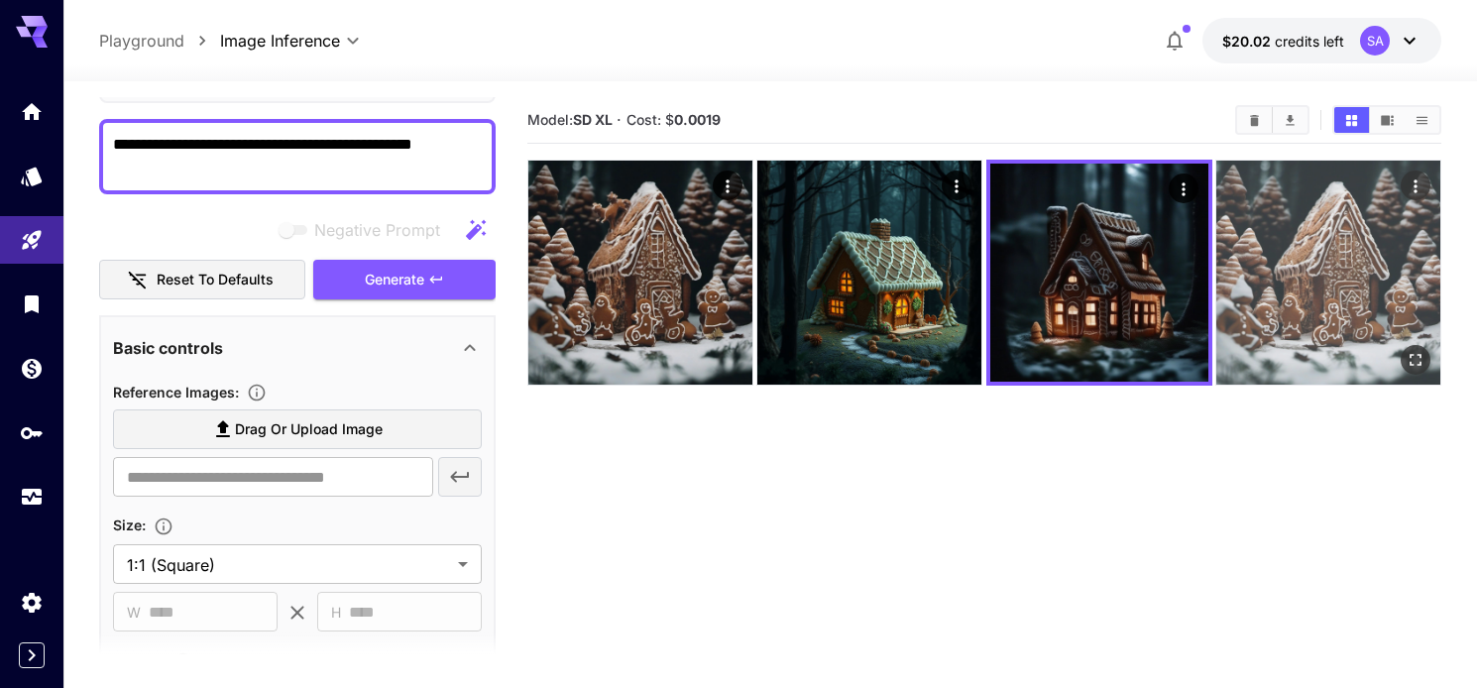
click at [1329, 268] on img at bounding box center [1328, 273] width 224 height 224
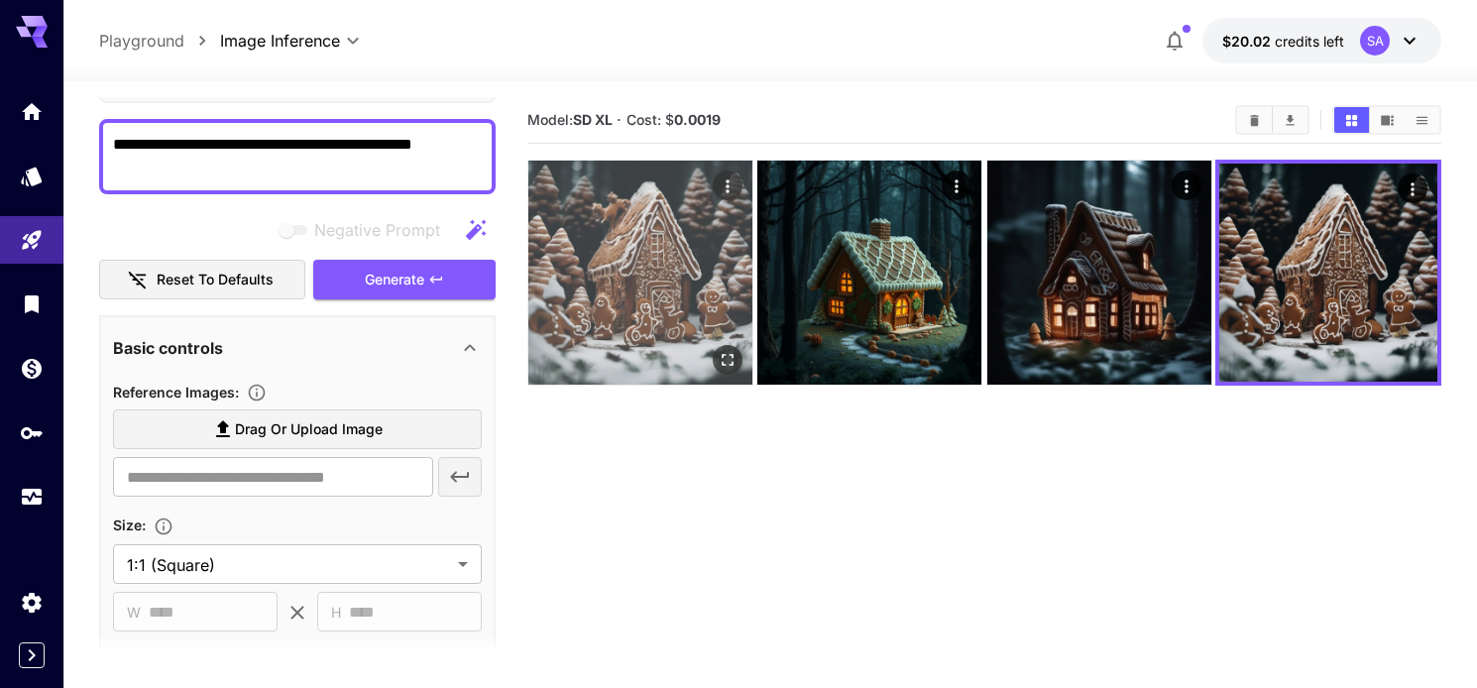
click at [634, 219] on img at bounding box center [640, 273] width 224 height 224
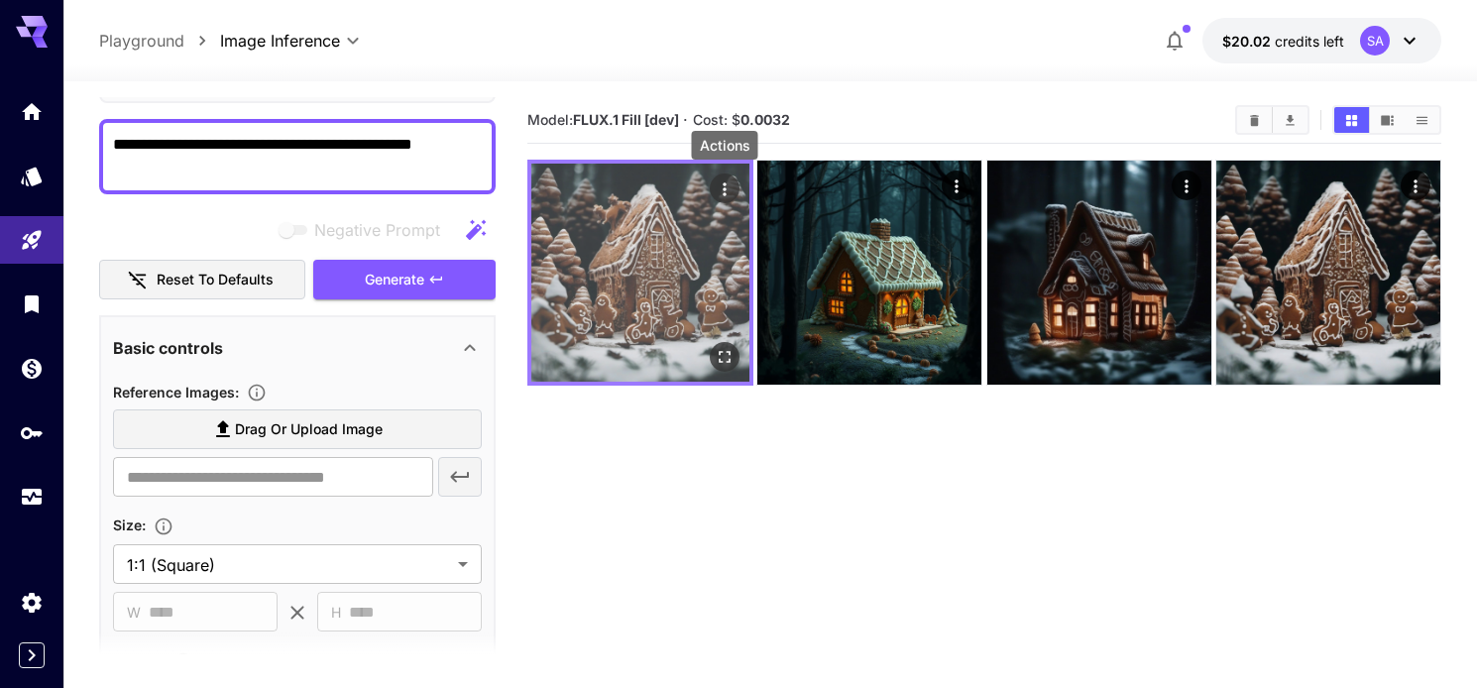
click at [720, 183] on icon "Actions" at bounding box center [725, 189] width 20 height 20
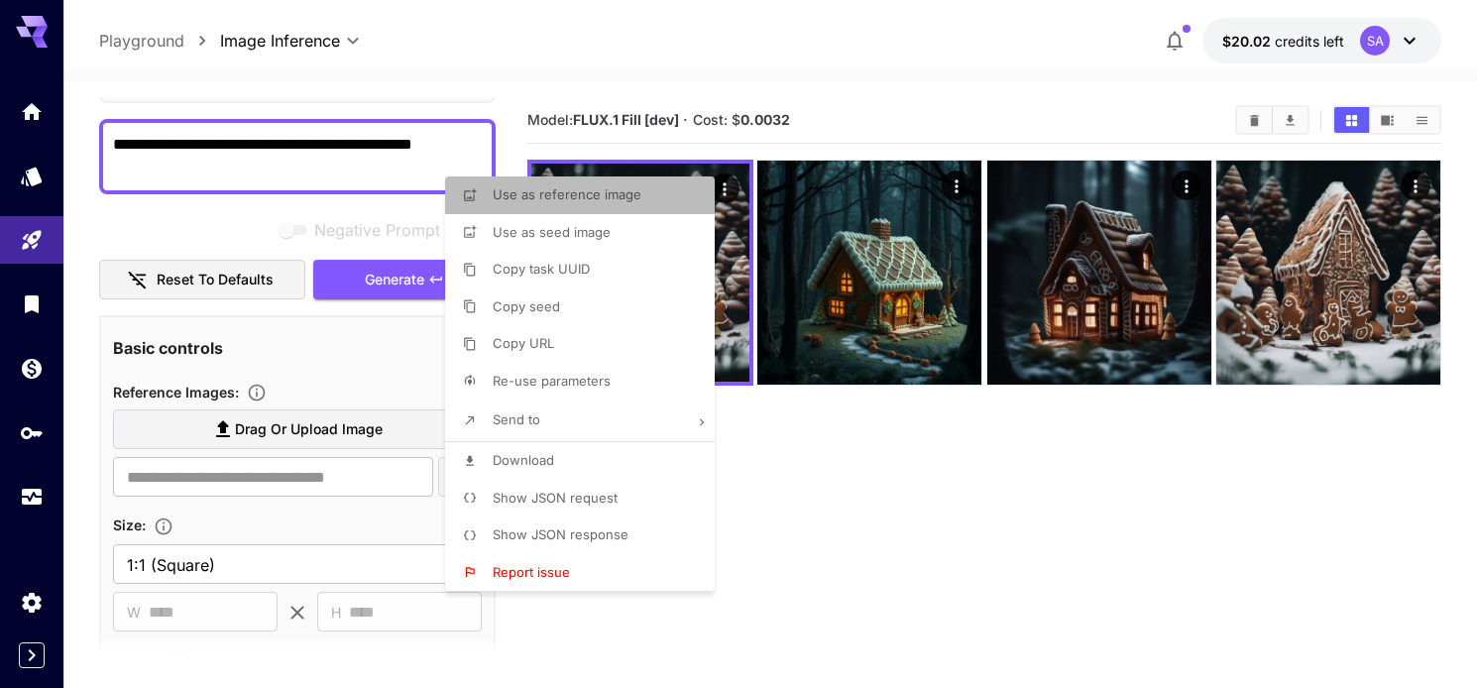
click at [542, 197] on span "Use as reference image" at bounding box center [567, 194] width 149 height 16
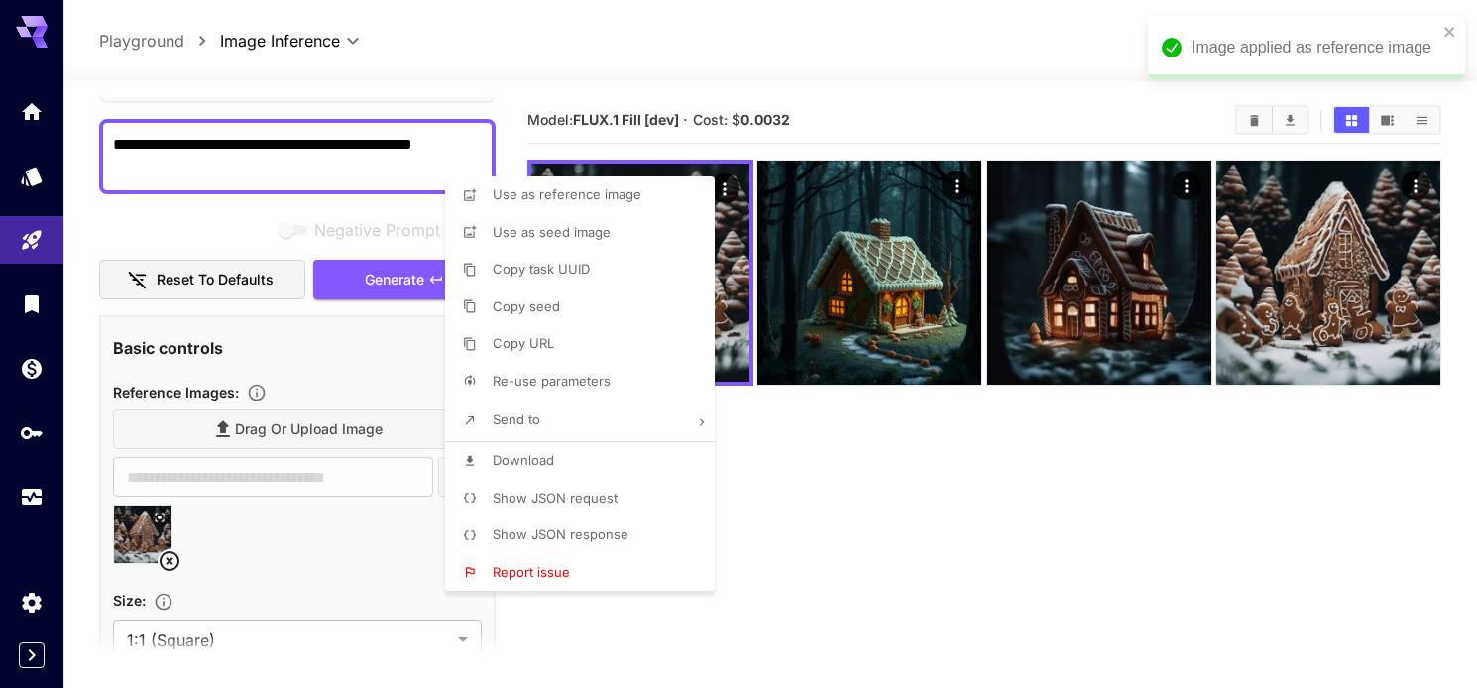
click at [904, 494] on div at bounding box center [738, 344] width 1477 height 688
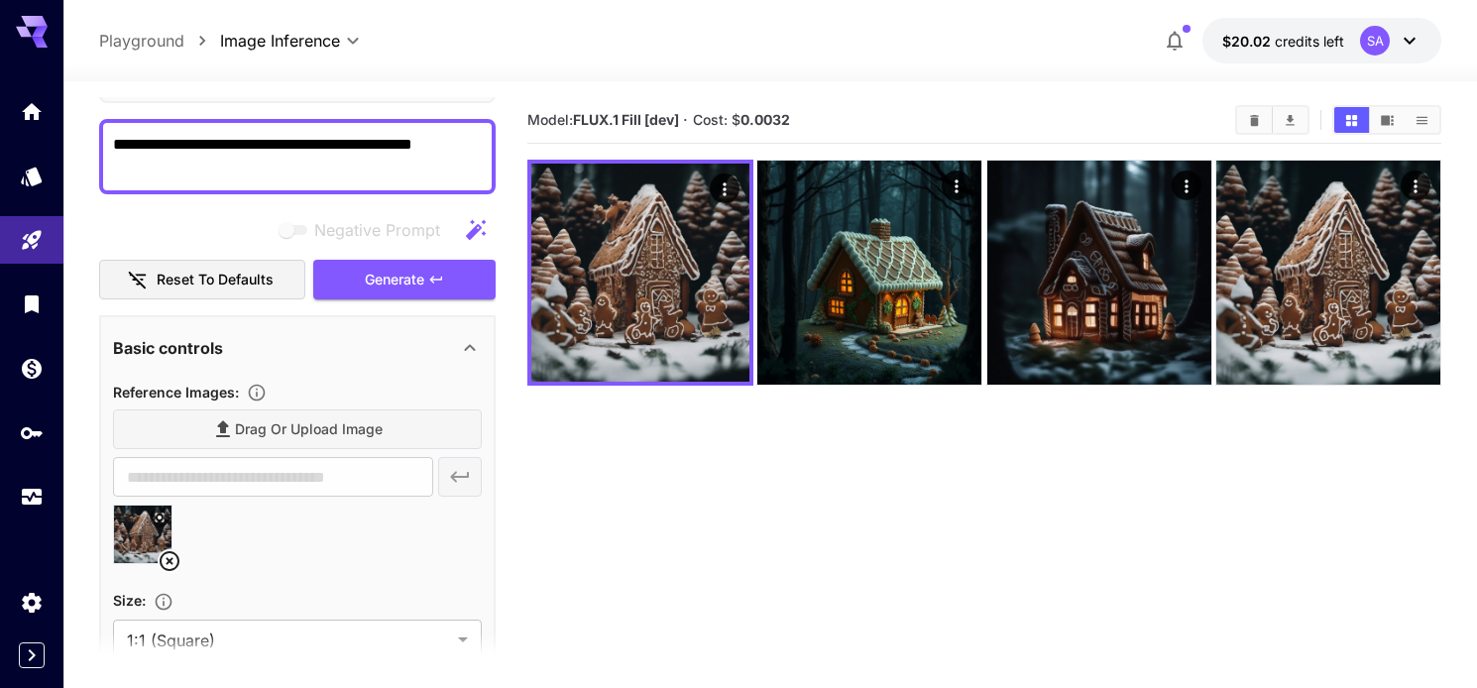
click at [1413, 42] on icon at bounding box center [1410, 41] width 24 height 24
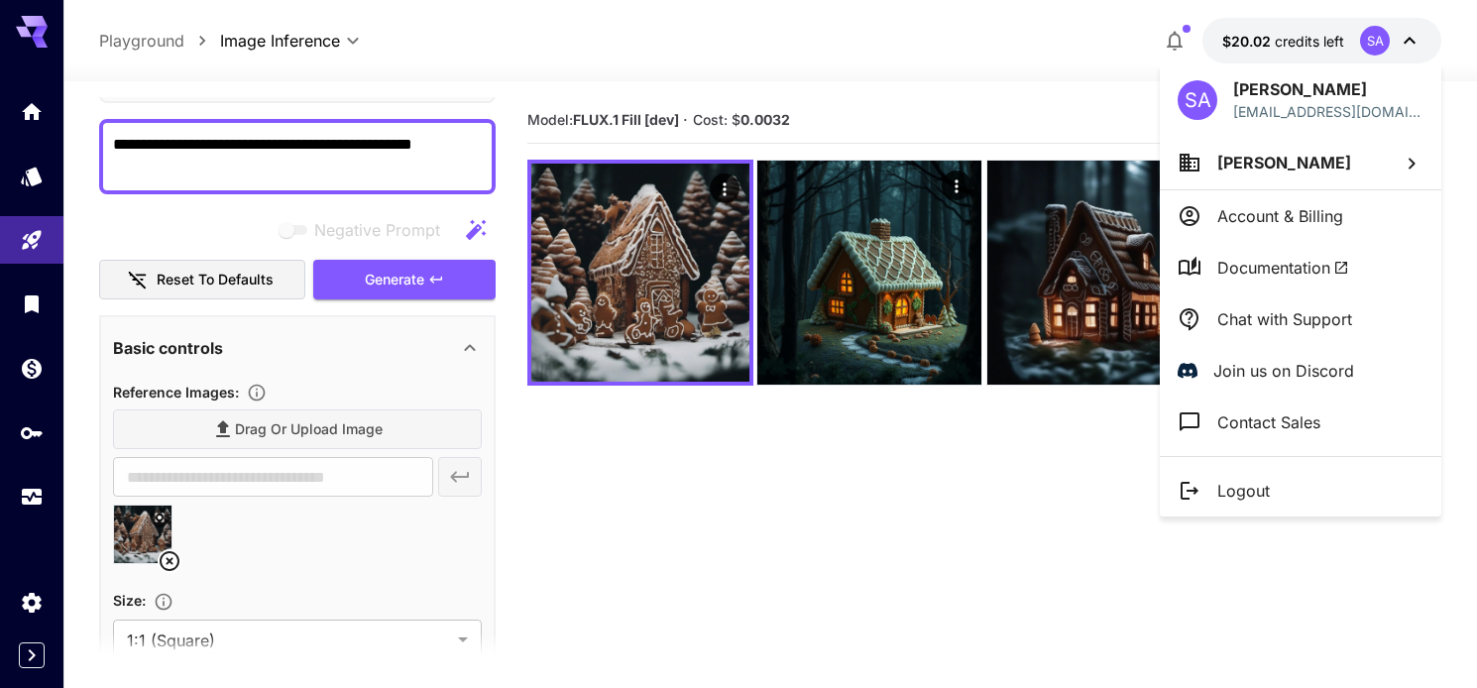
click at [26, 462] on div at bounding box center [738, 344] width 1477 height 688
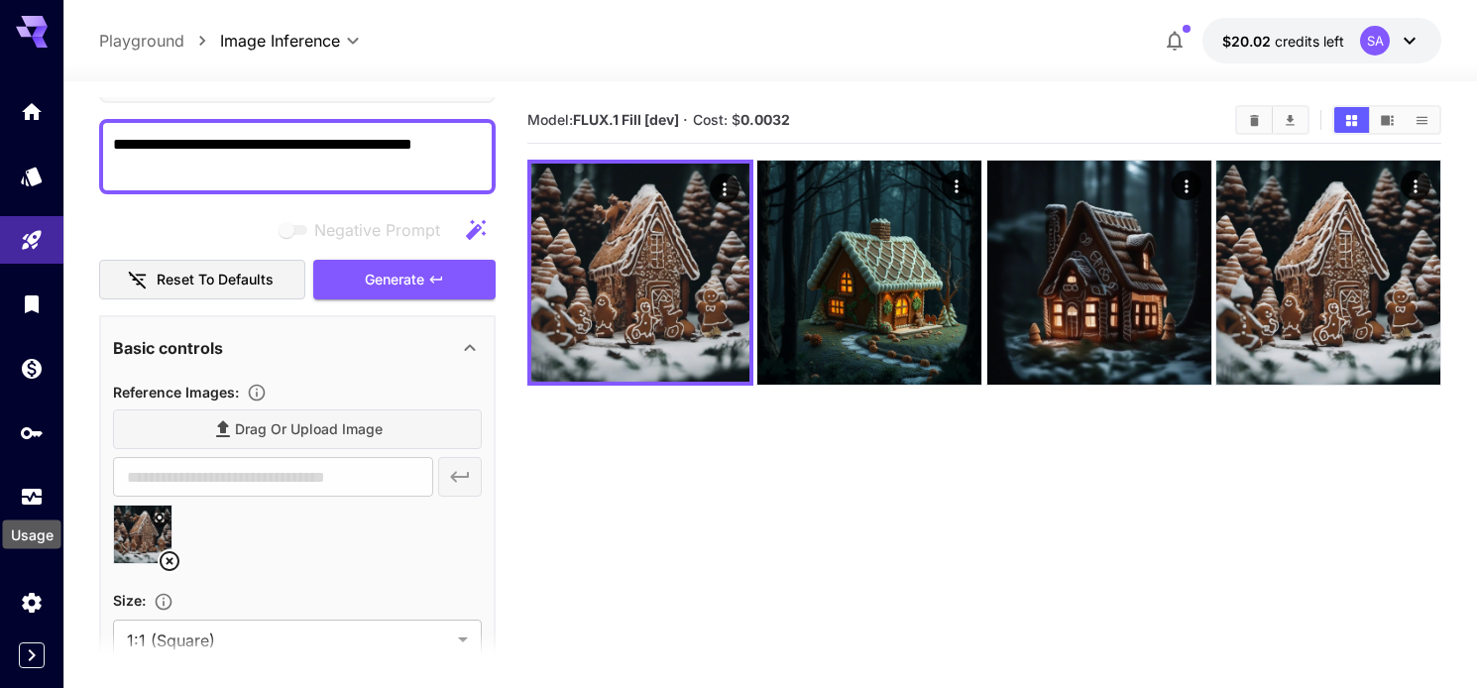
click at [28, 508] on div "Usage" at bounding box center [32, 529] width 62 height 45
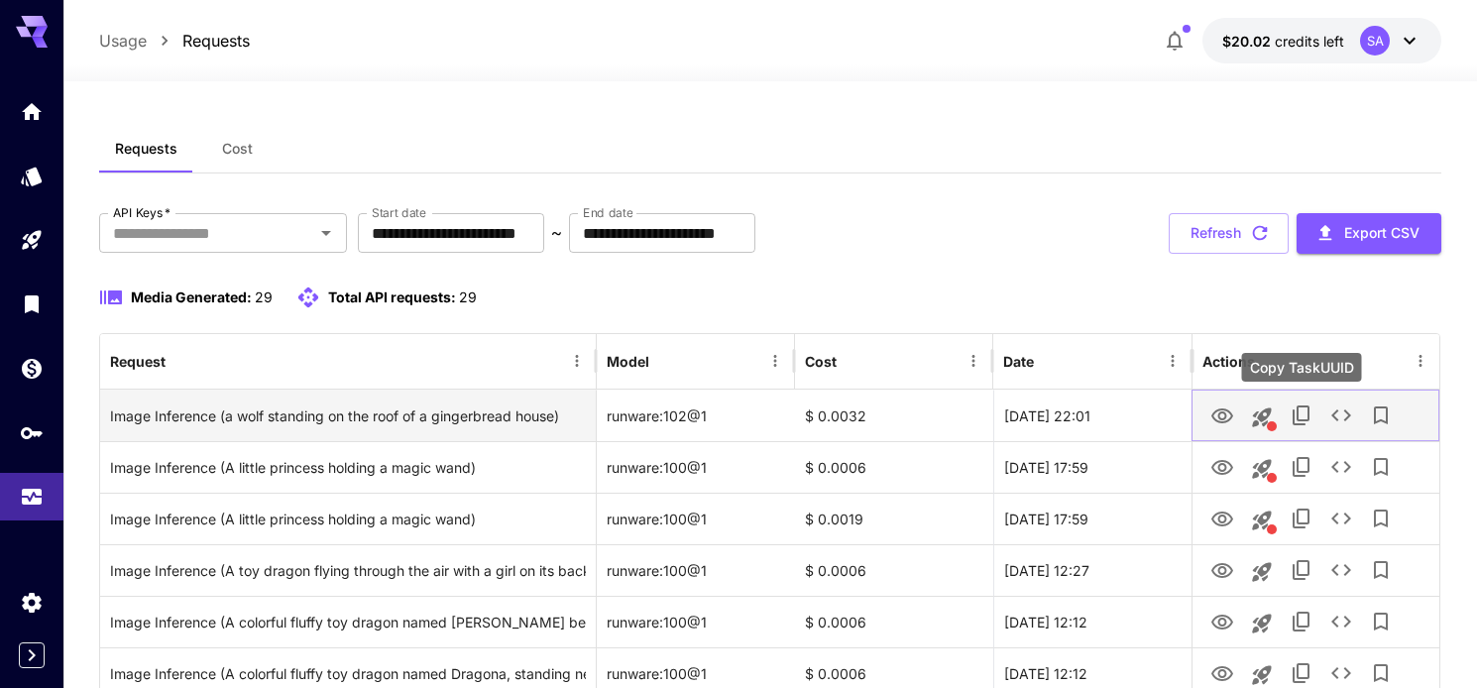
click at [1308, 419] on icon "Copy TaskUUID" at bounding box center [1301, 415] width 17 height 20
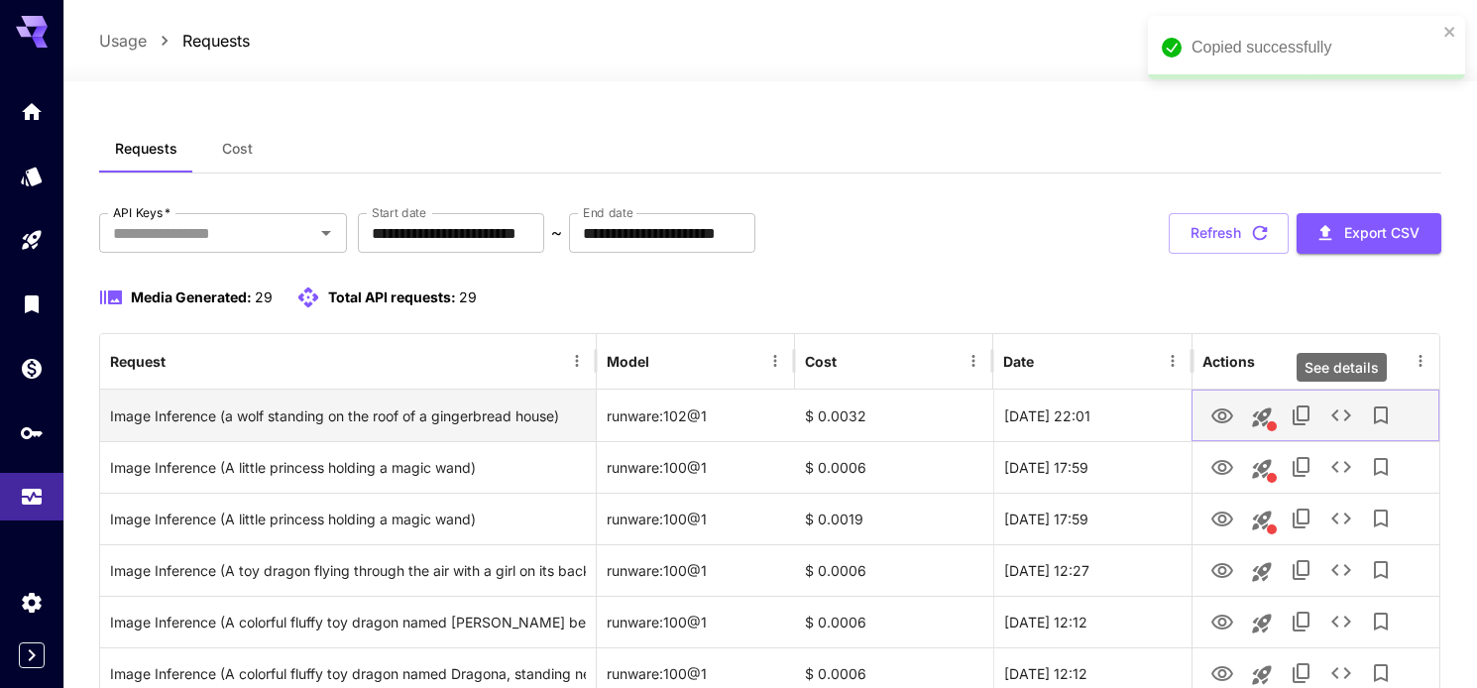
click at [1355, 418] on button "See details" at bounding box center [1341, 416] width 40 height 40
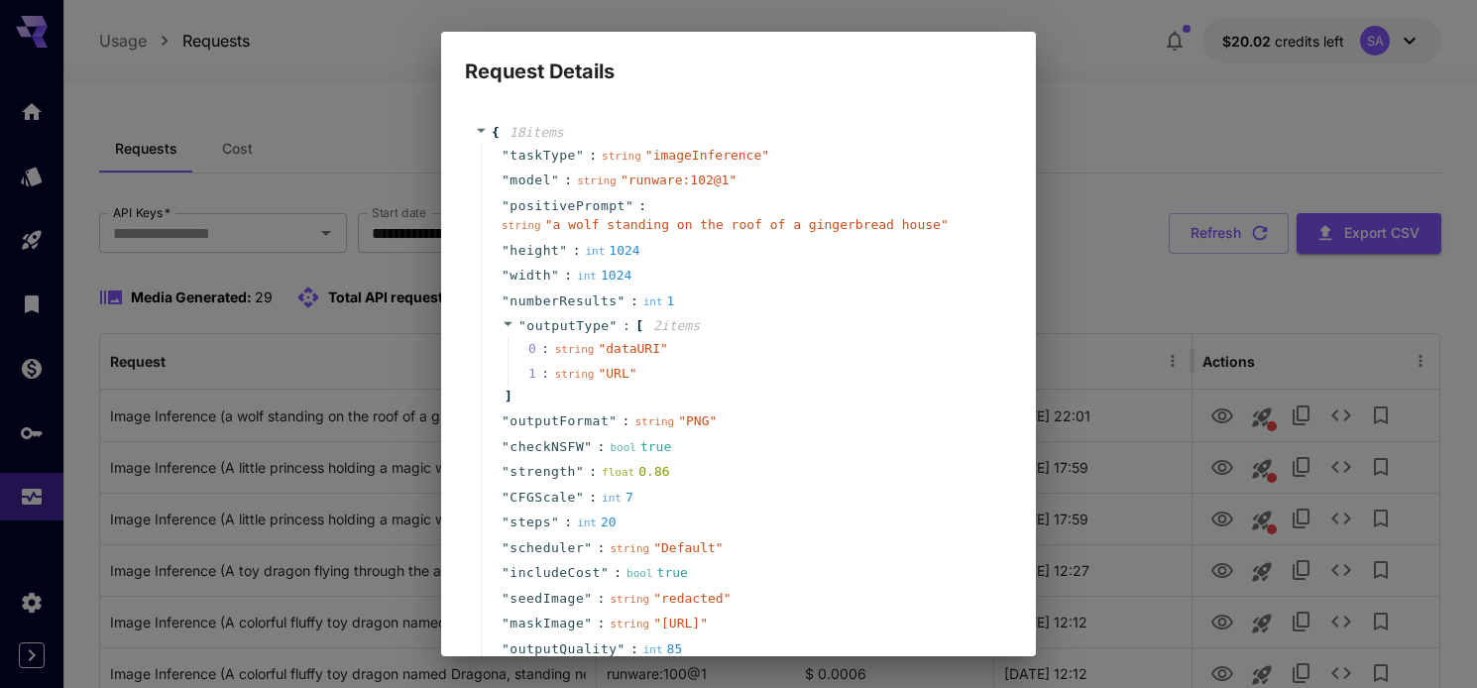
scroll to position [207, 0]
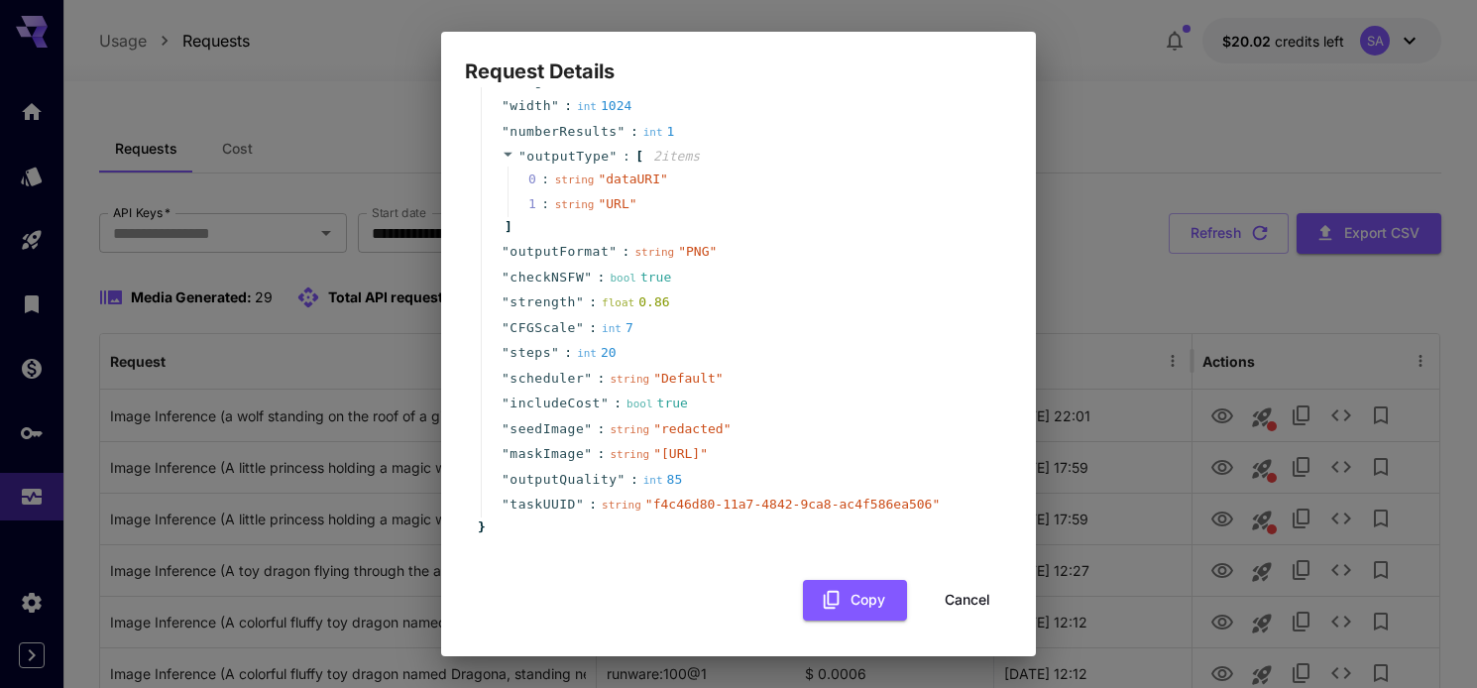
click at [953, 597] on button "Cancel" at bounding box center [967, 600] width 89 height 41
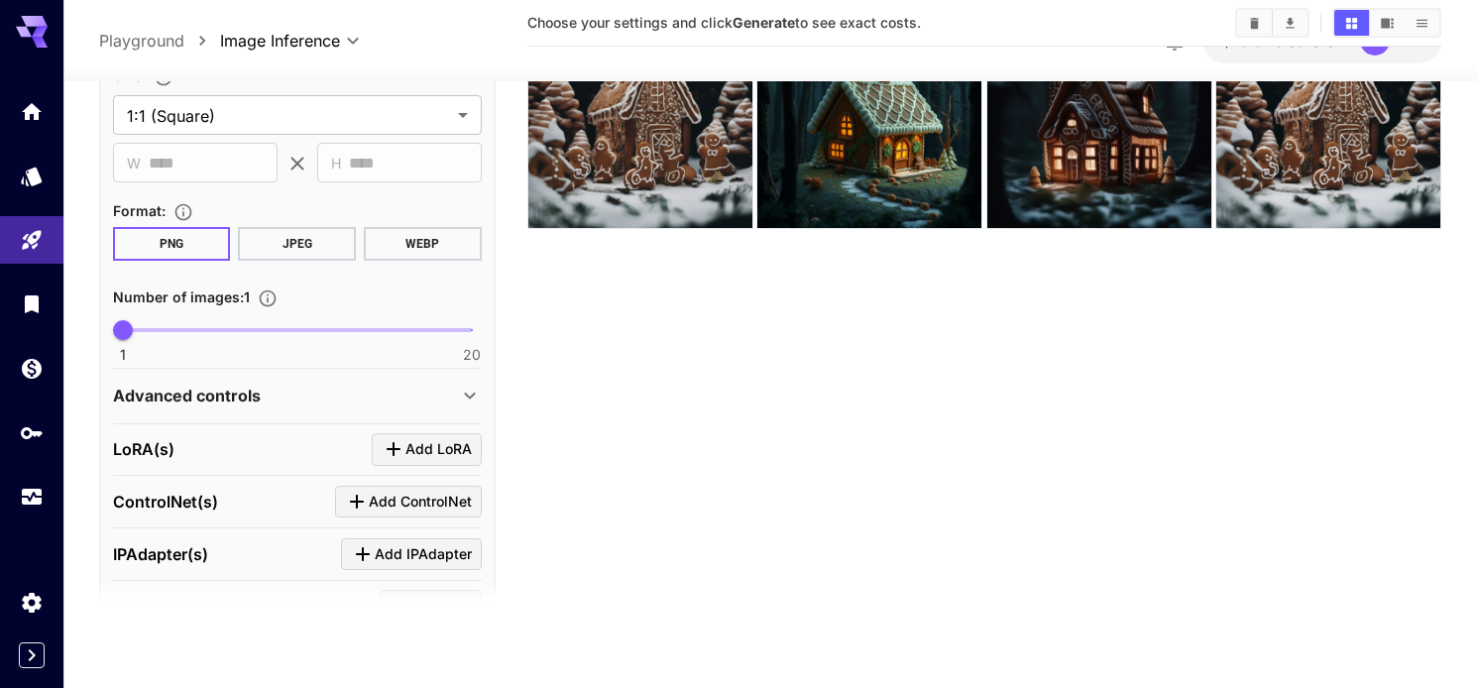
scroll to position [729, 0]
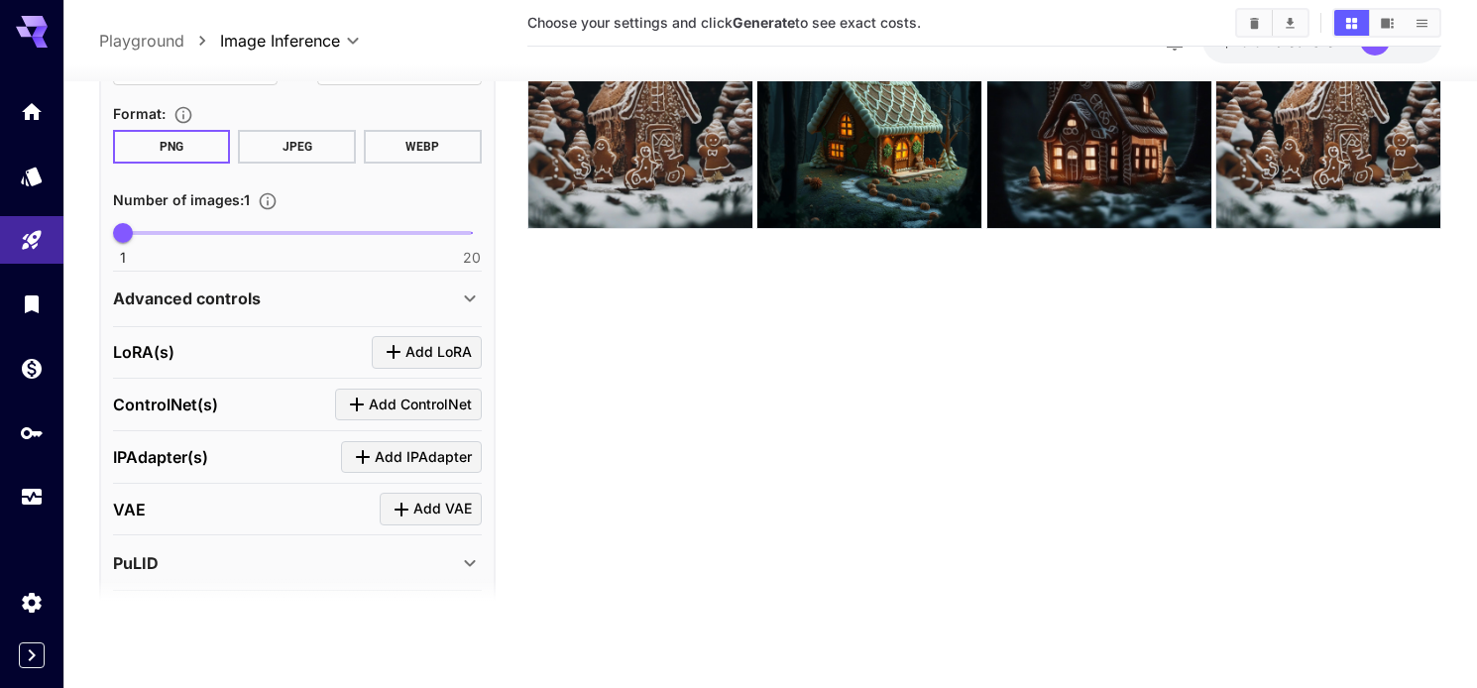
click at [292, 311] on div "Advanced controls" at bounding box center [297, 300] width 369 height 48
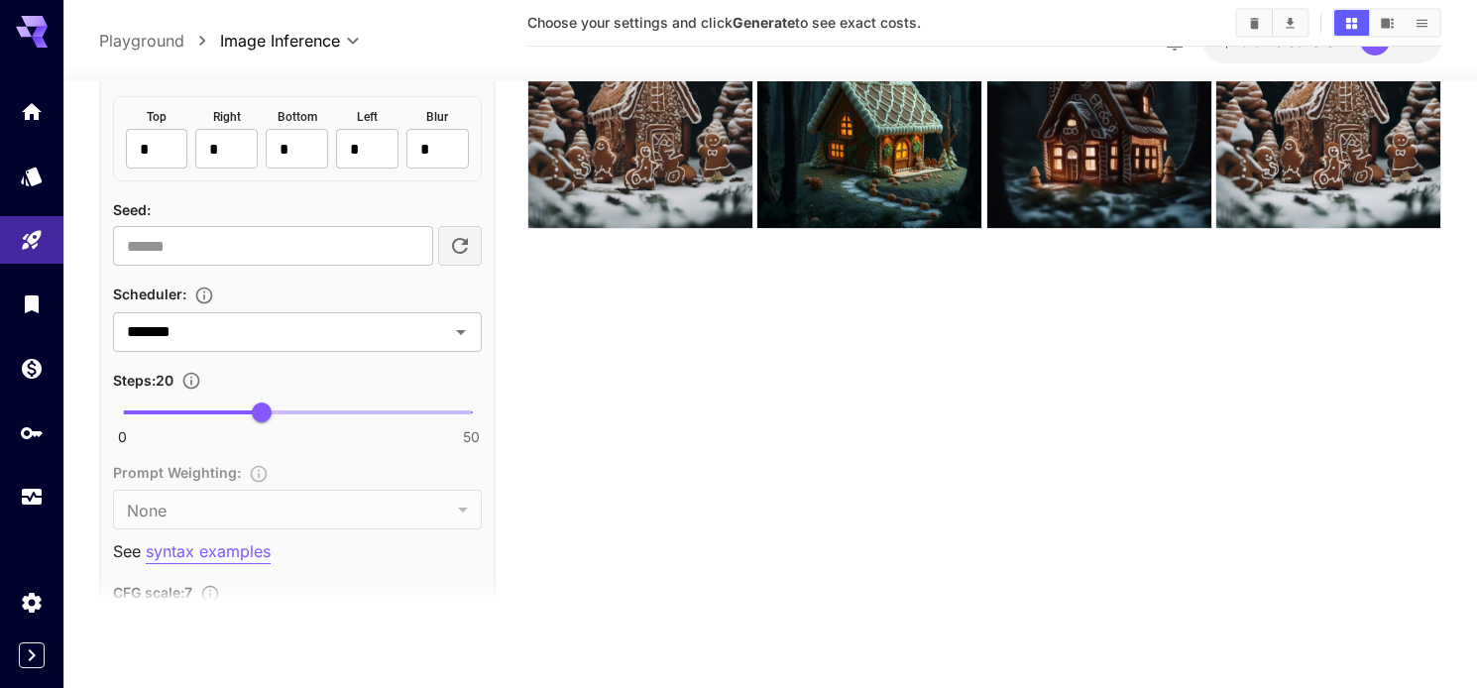
scroll to position [1533, 0]
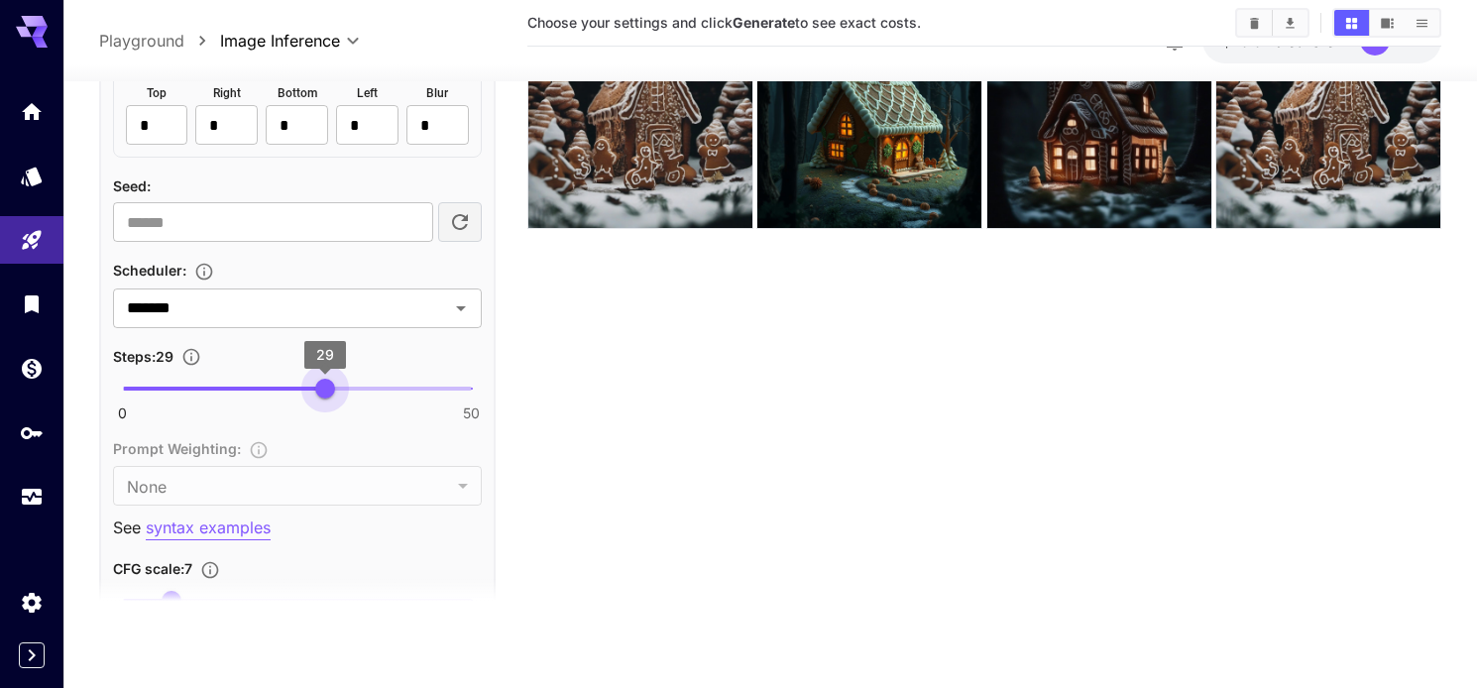
type input "**"
drag, startPoint x: 268, startPoint y: 383, endPoint x: 332, endPoint y: 387, distance: 64.6
click at [332, 387] on span "30" at bounding box center [332, 389] width 20 height 20
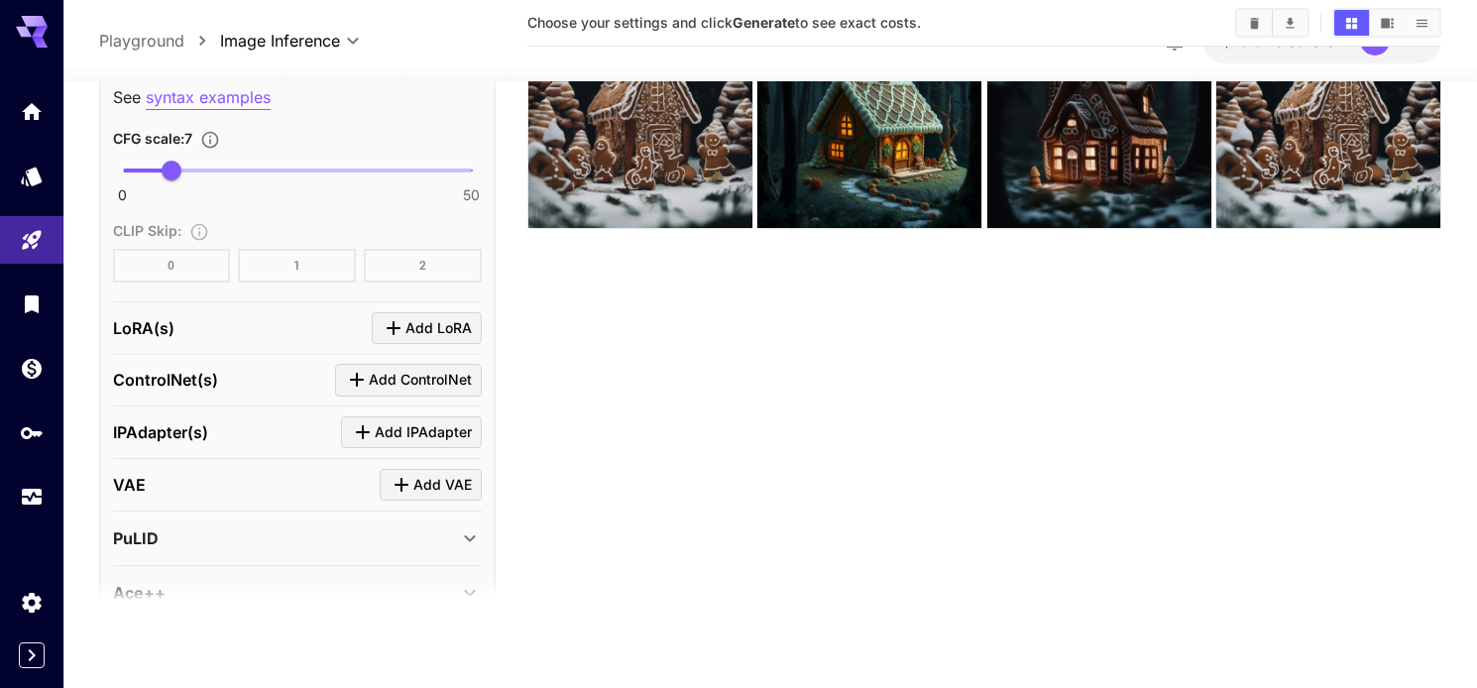
scroll to position [1965, 0]
drag, startPoint x: 171, startPoint y: 170, endPoint x: 183, endPoint y: 170, distance: 11.9
click at [183, 170] on span "8.6" at bounding box center [182, 170] width 20 height 20
type input "***"
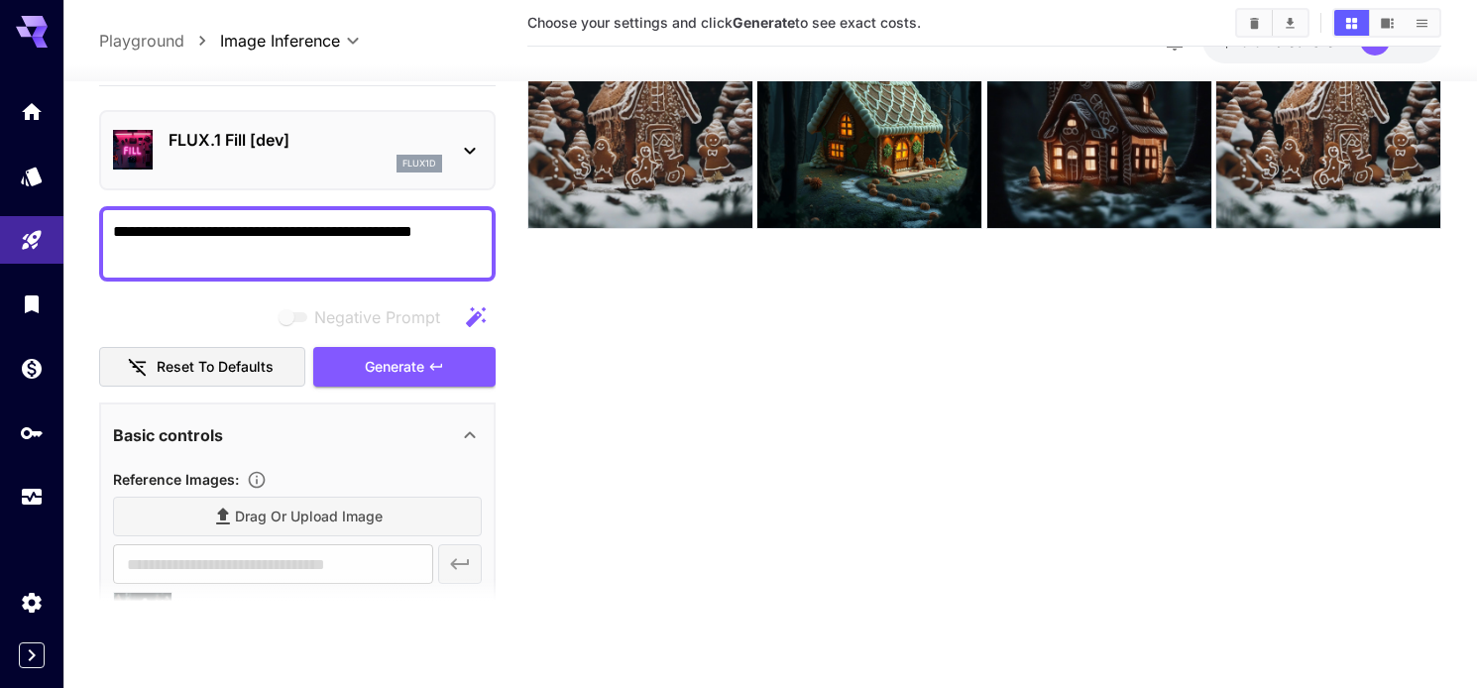
scroll to position [0, 0]
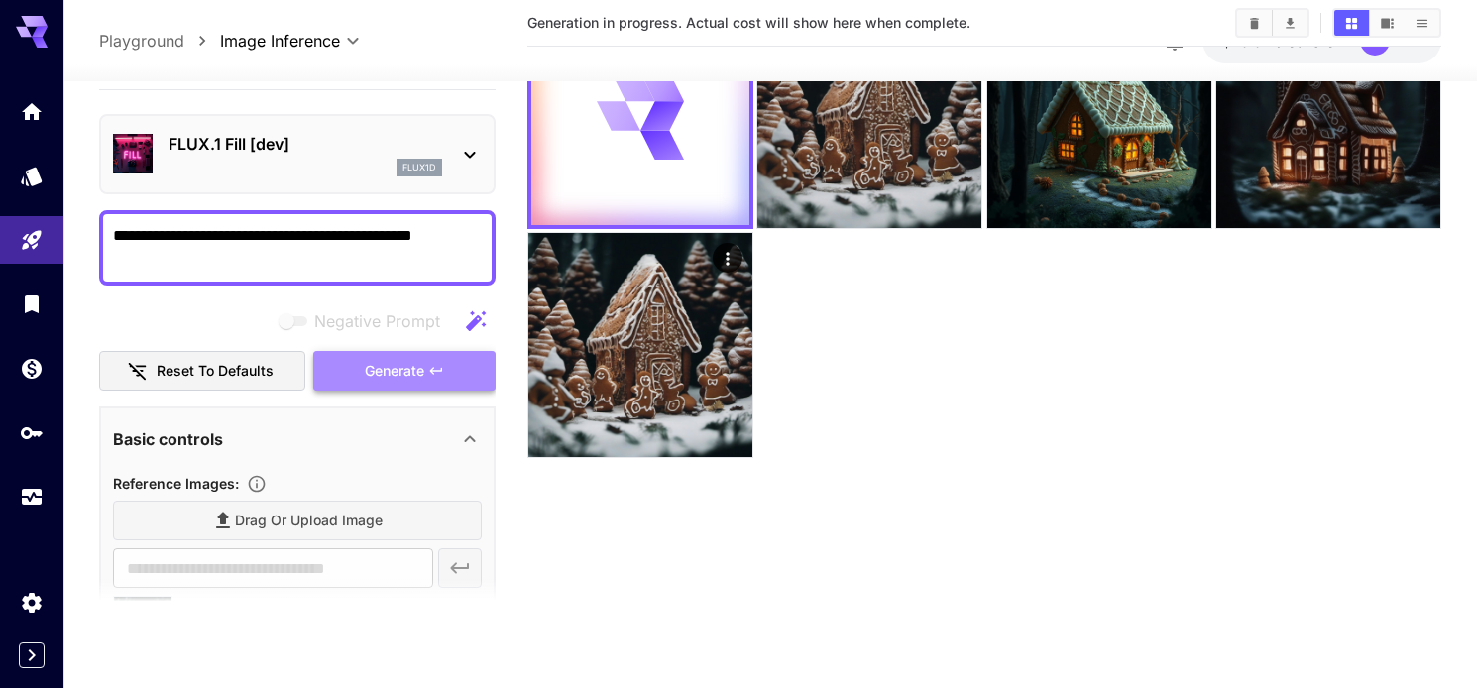
click at [367, 370] on span "Generate" at bounding box center [394, 371] width 59 height 25
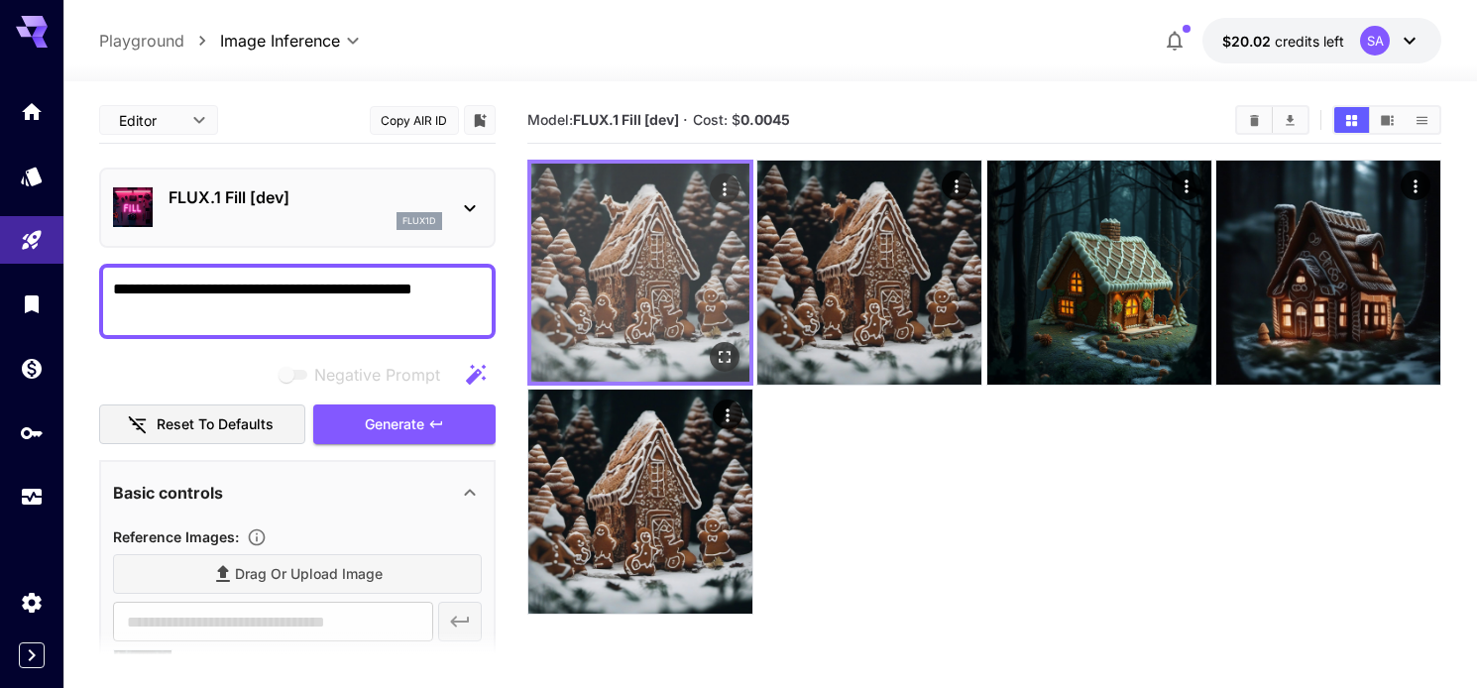
click at [656, 300] on img at bounding box center [640, 273] width 218 height 218
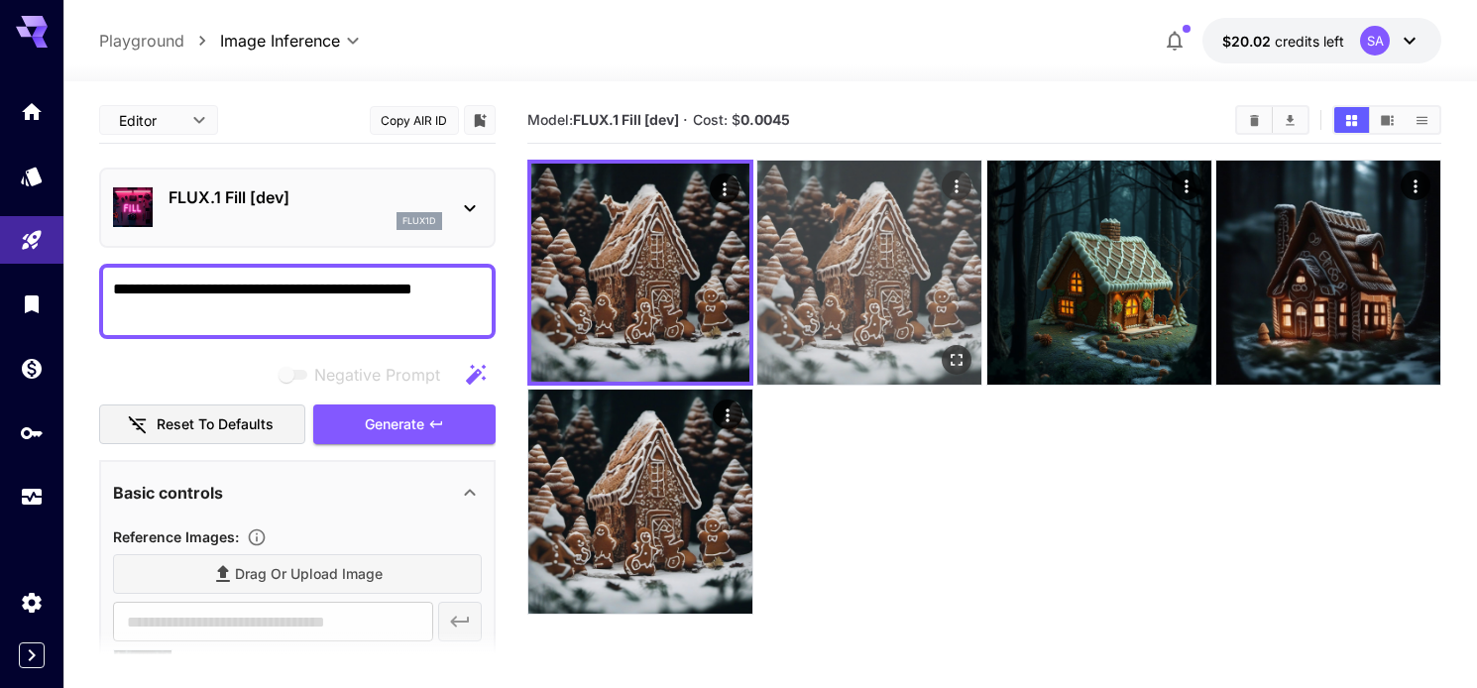
click at [872, 299] on img at bounding box center [869, 273] width 224 height 224
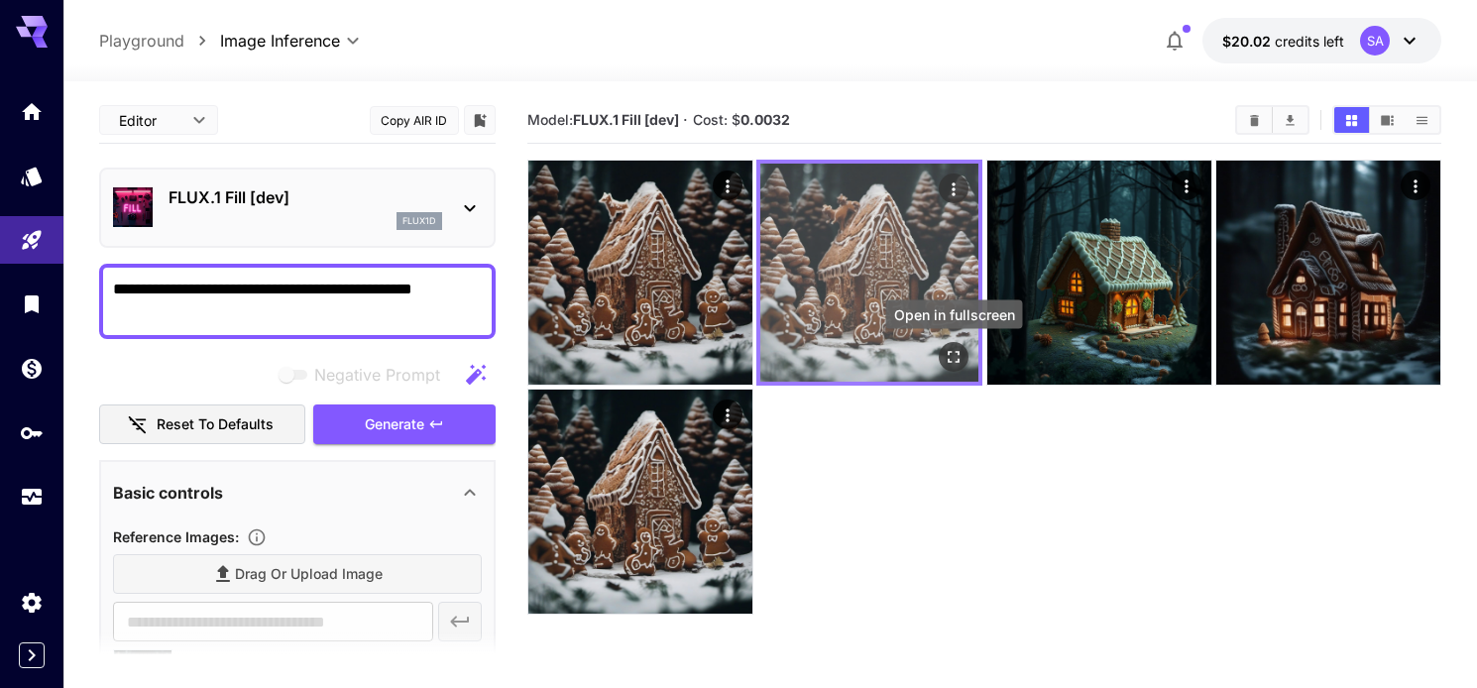
click at [952, 347] on icon "Open in fullscreen" at bounding box center [954, 357] width 20 height 20
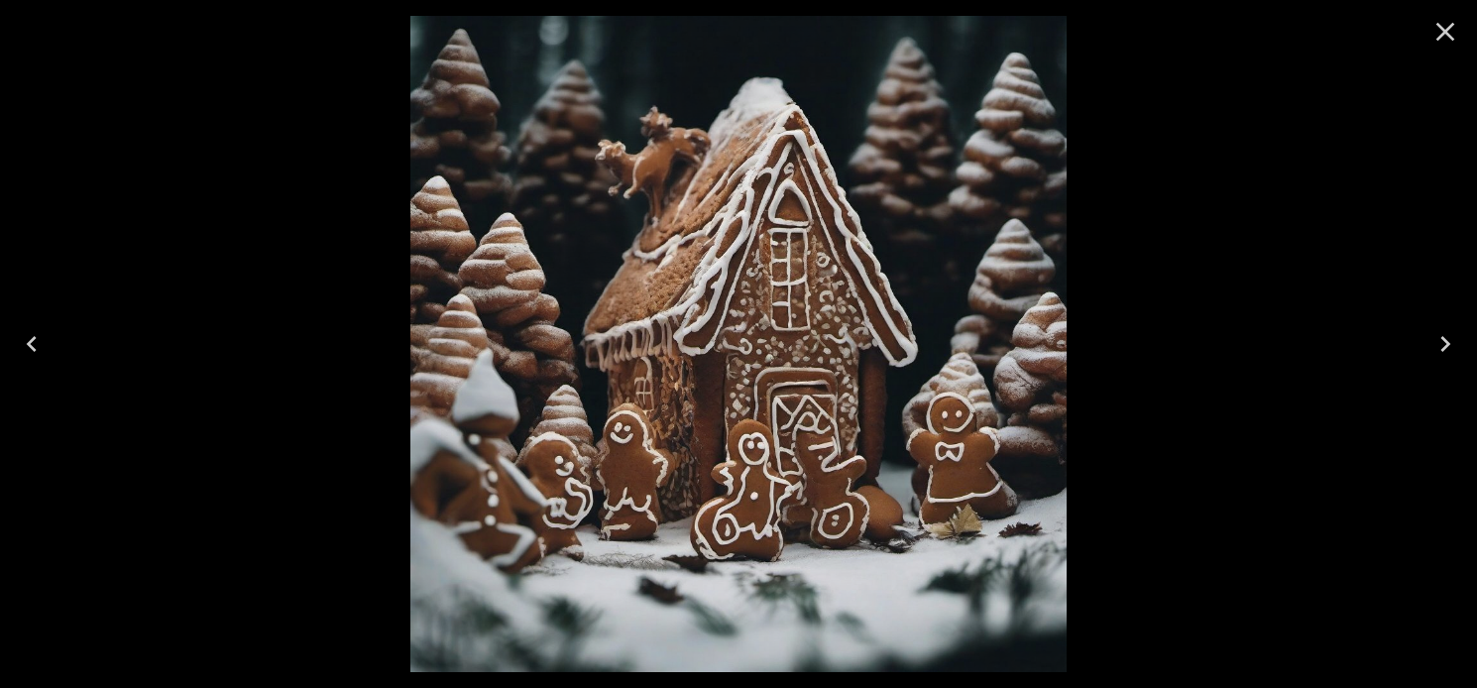
click at [31, 342] on icon "Previous" at bounding box center [32, 344] width 10 height 16
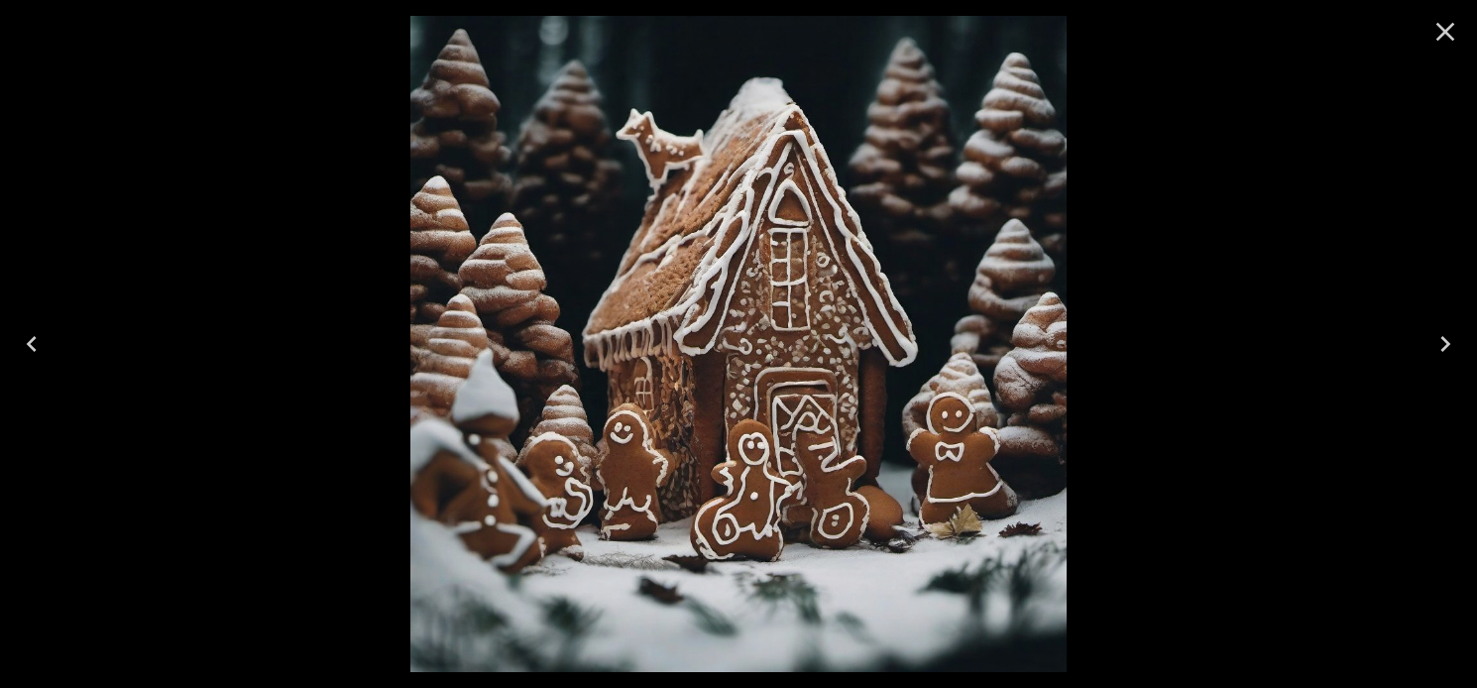
click at [1436, 347] on icon "Next" at bounding box center [1445, 344] width 32 height 32
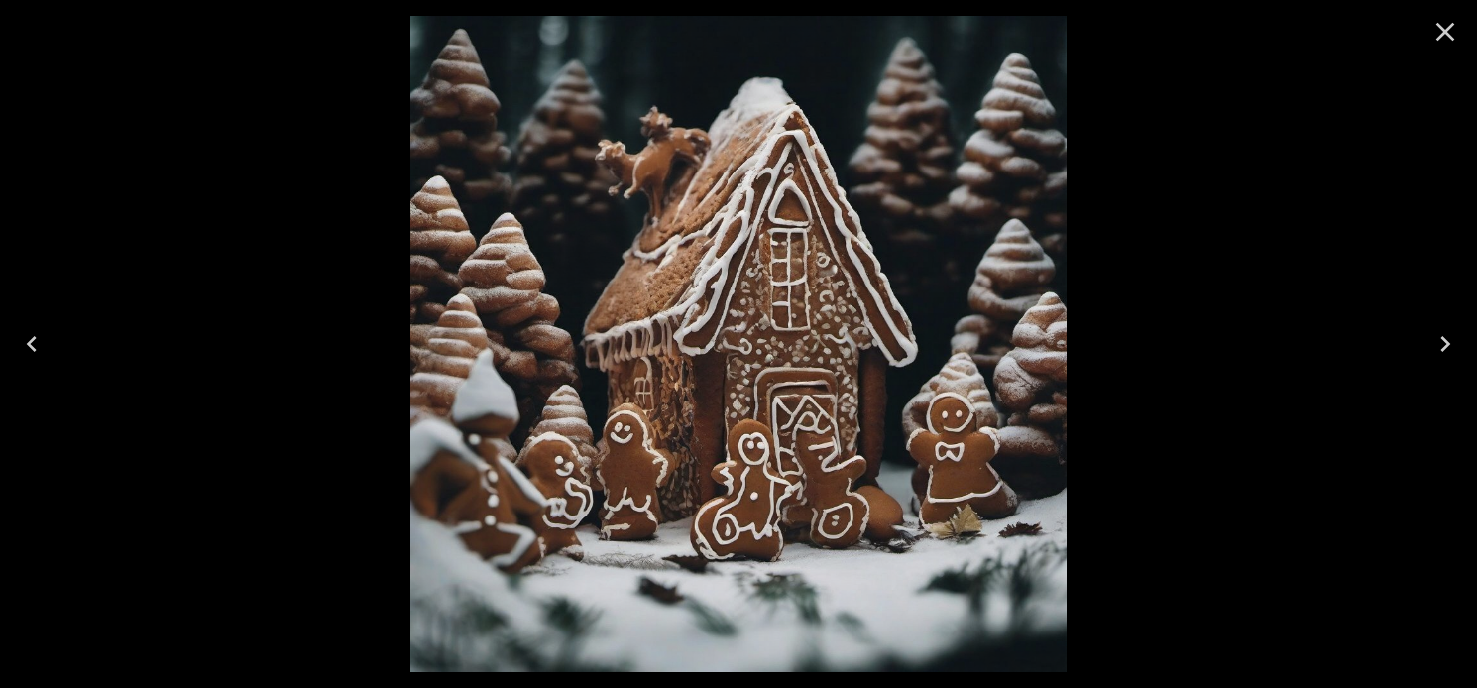
click at [1442, 24] on icon "Close" at bounding box center [1445, 32] width 32 height 32
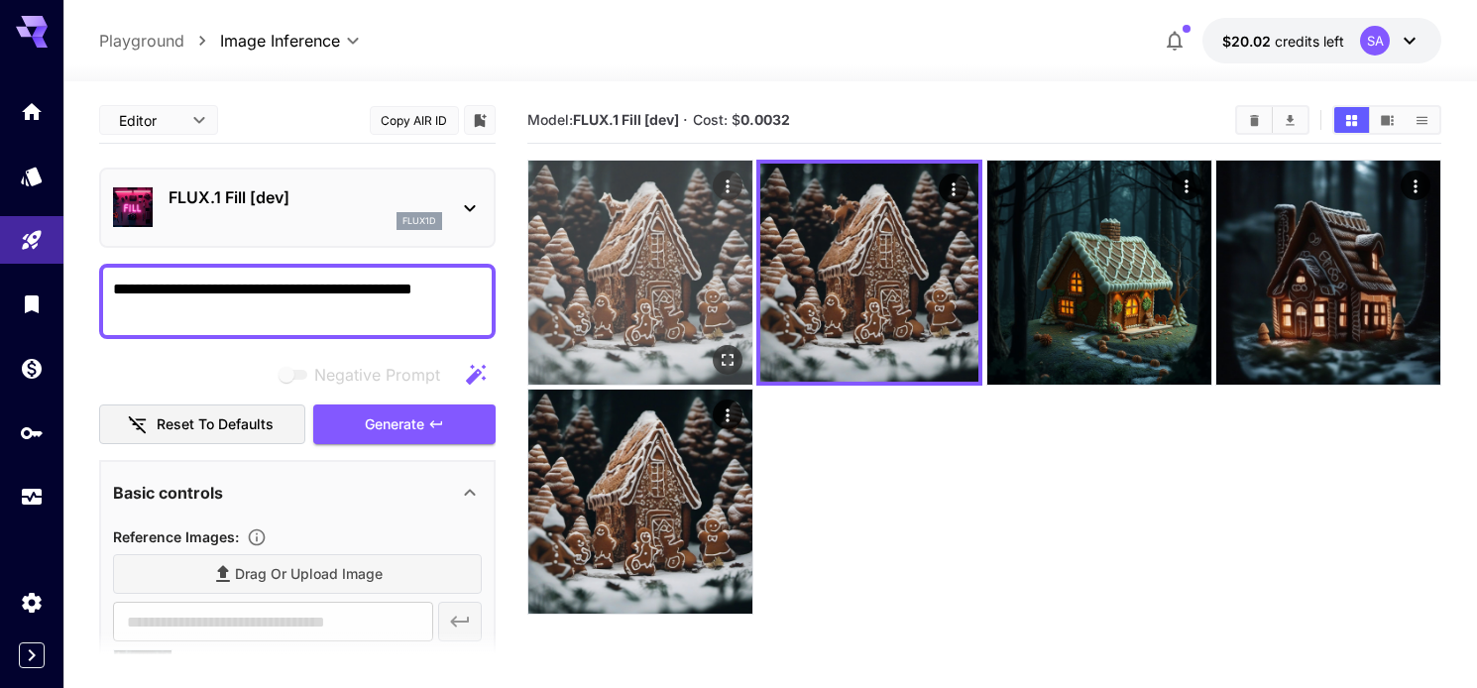
click at [645, 314] on img at bounding box center [640, 273] width 224 height 224
